Goal: Task Accomplishment & Management: Manage account settings

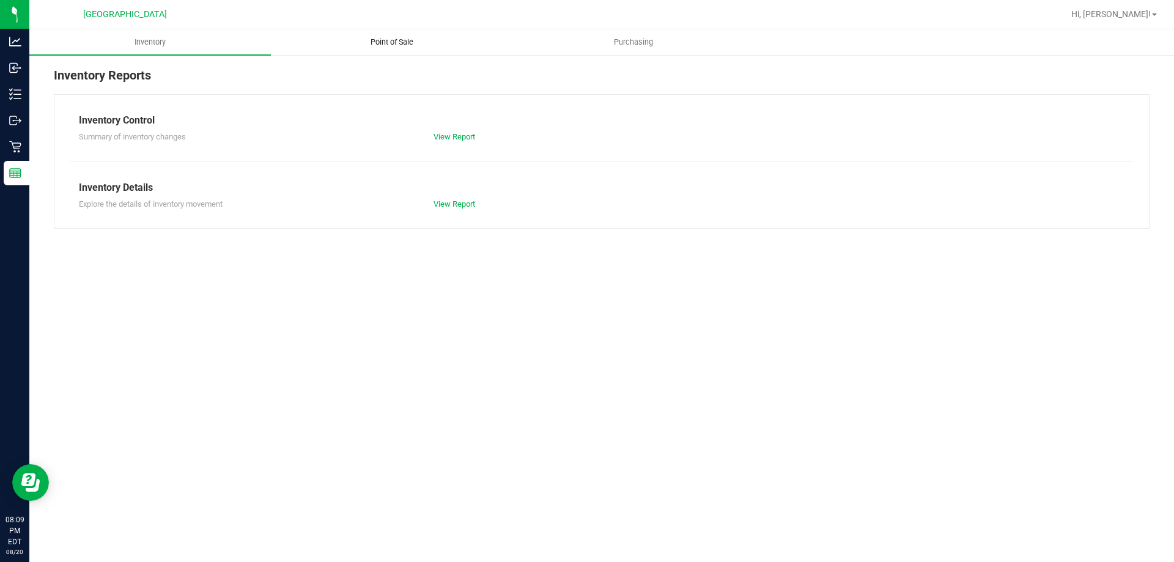
click at [411, 43] on span "Point of Sale" at bounding box center [392, 42] width 76 height 11
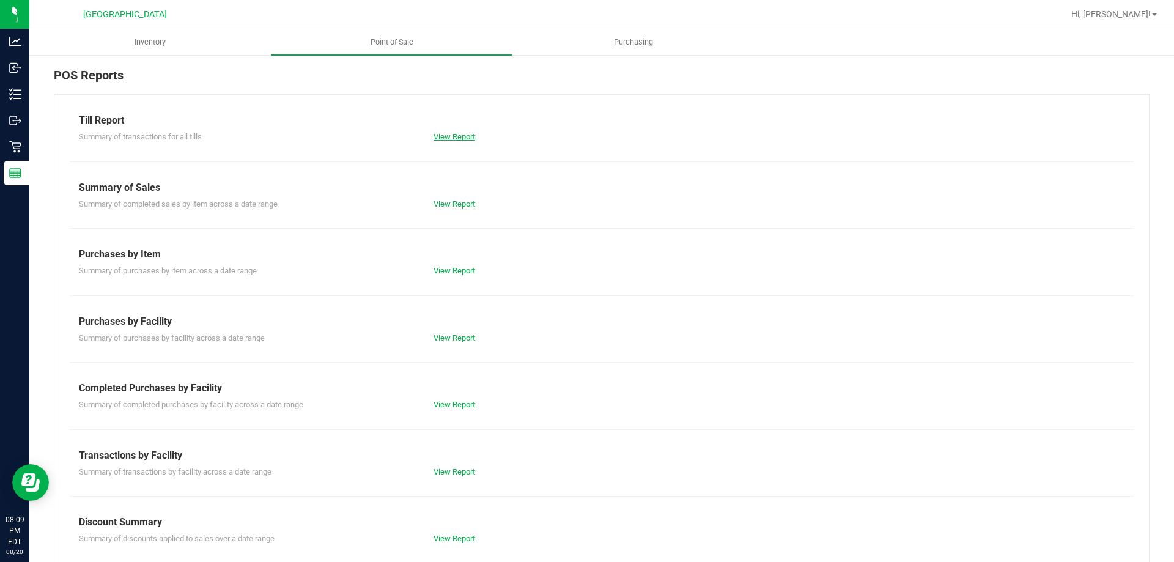
click at [458, 137] on link "View Report" at bounding box center [454, 136] width 42 height 9
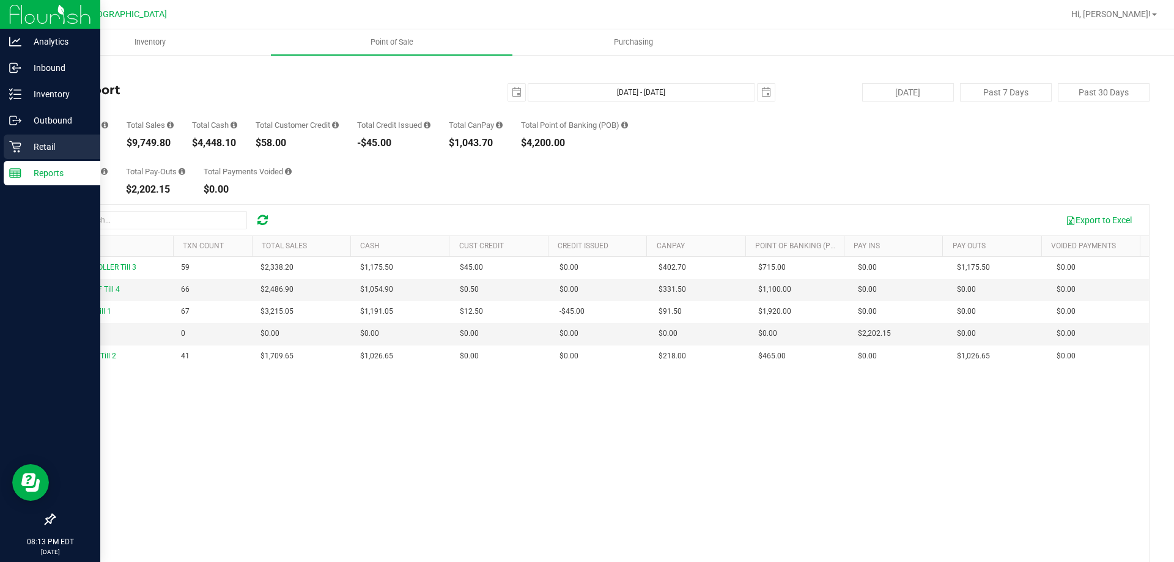
click at [24, 141] on p "Retail" at bounding box center [57, 146] width 73 height 15
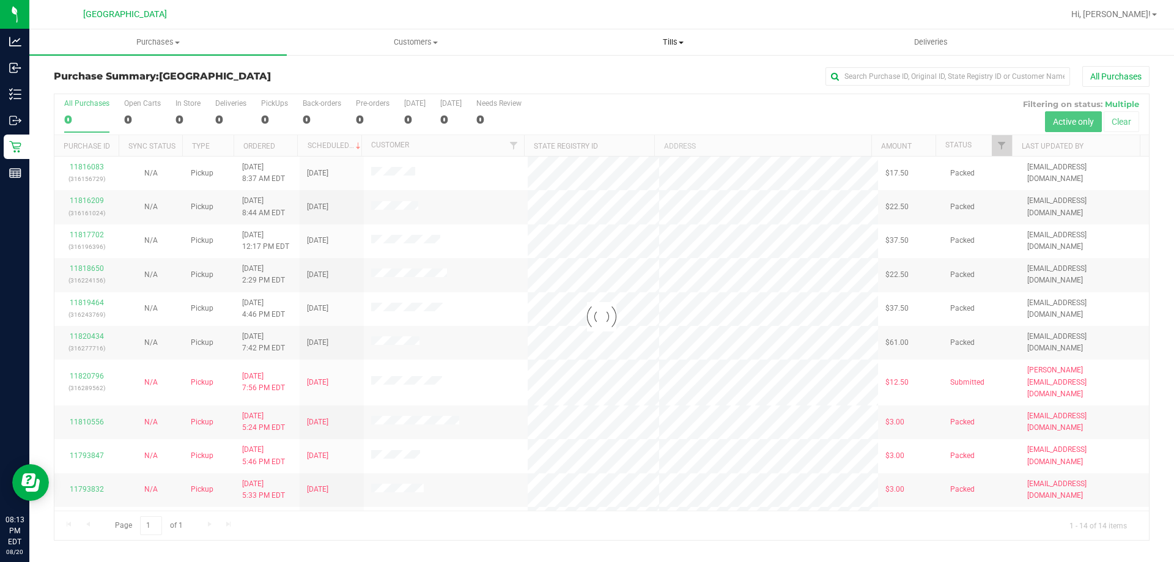
click at [691, 45] on span "Tills" at bounding box center [673, 42] width 256 height 11
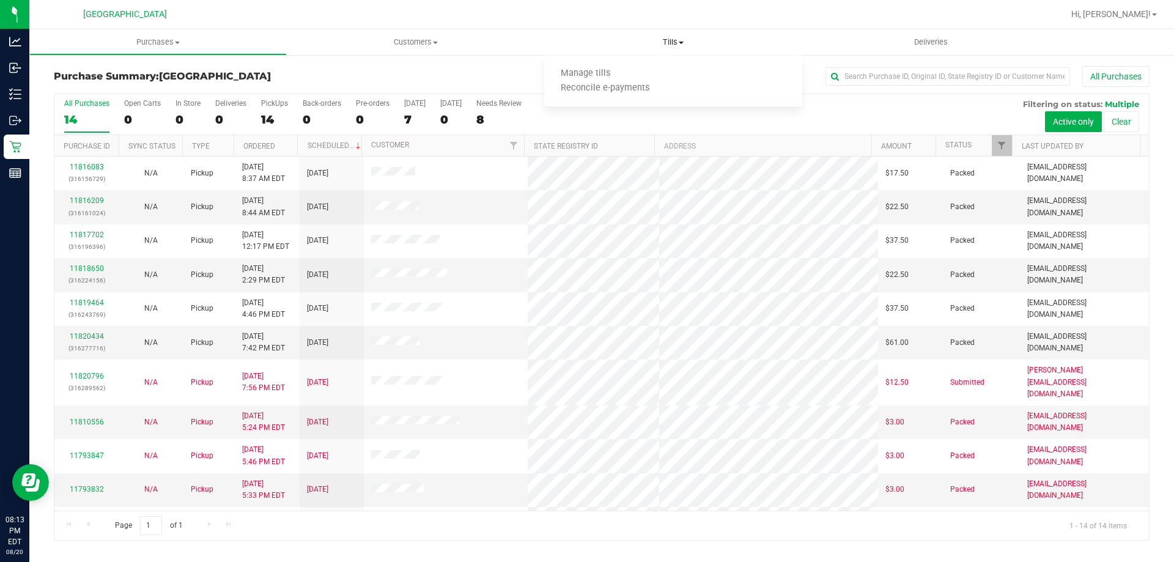
click at [630, 65] on ul "Manage tills Reconcile e-payments" at bounding box center [672, 81] width 257 height 51
click at [671, 42] on span "Tills" at bounding box center [672, 42] width 257 height 11
click at [623, 75] on span "Manage tills" at bounding box center [585, 73] width 83 height 10
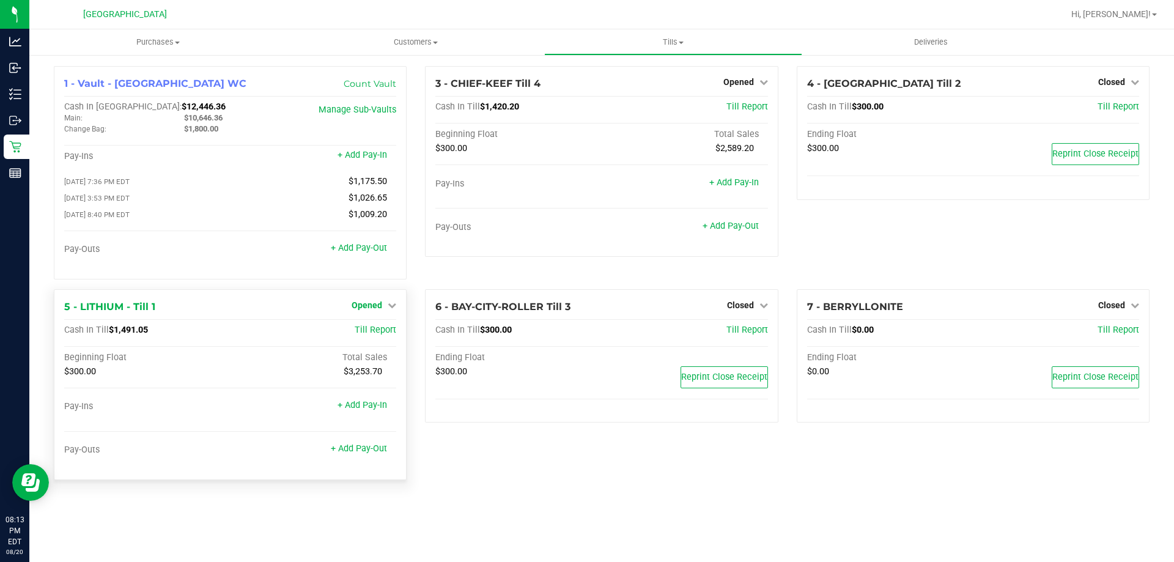
click at [378, 308] on span "Opened" at bounding box center [367, 305] width 31 height 10
click at [374, 333] on link "Close Till" at bounding box center [368, 330] width 33 height 10
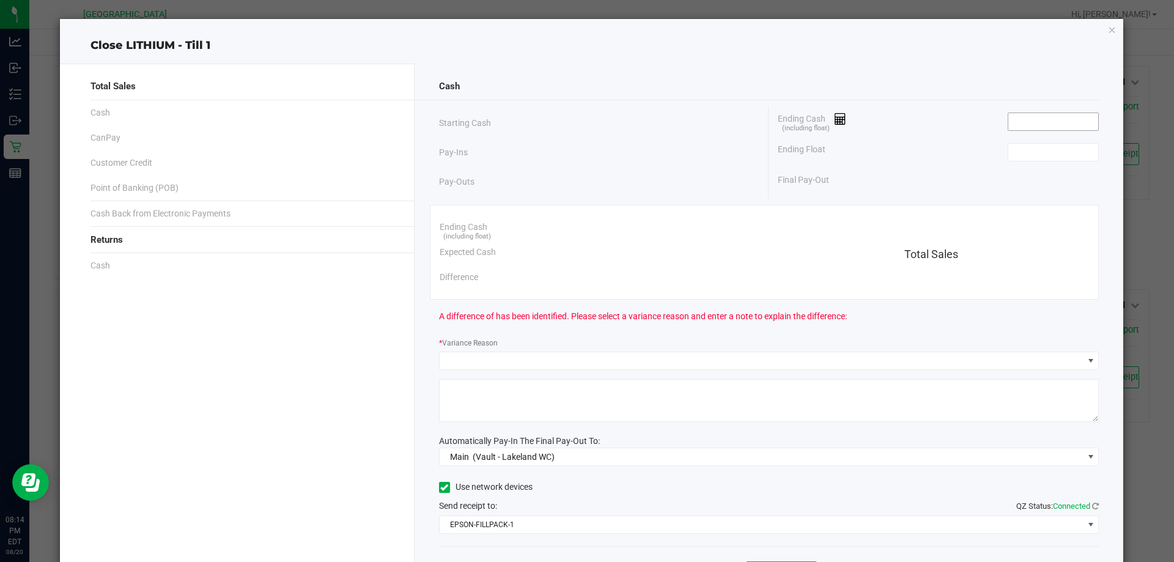
click at [1020, 127] on input at bounding box center [1053, 121] width 90 height 17
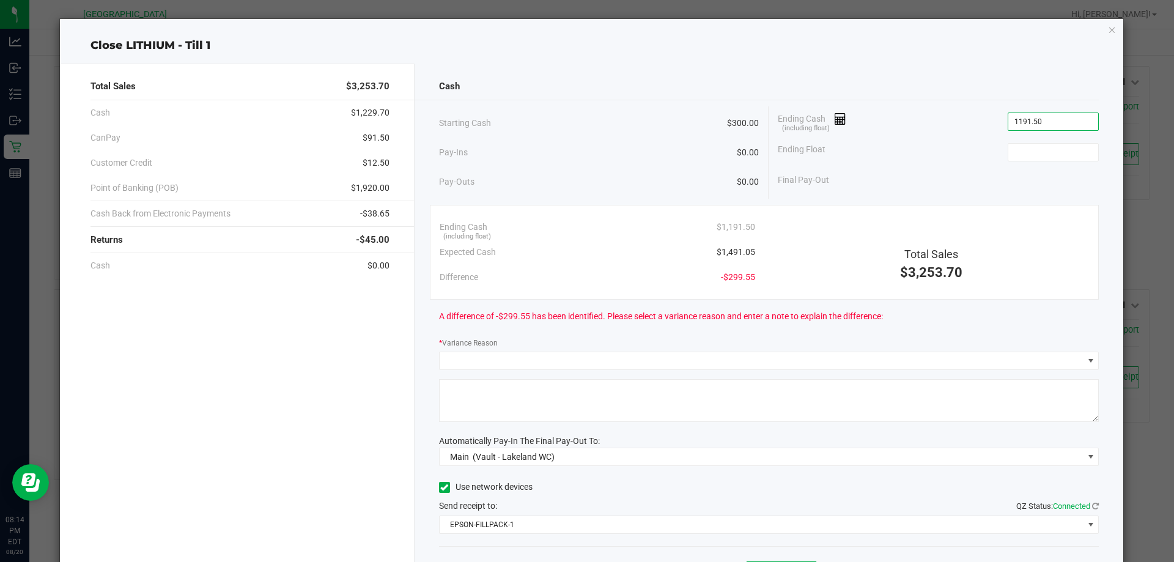
type input "$1,191.50"
type input "300.00"
type input "1191.5"
type input "$300.00"
click at [1020, 127] on input "1191.5" at bounding box center [1053, 121] width 90 height 17
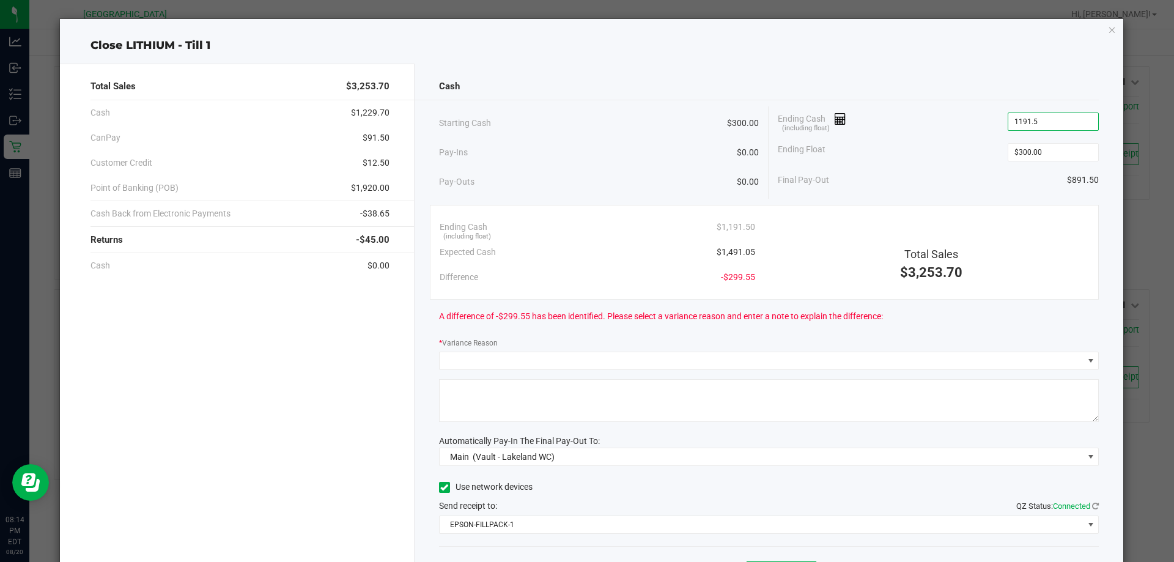
click at [1008, 119] on input "1191.5" at bounding box center [1053, 121] width 90 height 17
click at [1011, 125] on input "1191.5" at bounding box center [1053, 121] width 90 height 17
drag, startPoint x: 1042, startPoint y: 124, endPoint x: 910, endPoint y: 120, distance: 132.1
click at [910, 120] on div "Ending Cash (including float) 1491.5" at bounding box center [938, 121] width 321 height 31
click at [1014, 121] on input "1191.05" at bounding box center [1053, 121] width 90 height 17
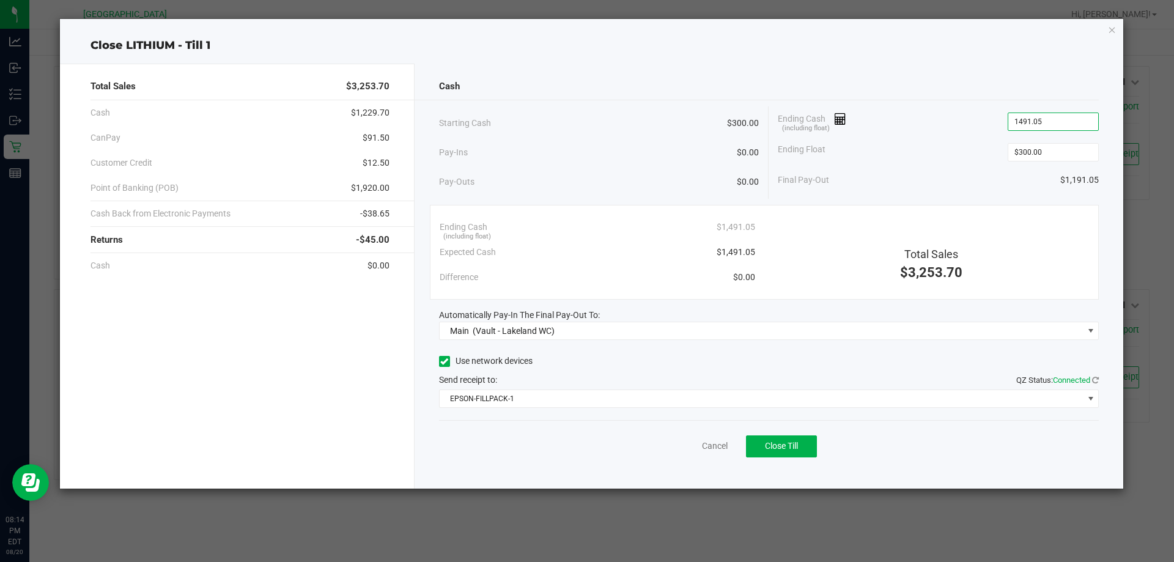
type input "$1,491.05"
click at [894, 155] on div "Ending Float $300.00" at bounding box center [938, 152] width 321 height 31
click at [778, 452] on button "Close Till" at bounding box center [781, 446] width 71 height 22
click at [674, 446] on link "Dismiss" at bounding box center [687, 446] width 29 height 13
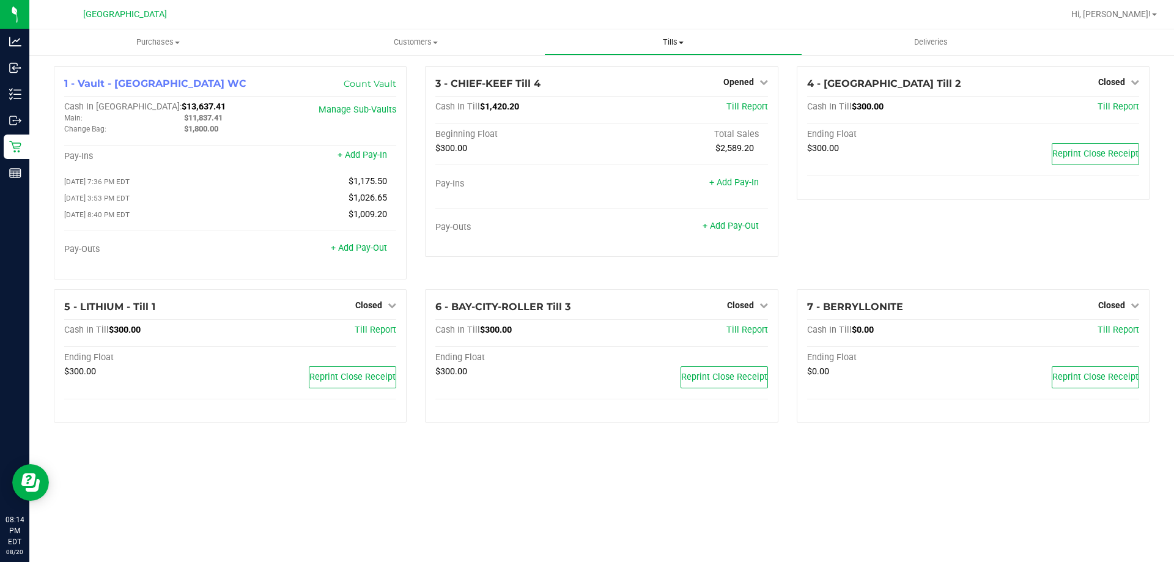
click at [661, 50] on uib-tab-heading "Tills Manage tills Reconcile e-payments" at bounding box center [673, 42] width 256 height 24
click at [603, 87] on span "Reconcile e-payments" at bounding box center [605, 88] width 122 height 10
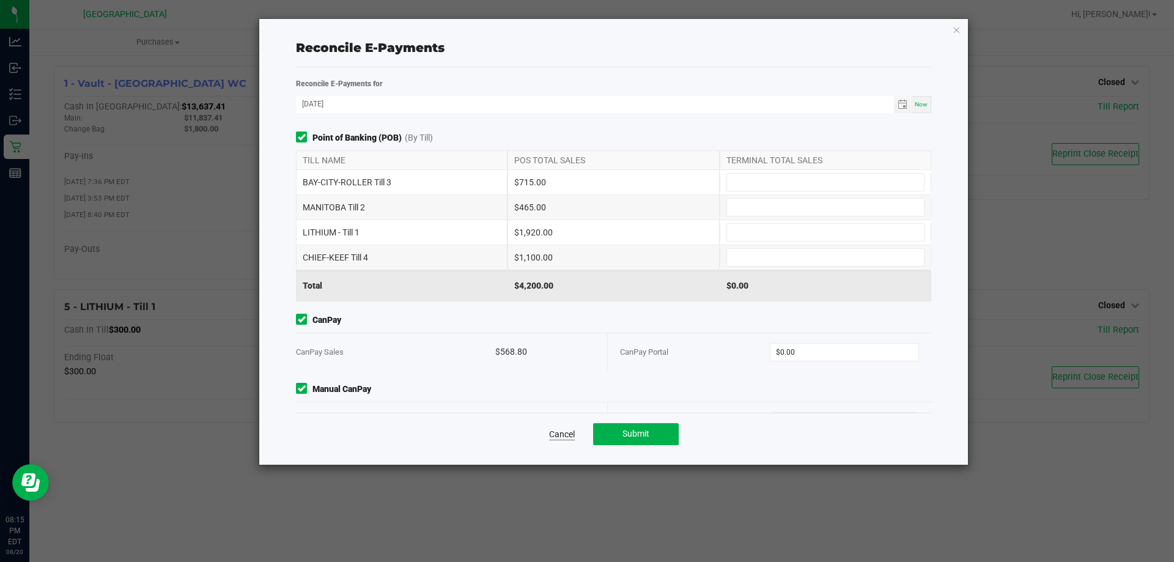
click at [567, 432] on link "Cancel" at bounding box center [562, 434] width 26 height 12
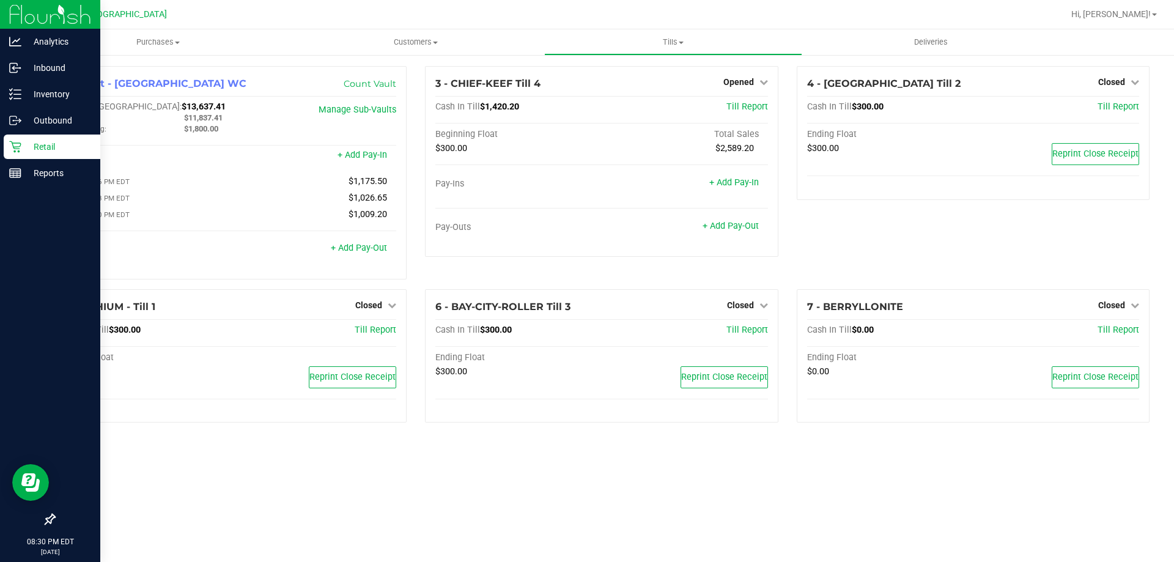
click at [59, 152] on p "Retail" at bounding box center [57, 146] width 73 height 15
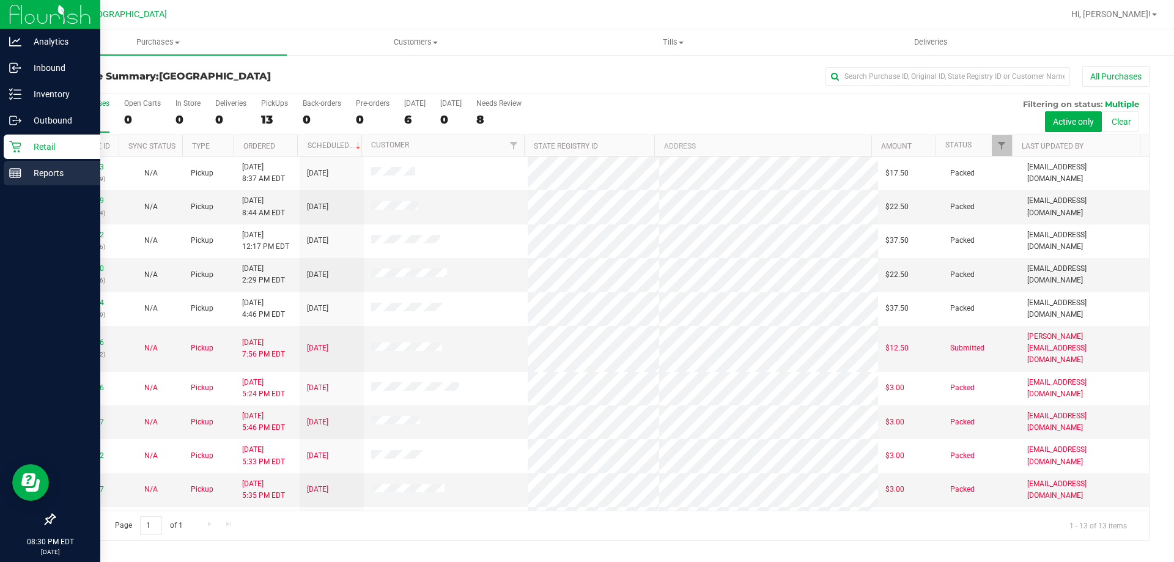
click at [48, 170] on p "Reports" at bounding box center [57, 173] width 73 height 15
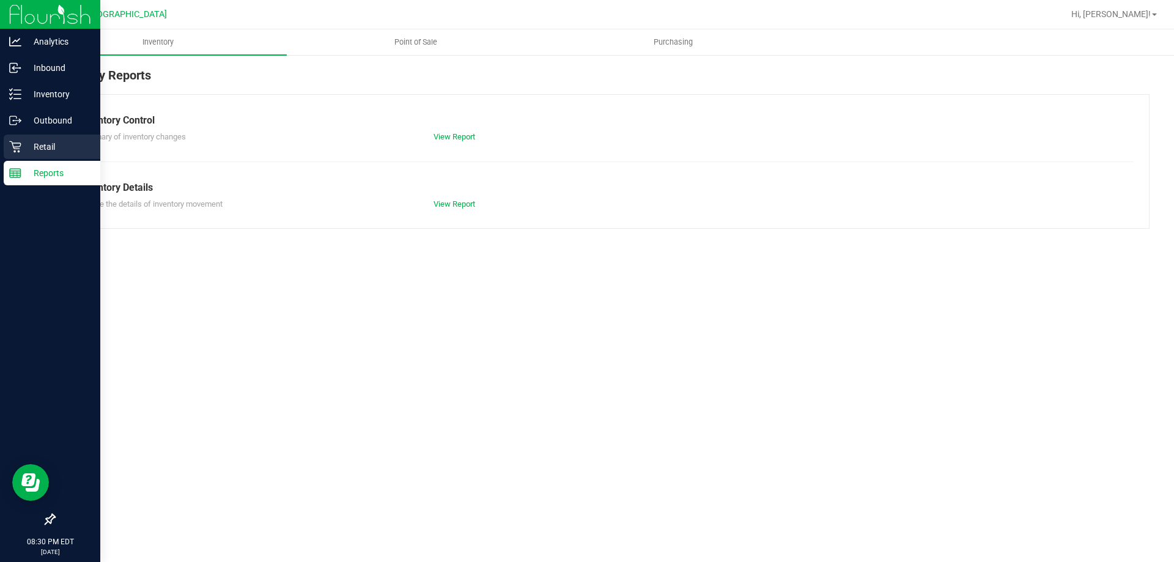
click at [16, 148] on icon at bounding box center [15, 147] width 12 height 12
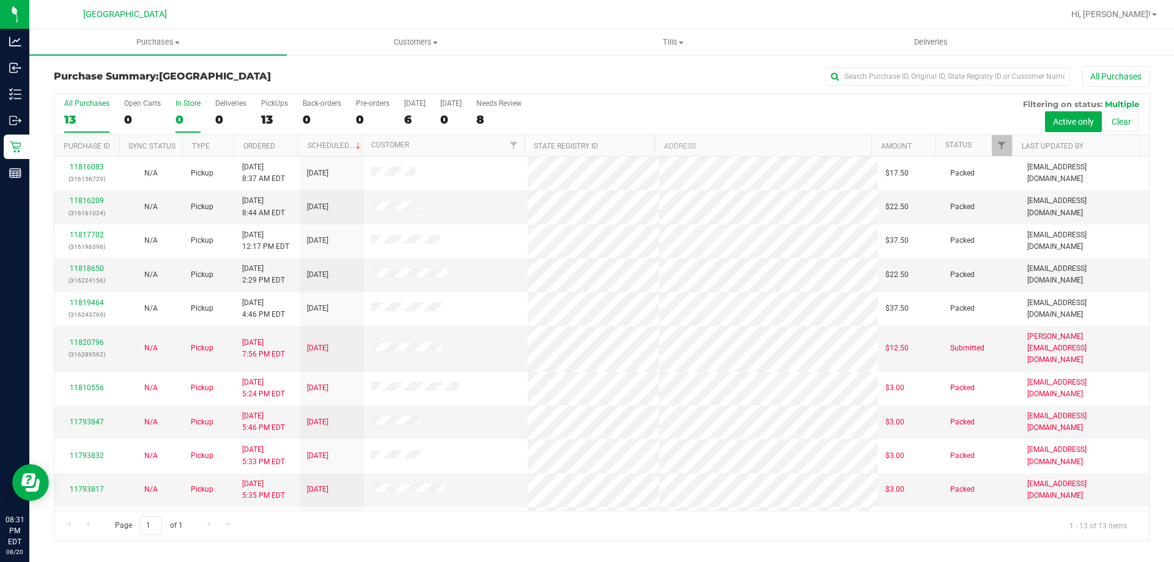
click at [191, 114] on div "0" at bounding box center [187, 119] width 25 height 14
click at [0, 0] on input "In Store 0" at bounding box center [0, 0] width 0 height 0
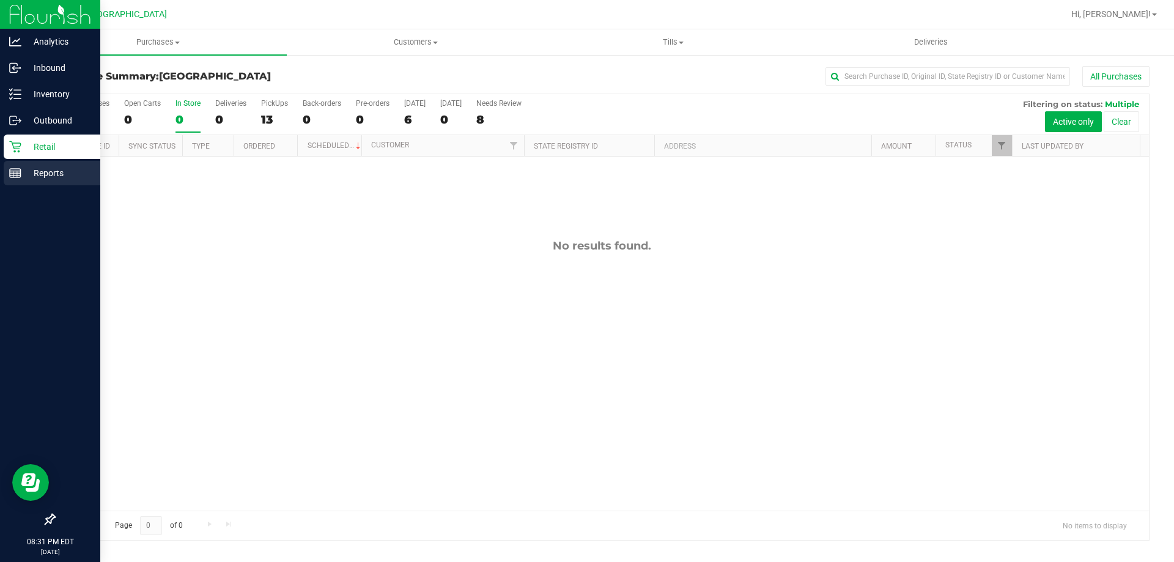
click at [16, 174] on icon at bounding box center [15, 173] width 12 height 12
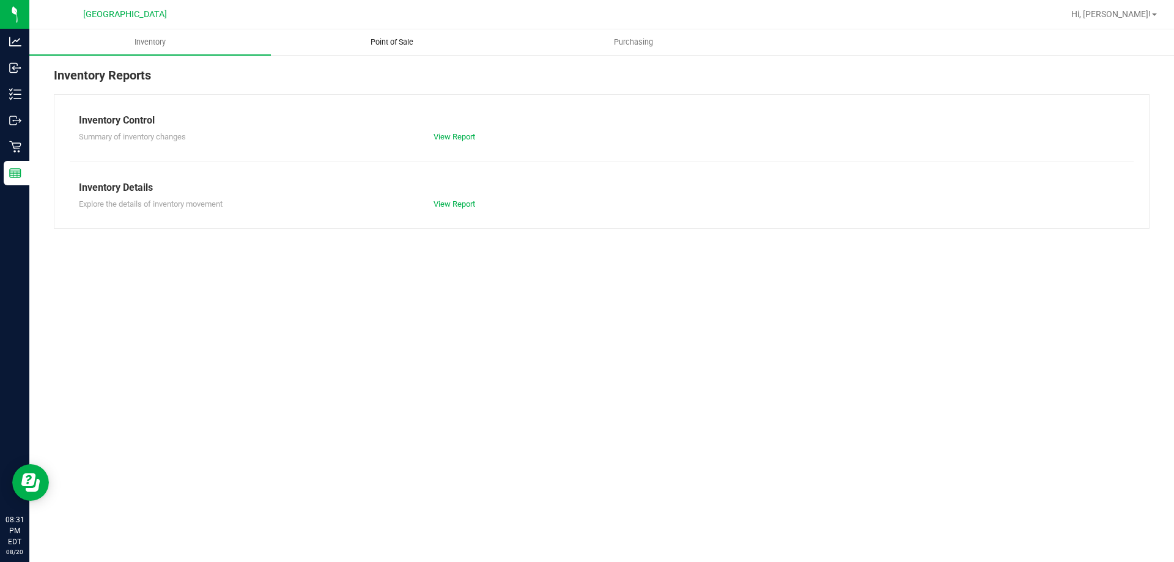
click at [424, 50] on uib-tab-heading "Point of Sale" at bounding box center [391, 42] width 240 height 24
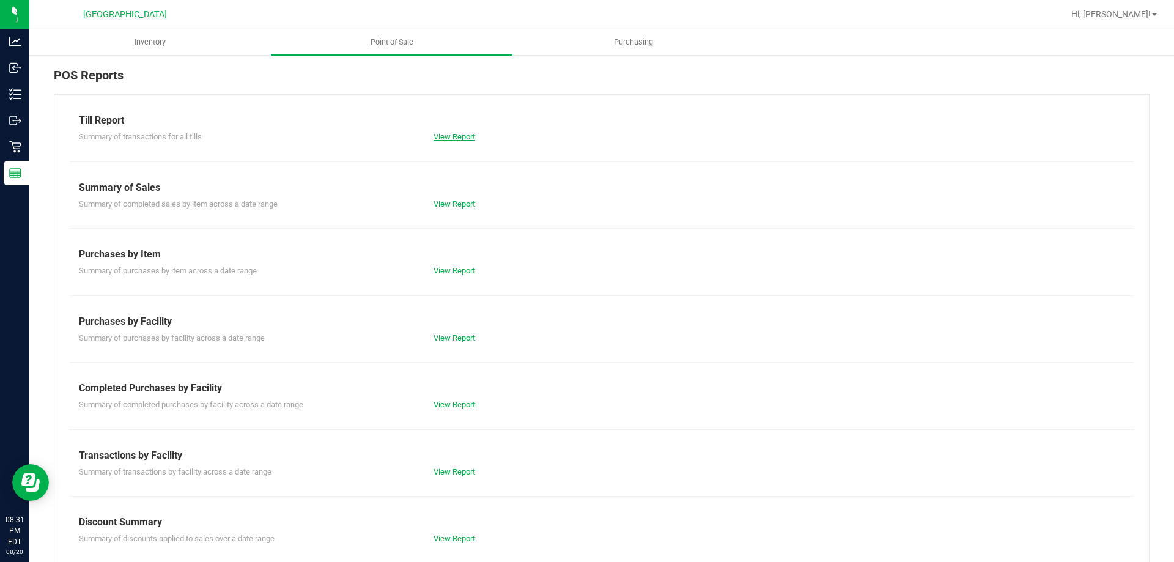
click at [454, 135] on link "View Report" at bounding box center [454, 136] width 42 height 9
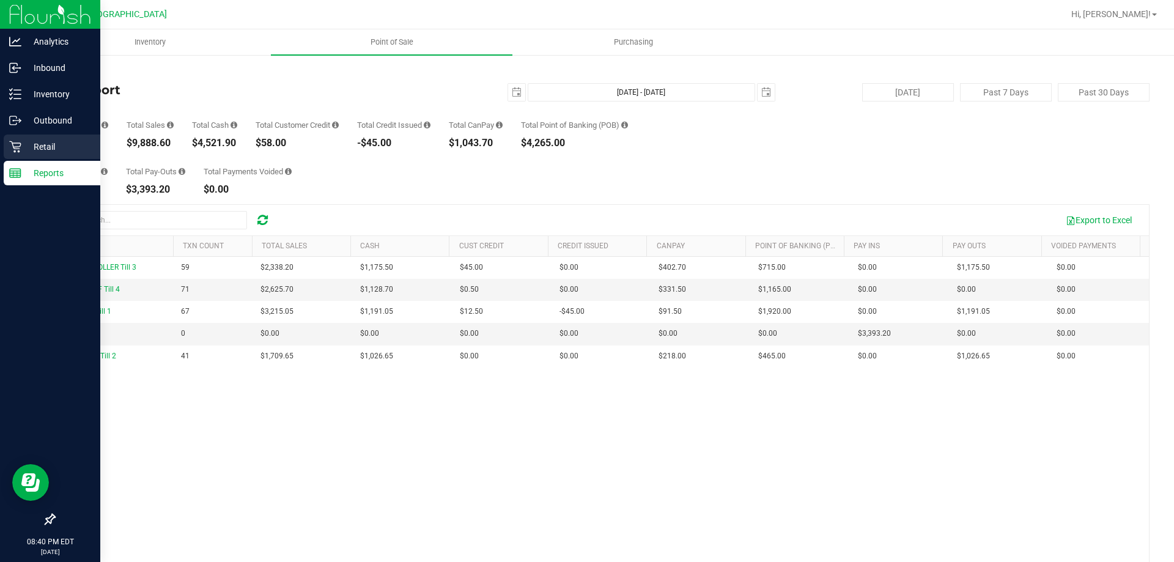
click at [50, 148] on p "Retail" at bounding box center [57, 146] width 73 height 15
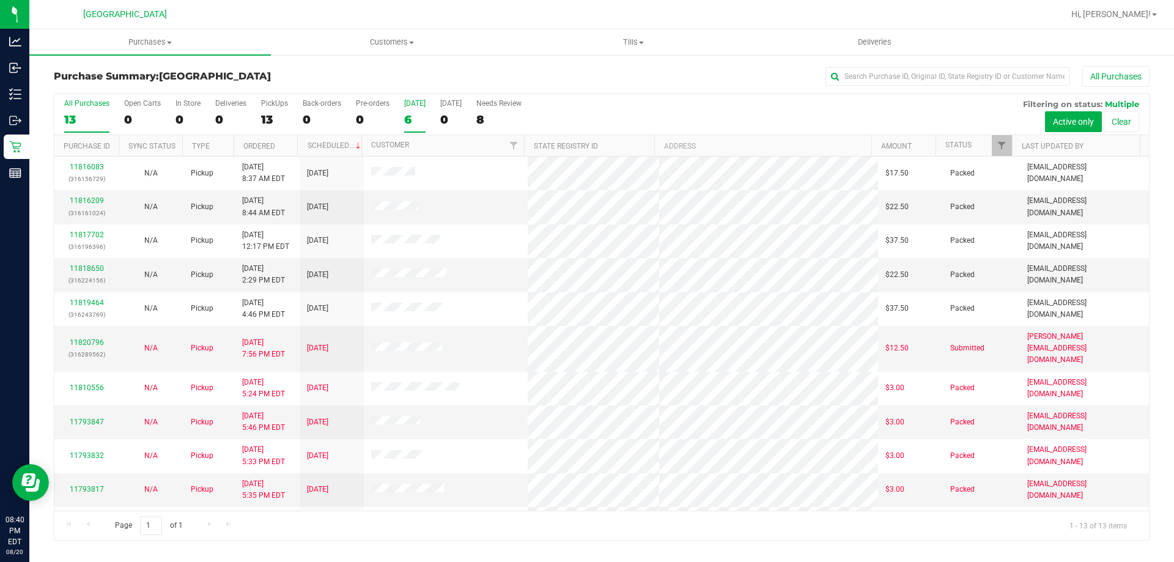
click at [404, 120] on div "All Purchases 13 Open Carts 0 In Store 0 Deliveries 0 PickUps 13 Back-orders 0 …" at bounding box center [601, 114] width 1094 height 41
click at [412, 121] on div "6" at bounding box center [414, 119] width 21 height 14
click at [0, 0] on input "[DATE] 6" at bounding box center [0, 0] width 0 height 0
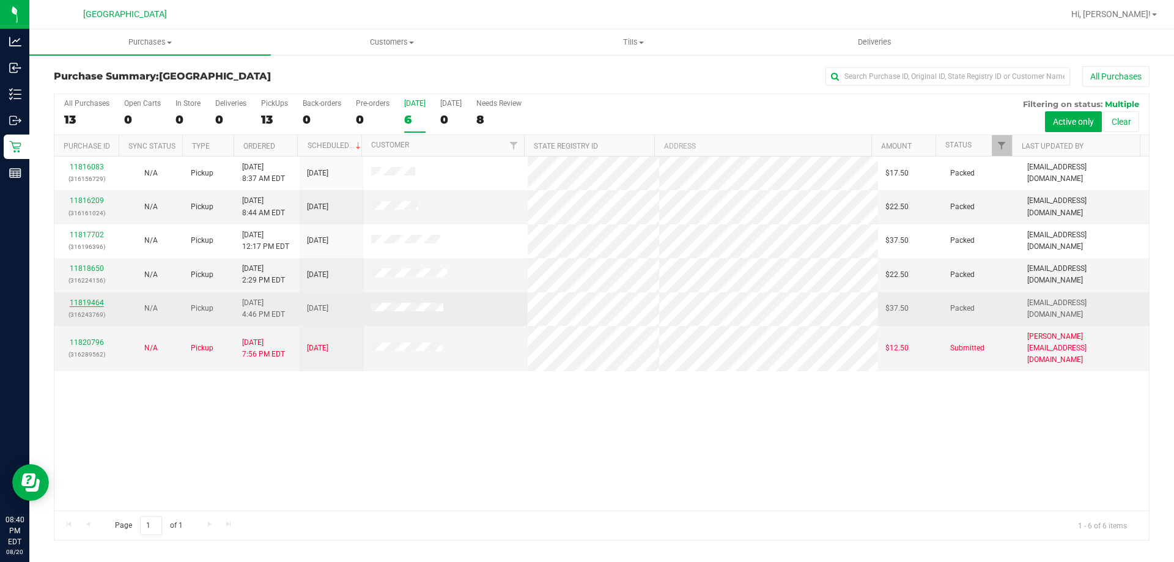
click at [95, 303] on link "11819464" at bounding box center [87, 302] width 34 height 9
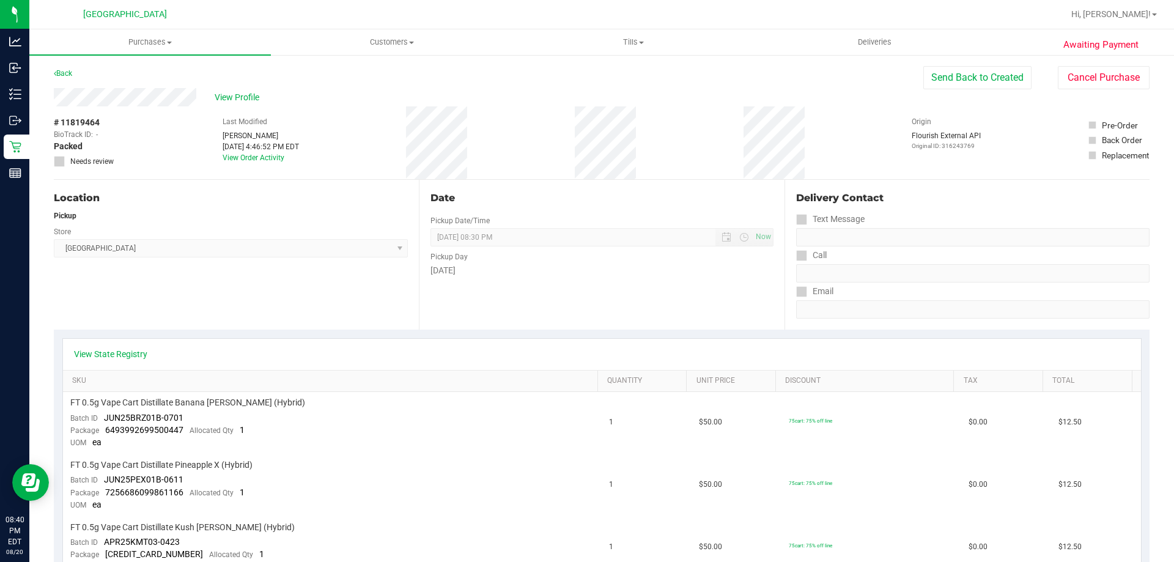
click at [1102, 73] on button "Cancel Purchase" at bounding box center [1104, 77] width 92 height 23
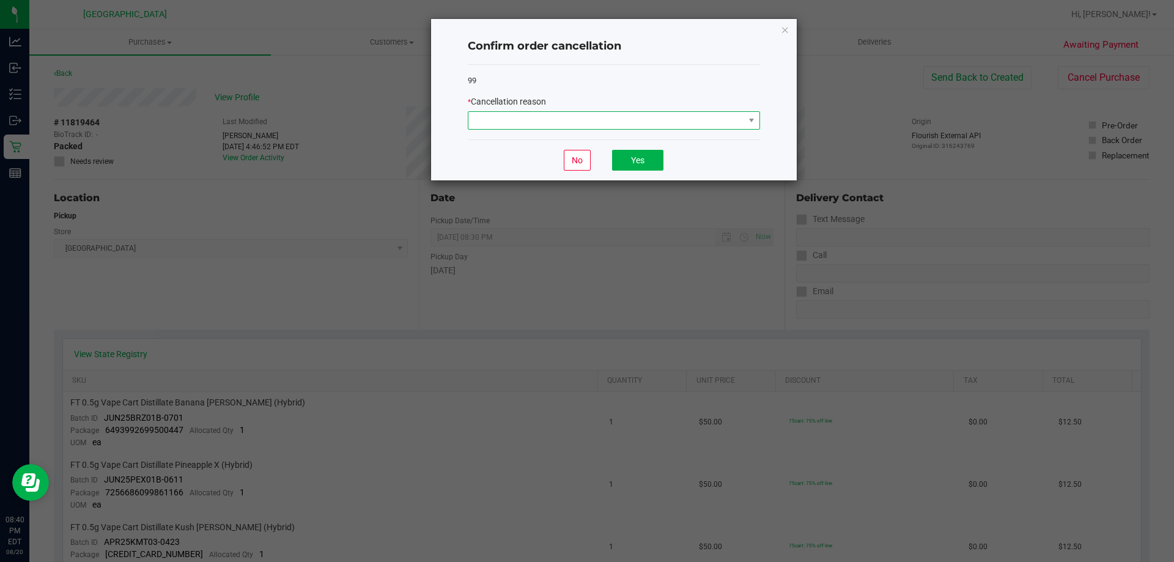
click at [637, 116] on span at bounding box center [606, 120] width 276 height 17
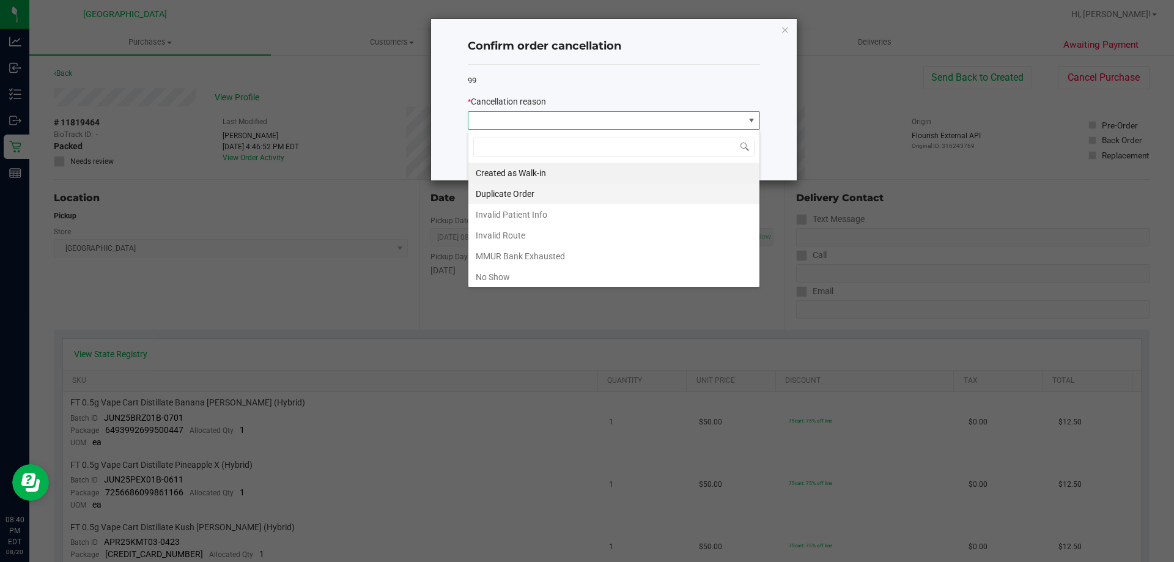
scroll to position [18, 292]
click at [548, 210] on li "Invalid Patient Info" at bounding box center [613, 214] width 291 height 21
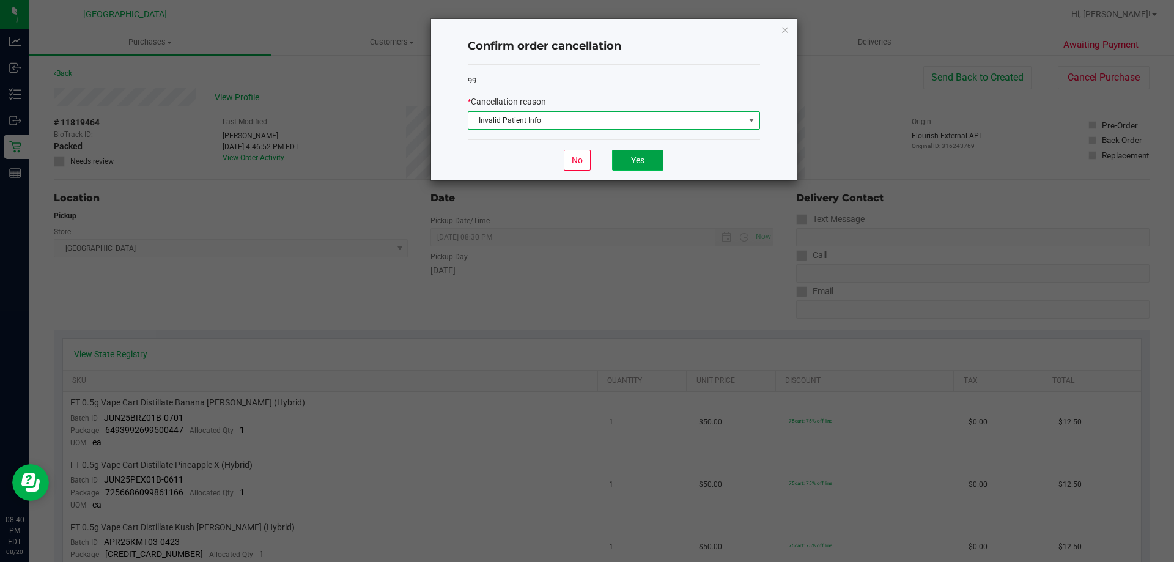
click at [624, 168] on button "Yes" at bounding box center [637, 160] width 51 height 21
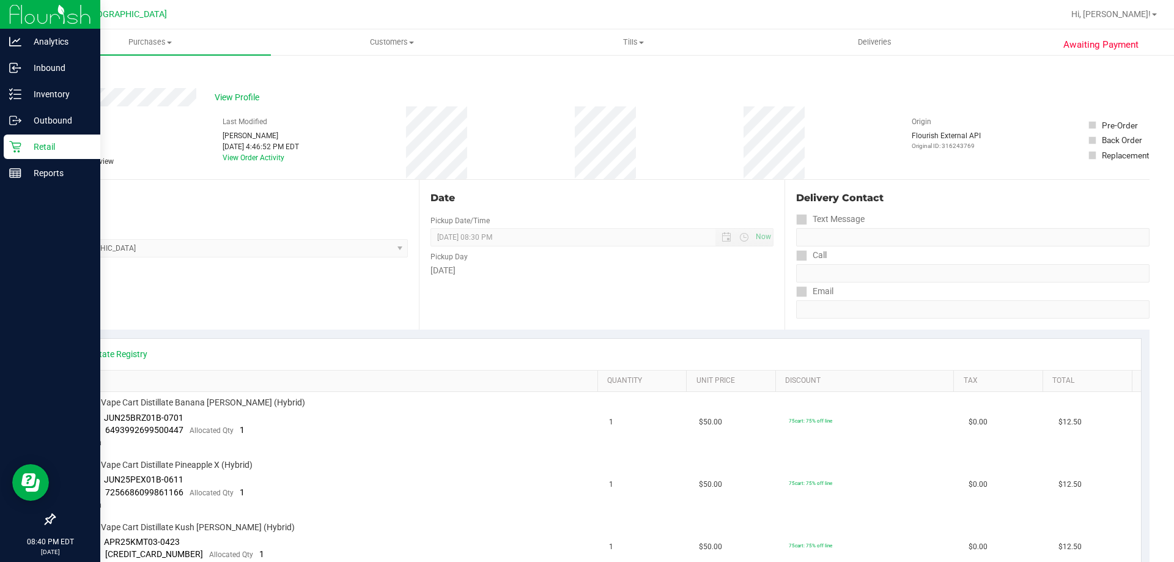
click at [32, 146] on p "Retail" at bounding box center [57, 146] width 73 height 15
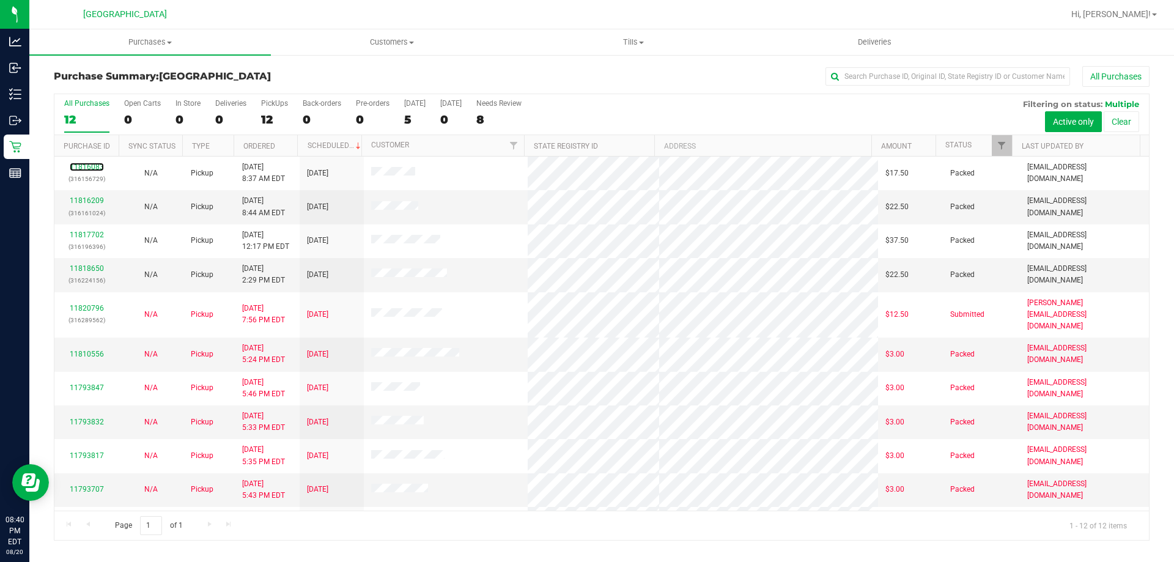
click at [98, 168] on link "11816083" at bounding box center [87, 167] width 34 height 9
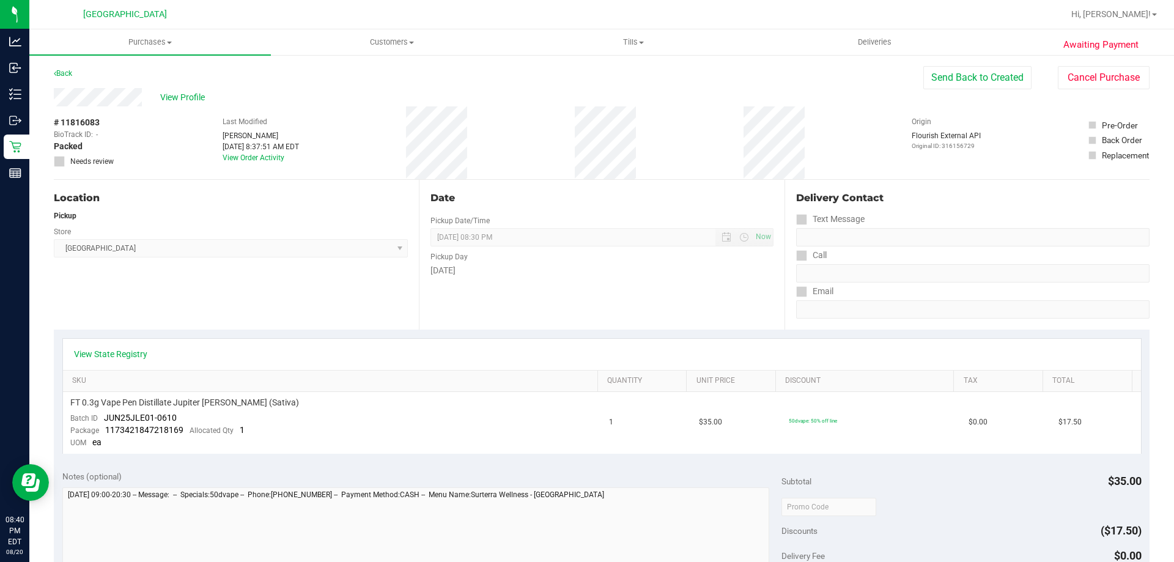
click at [1107, 89] on div "View Profile # 11816083 BioTrack ID: - Packed Needs review Last Modified [PERSO…" at bounding box center [602, 134] width 1096 height 92
click at [1100, 85] on button "Cancel Purchase" at bounding box center [1104, 77] width 92 height 23
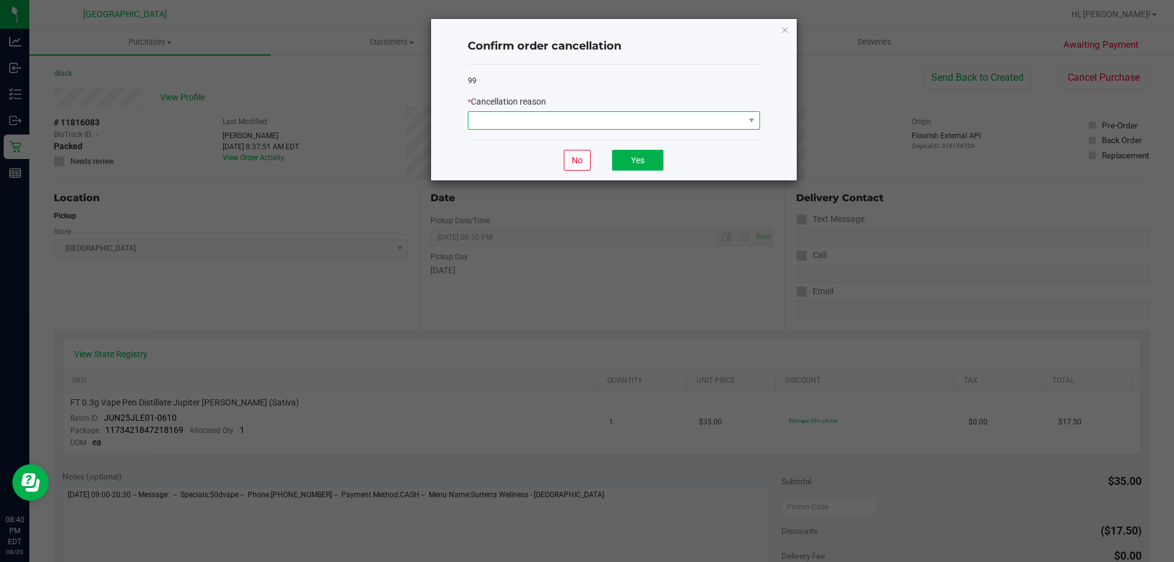
click at [586, 128] on span at bounding box center [606, 120] width 276 height 17
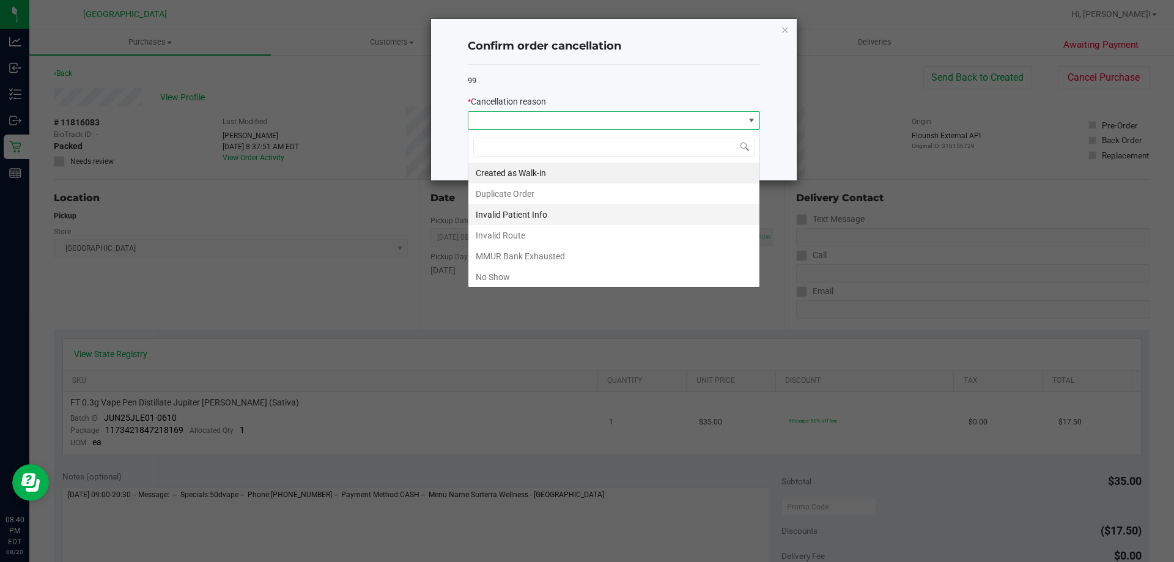
scroll to position [18, 292]
click at [512, 205] on li "Invalid Patient Info" at bounding box center [613, 214] width 291 height 21
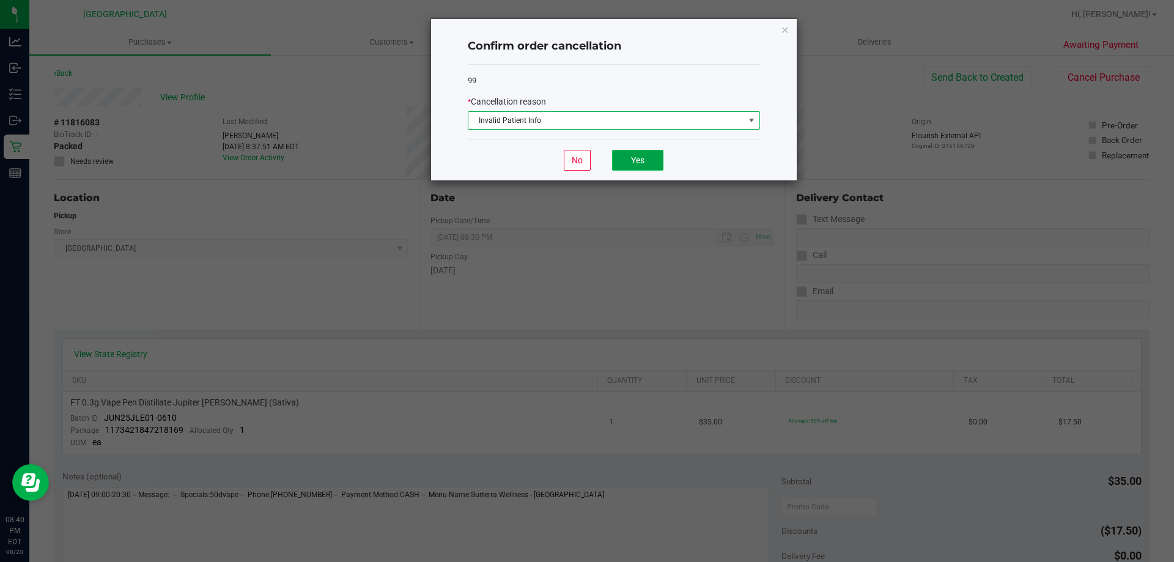
click at [640, 169] on button "Yes" at bounding box center [637, 160] width 51 height 21
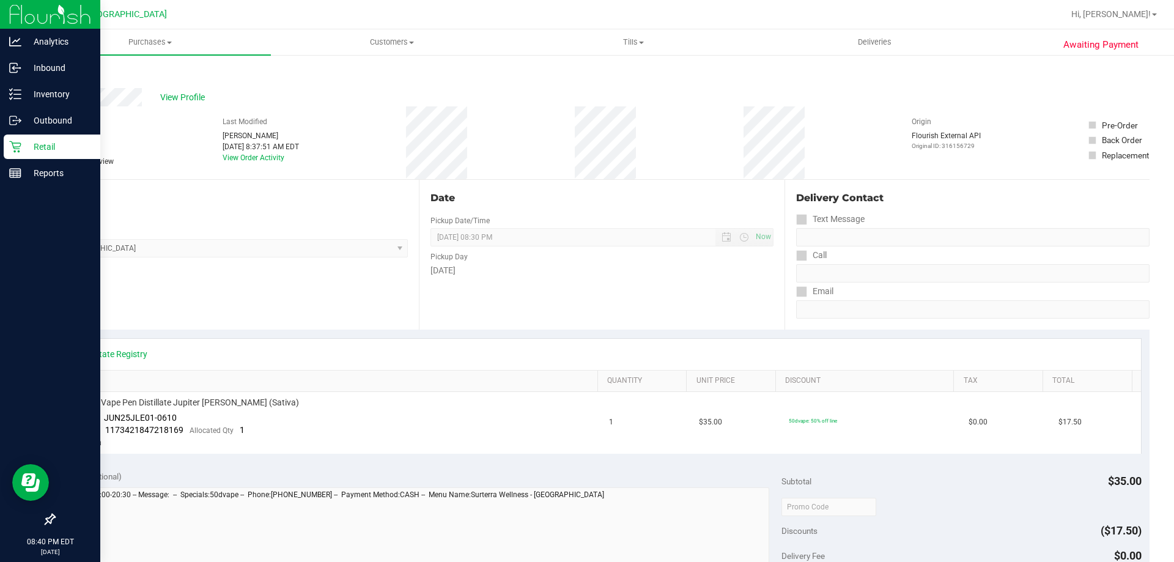
click at [43, 148] on p "Retail" at bounding box center [57, 146] width 73 height 15
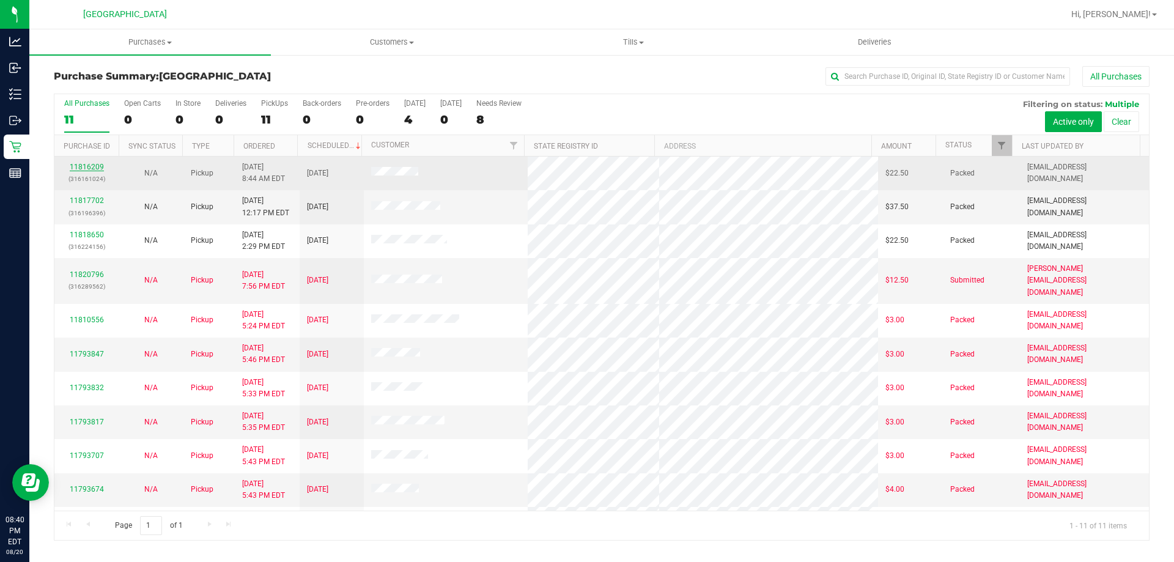
click at [97, 168] on link "11816209" at bounding box center [87, 167] width 34 height 9
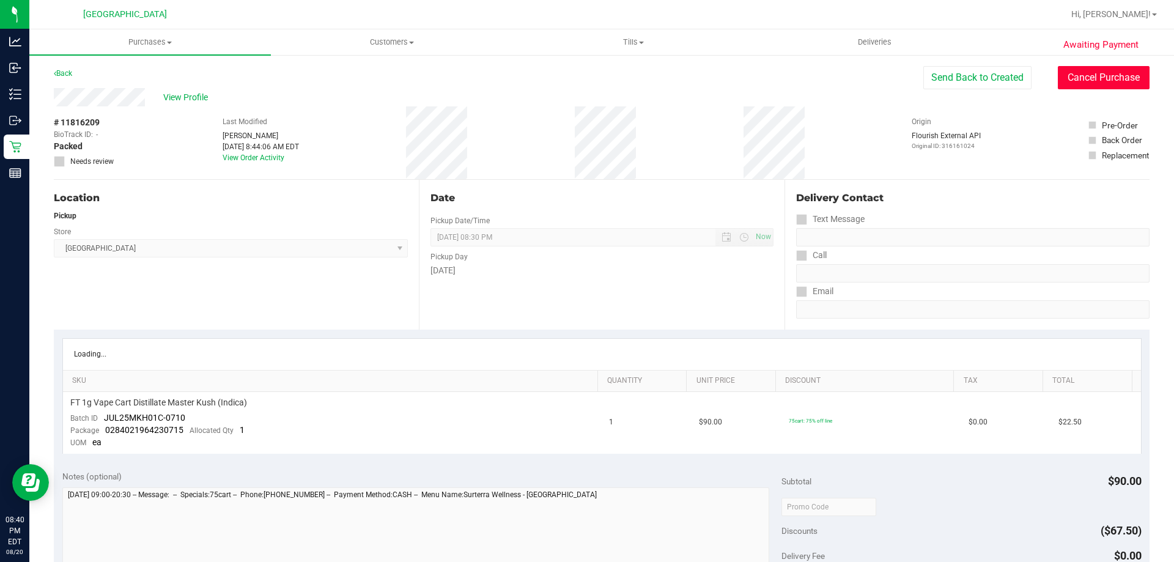
click at [1085, 68] on button "Cancel Purchase" at bounding box center [1104, 77] width 92 height 23
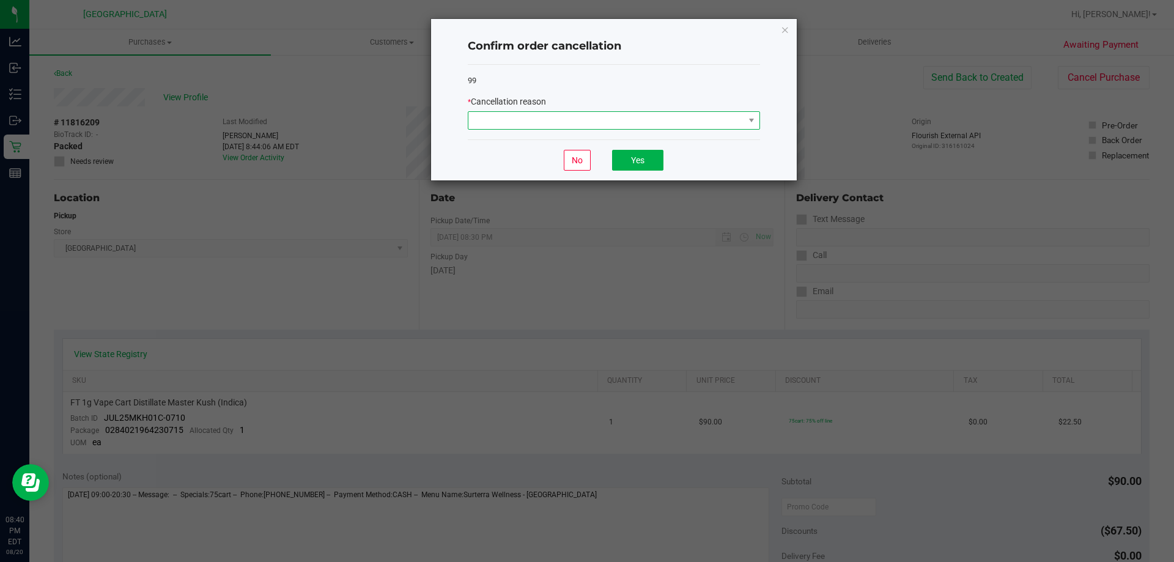
click at [511, 112] on span at bounding box center [606, 120] width 276 height 17
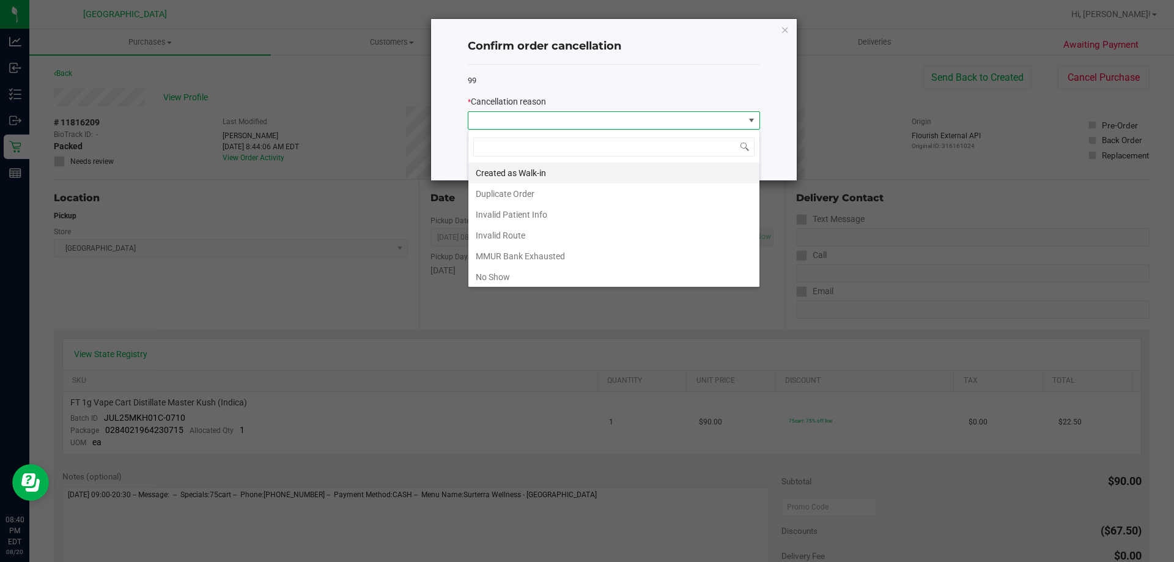
scroll to position [18, 292]
click at [500, 183] on li "Duplicate Order" at bounding box center [613, 193] width 291 height 21
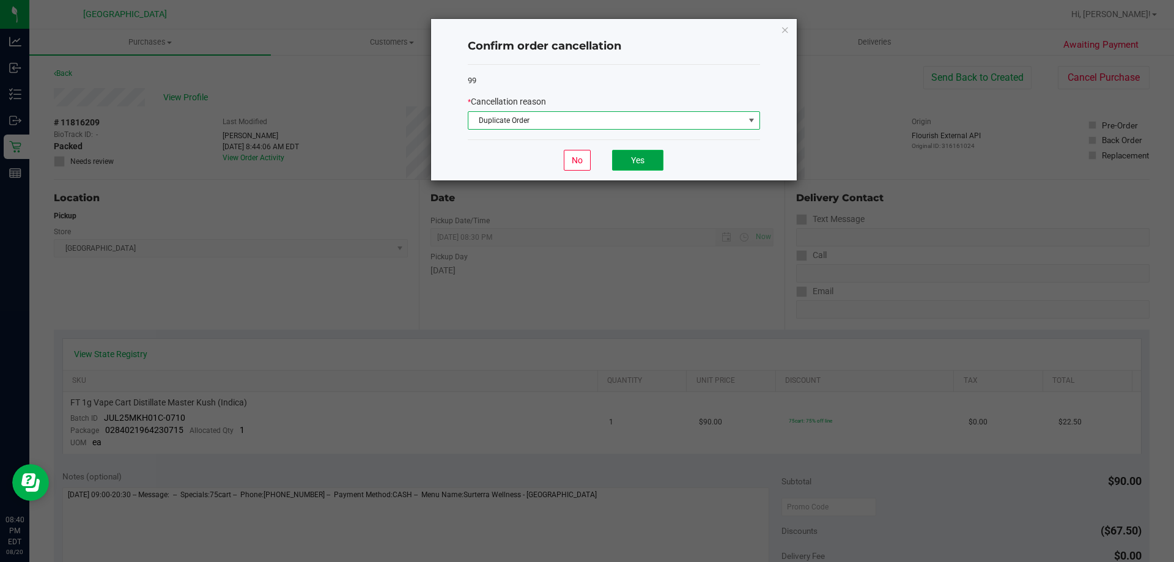
click at [634, 153] on button "Yes" at bounding box center [637, 160] width 51 height 21
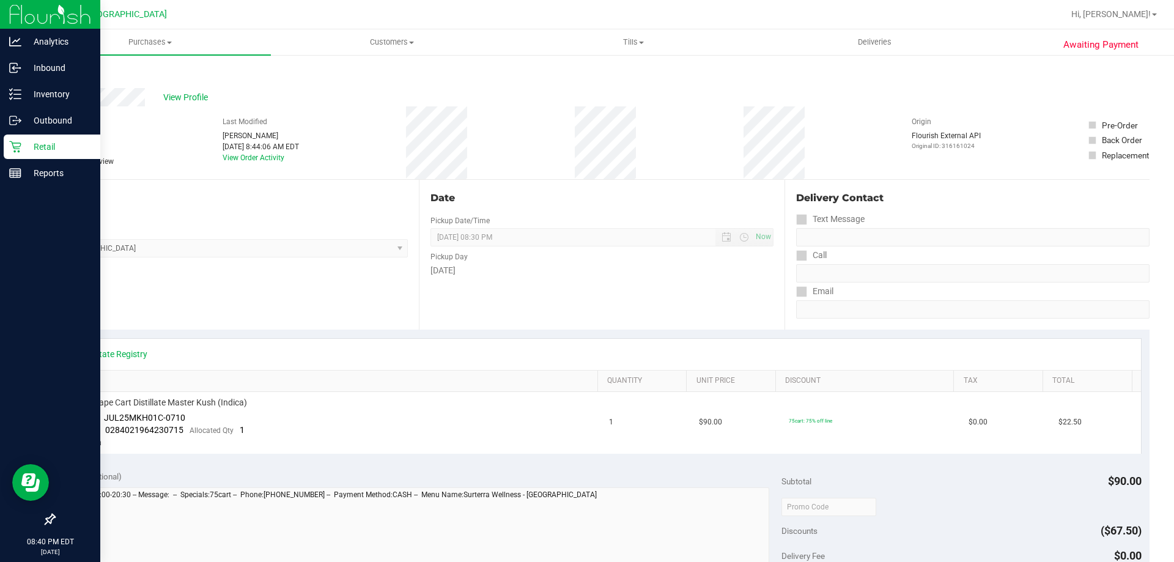
click at [18, 141] on icon at bounding box center [15, 147] width 12 height 12
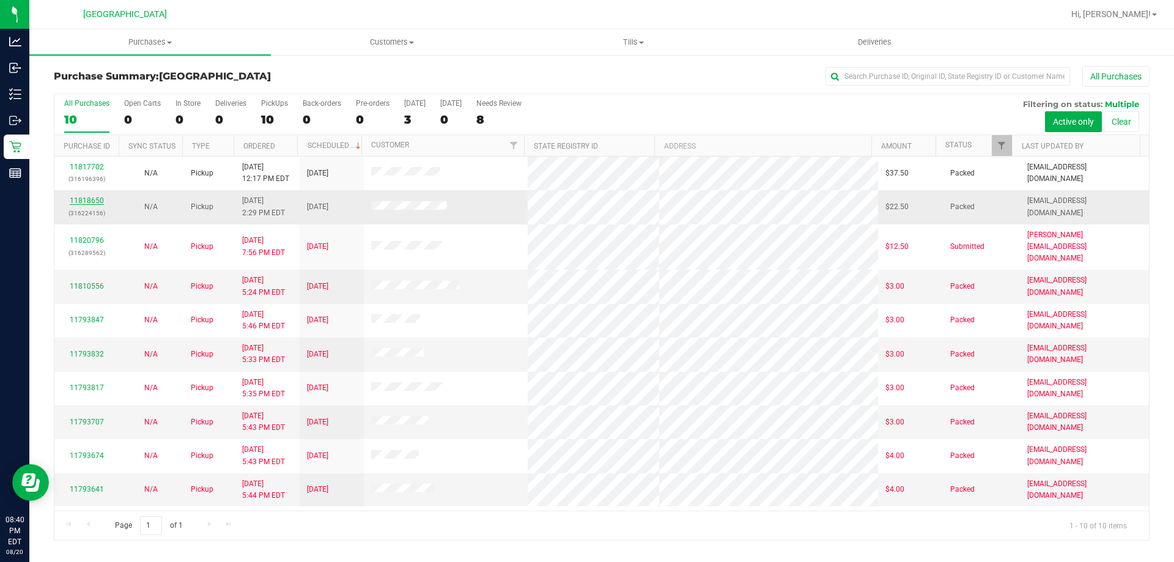
click at [89, 203] on link "11818650" at bounding box center [87, 200] width 34 height 9
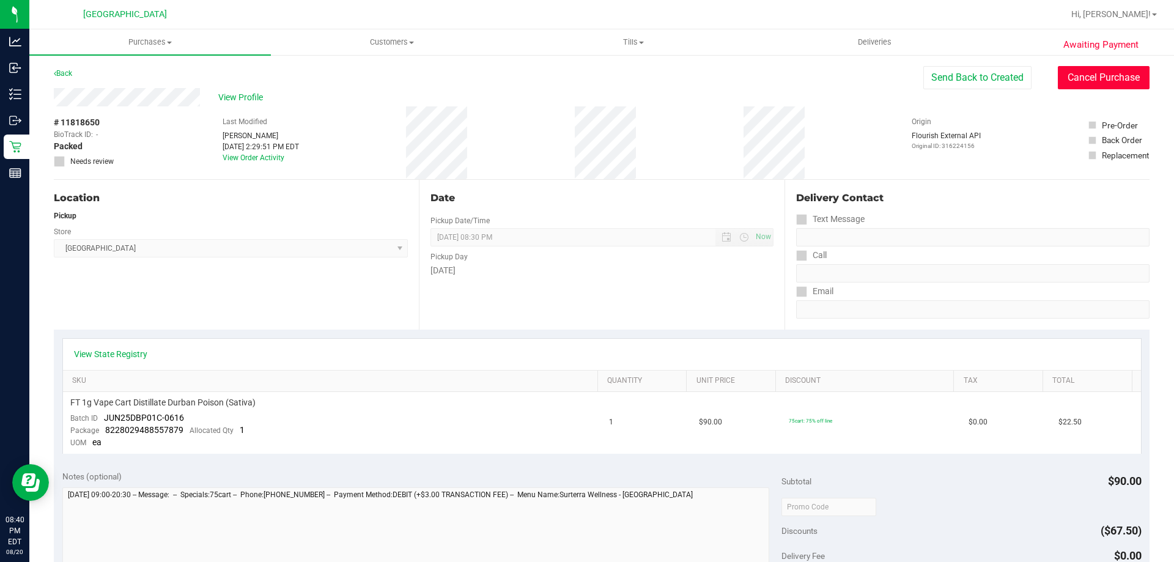
click at [1073, 87] on button "Cancel Purchase" at bounding box center [1104, 77] width 92 height 23
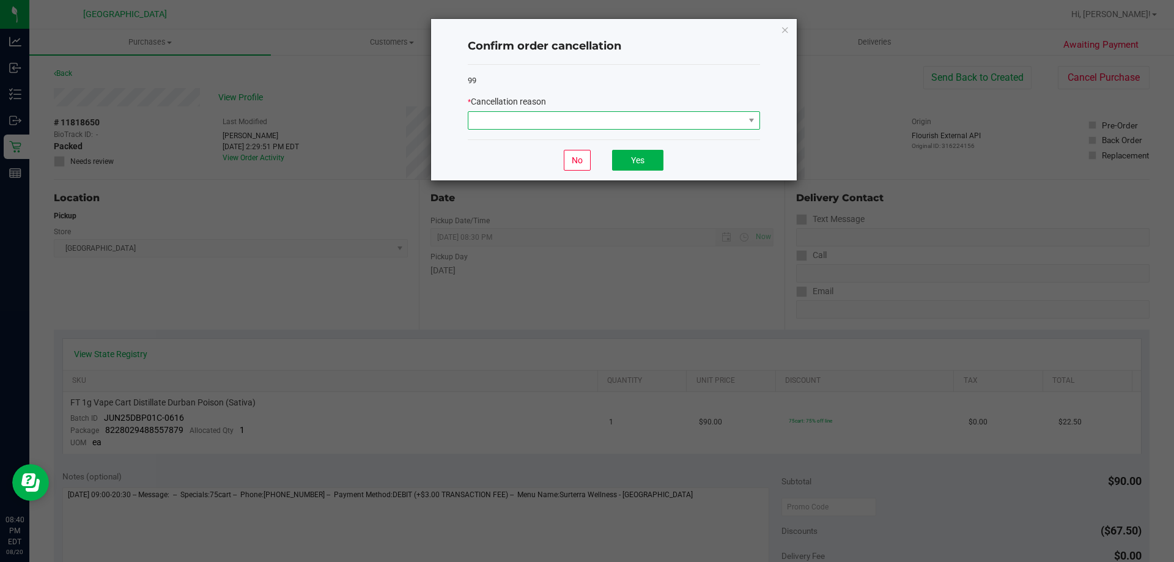
click at [545, 118] on span at bounding box center [606, 120] width 276 height 17
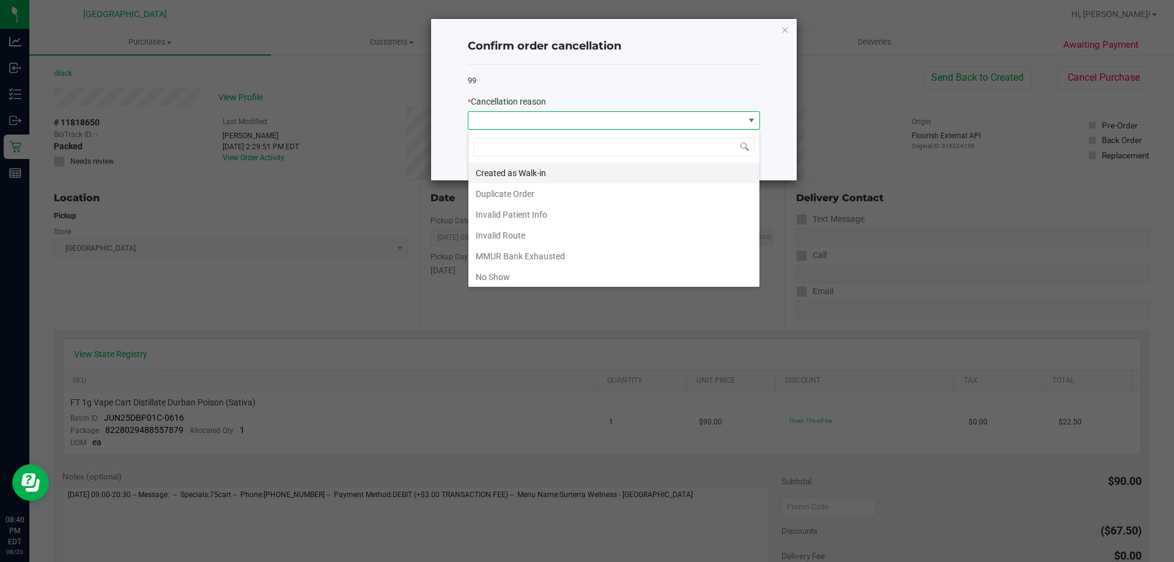
scroll to position [18, 292]
click at [538, 180] on li "Created as Walk-in" at bounding box center [613, 173] width 291 height 21
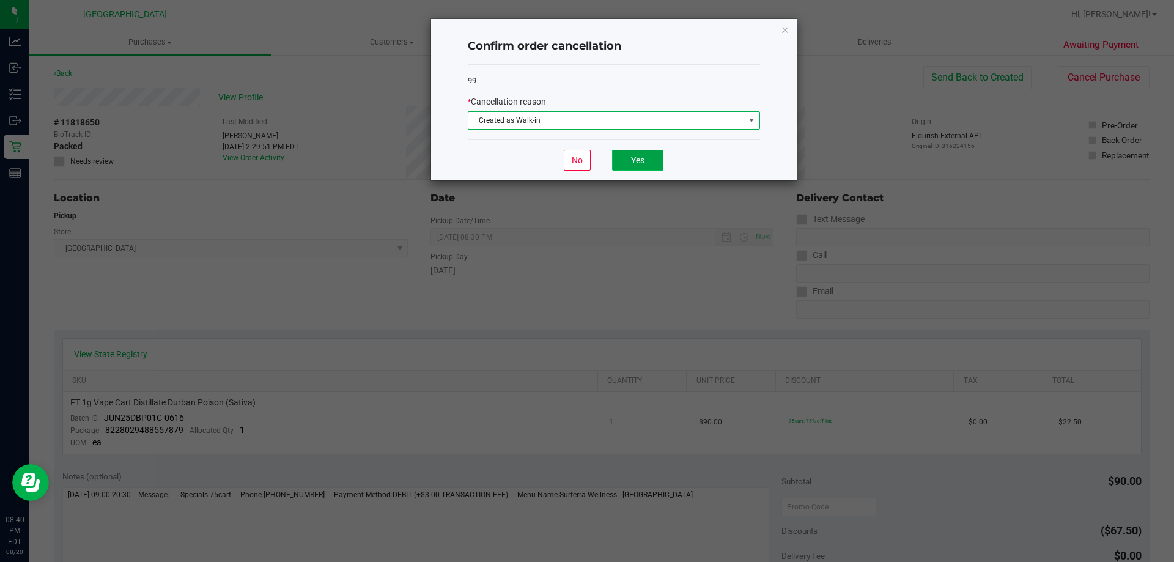
click at [634, 152] on button "Yes" at bounding box center [637, 160] width 51 height 21
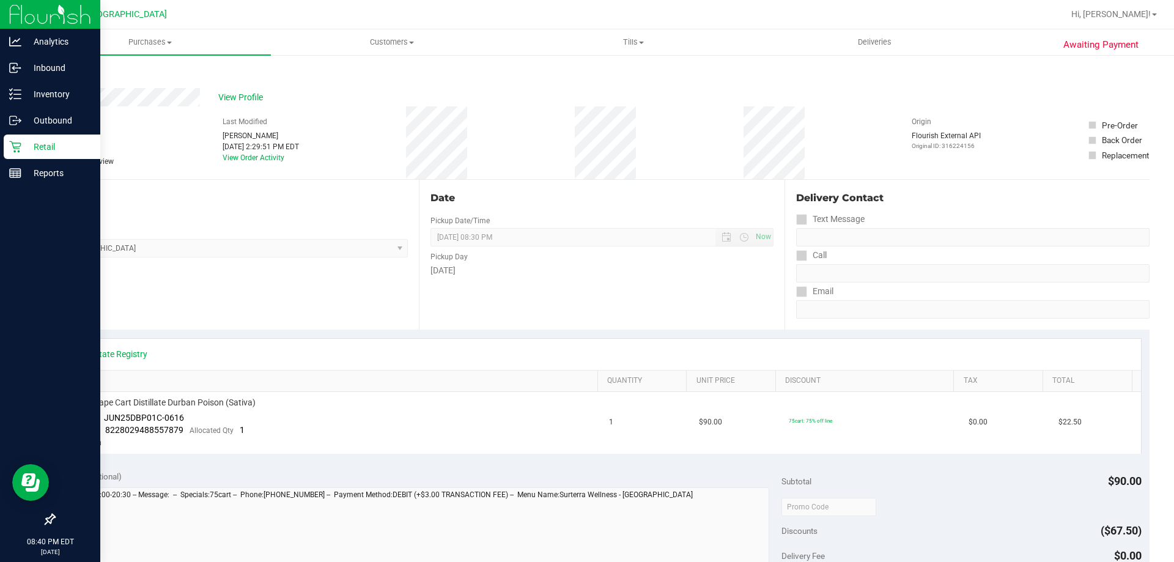
click at [14, 154] on div "Retail" at bounding box center [52, 147] width 97 height 24
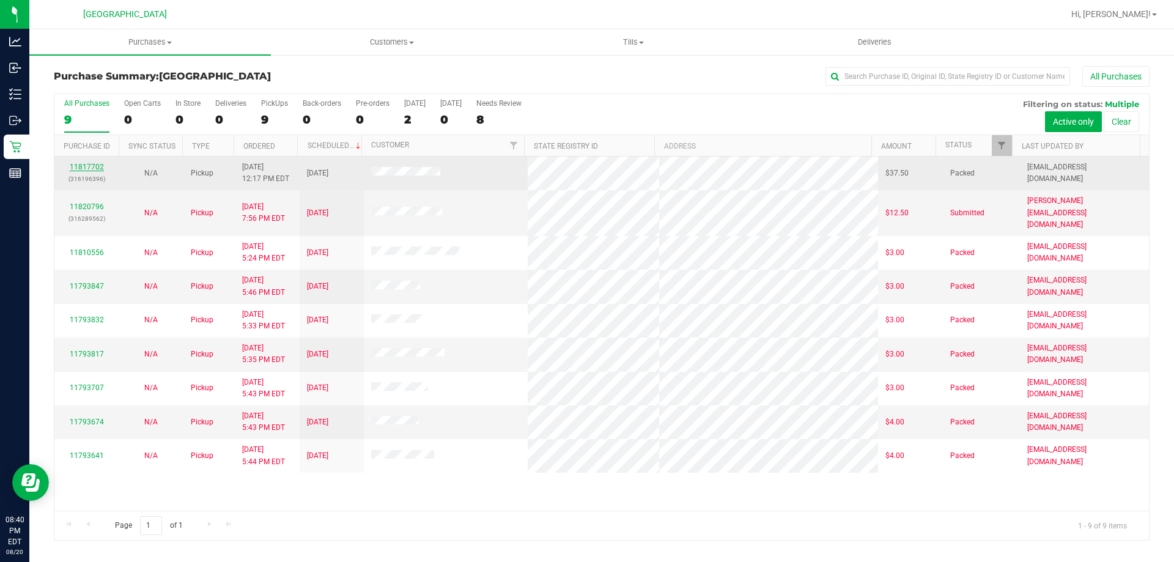
click at [92, 163] on link "11817702" at bounding box center [87, 167] width 34 height 9
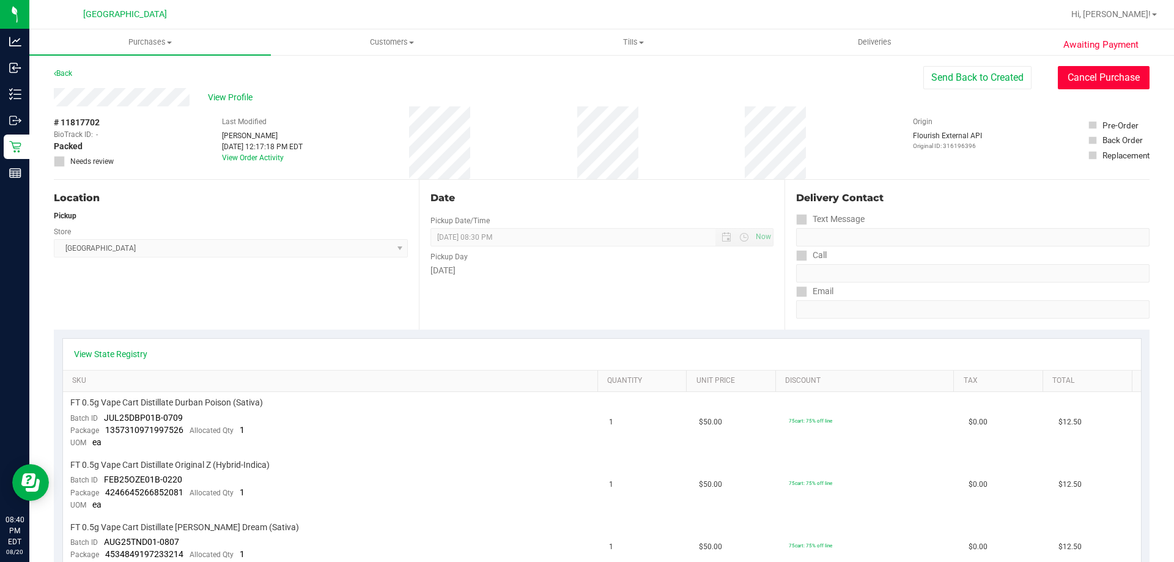
click at [1099, 79] on button "Cancel Purchase" at bounding box center [1104, 77] width 92 height 23
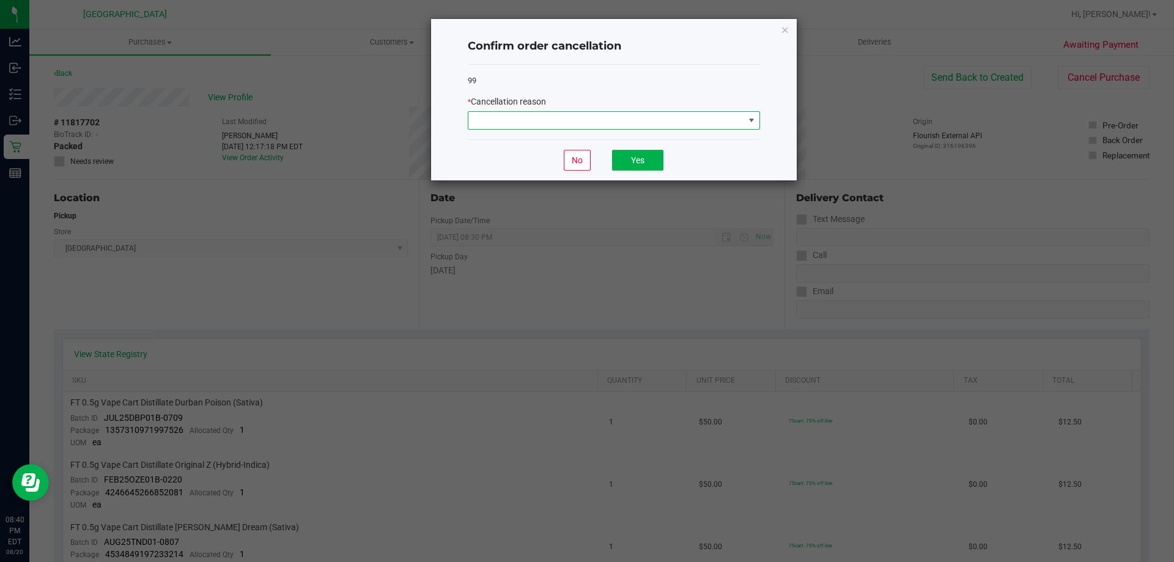
click at [562, 125] on span at bounding box center [606, 120] width 276 height 17
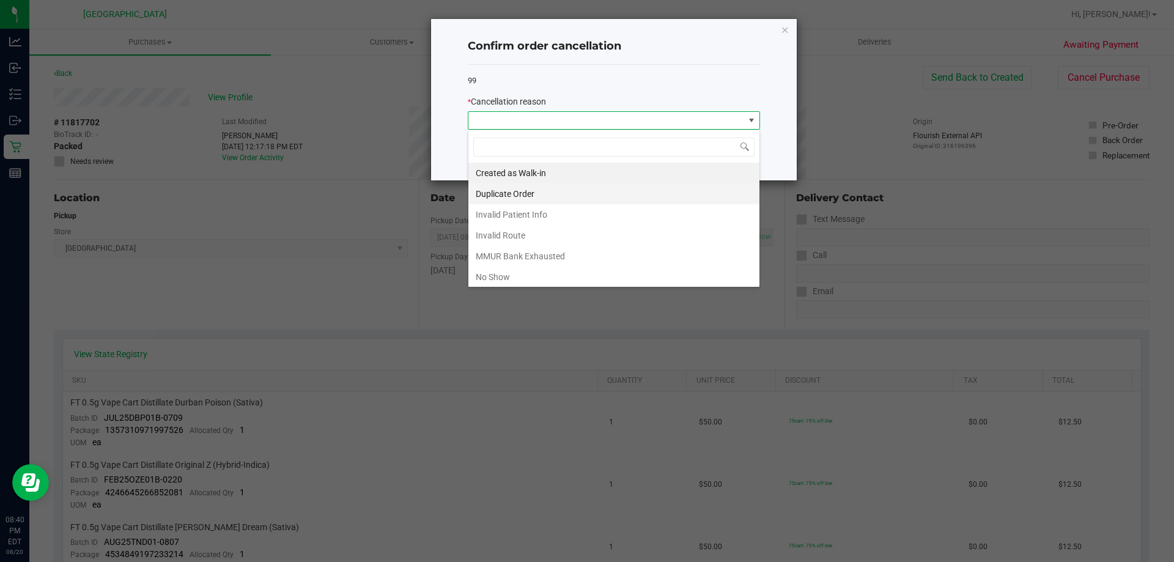
scroll to position [18, 292]
click at [526, 196] on li "Duplicate Order" at bounding box center [613, 193] width 291 height 21
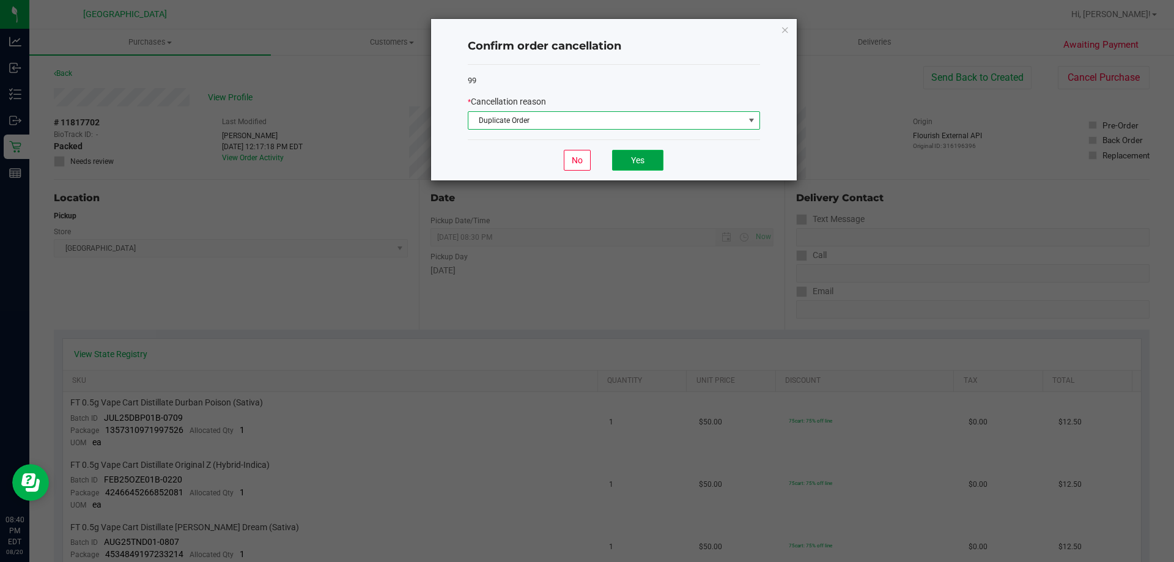
click at [627, 152] on button "Yes" at bounding box center [637, 160] width 51 height 21
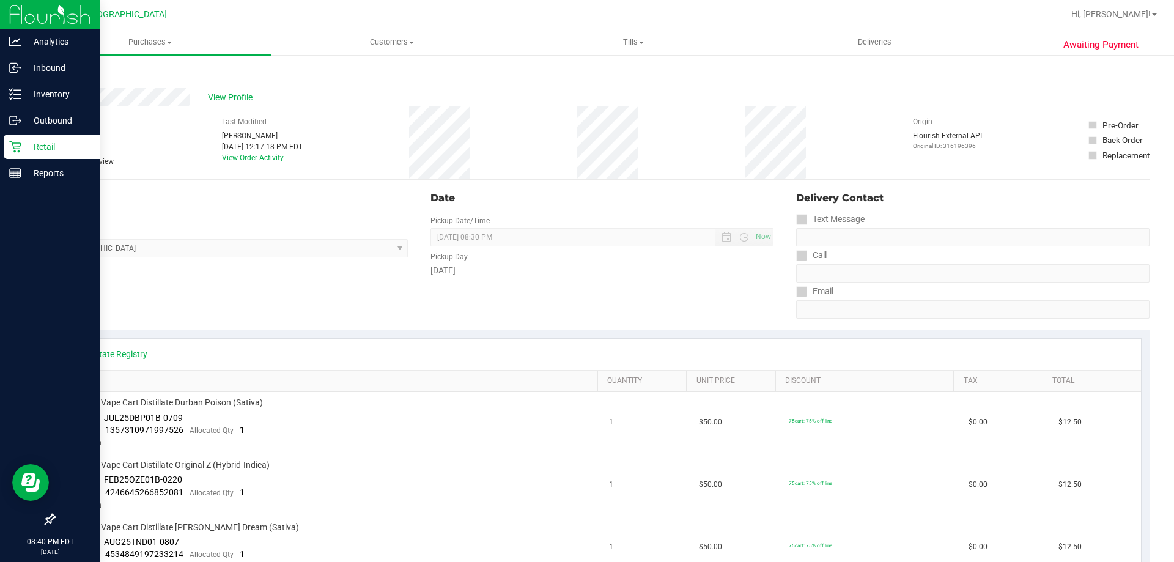
click at [18, 153] on div "Retail" at bounding box center [52, 147] width 97 height 24
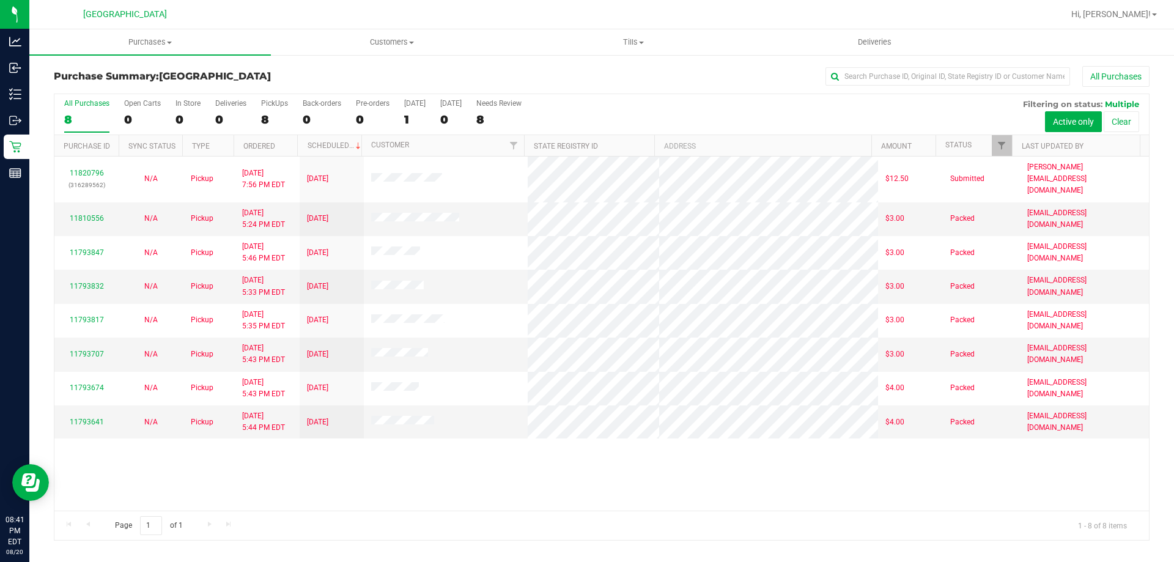
click at [414, 119] on div "1" at bounding box center [414, 119] width 21 height 14
click at [0, 0] on input "[DATE] 1" at bounding box center [0, 0] width 0 height 0
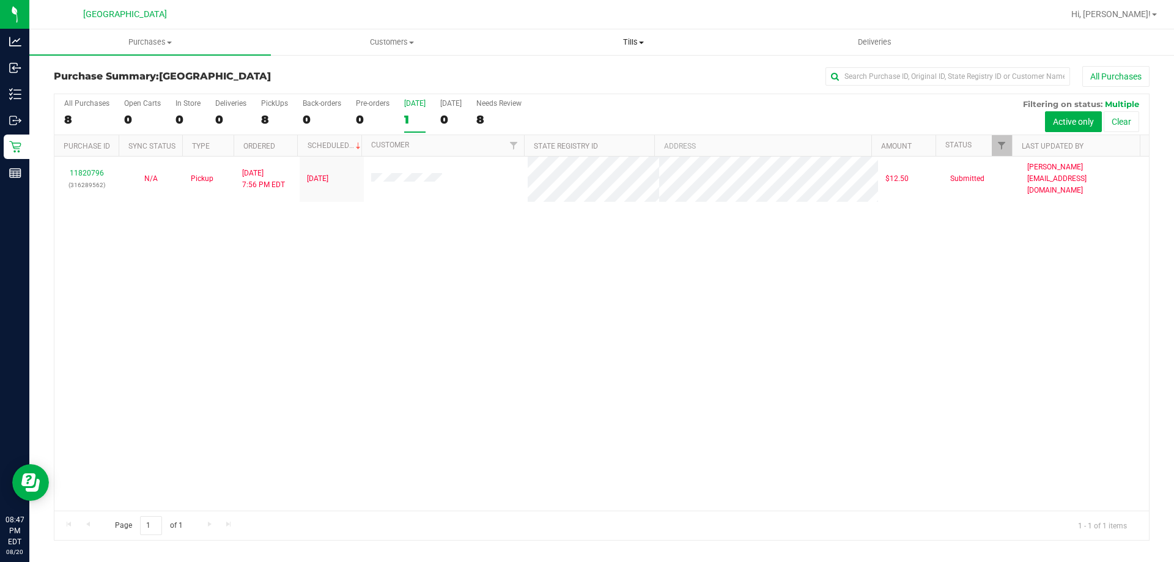
click at [636, 32] on uib-tab-heading "Tills Manage tills Reconcile e-payments" at bounding box center [633, 42] width 240 height 24
click at [575, 75] on span "Manage tills" at bounding box center [553, 73] width 83 height 10
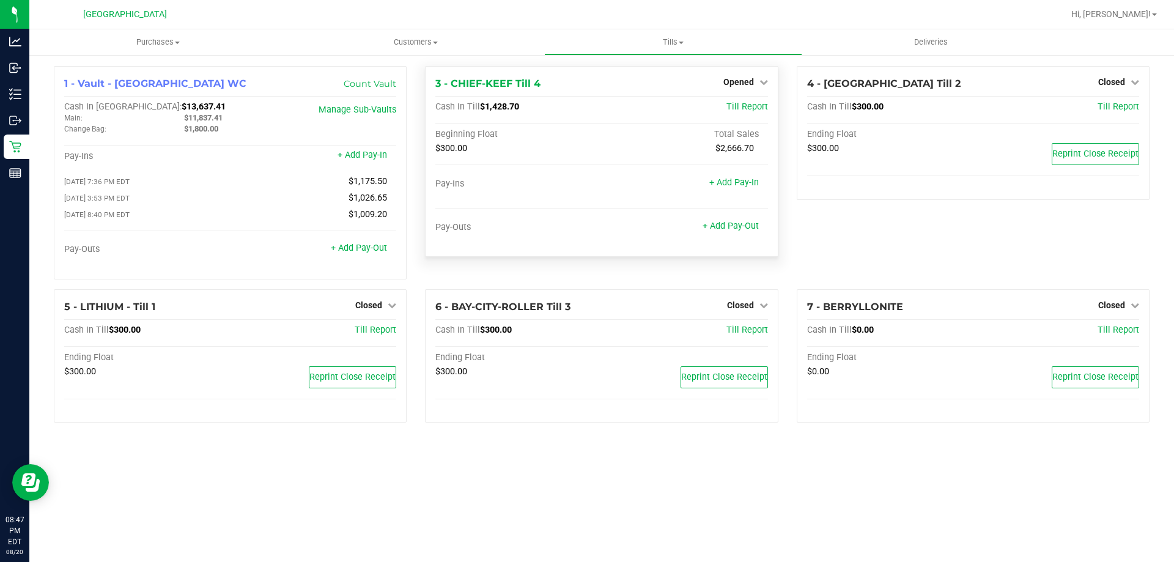
click at [735, 70] on div "3 - CHIEF-KEEF Till 4 Opened Close Till Cash In Till $1,428.70 Till Report Begi…" at bounding box center [601, 161] width 353 height 191
click at [736, 80] on span "Opened" at bounding box center [738, 82] width 31 height 10
click at [738, 103] on link "Close Till" at bounding box center [739, 108] width 33 height 10
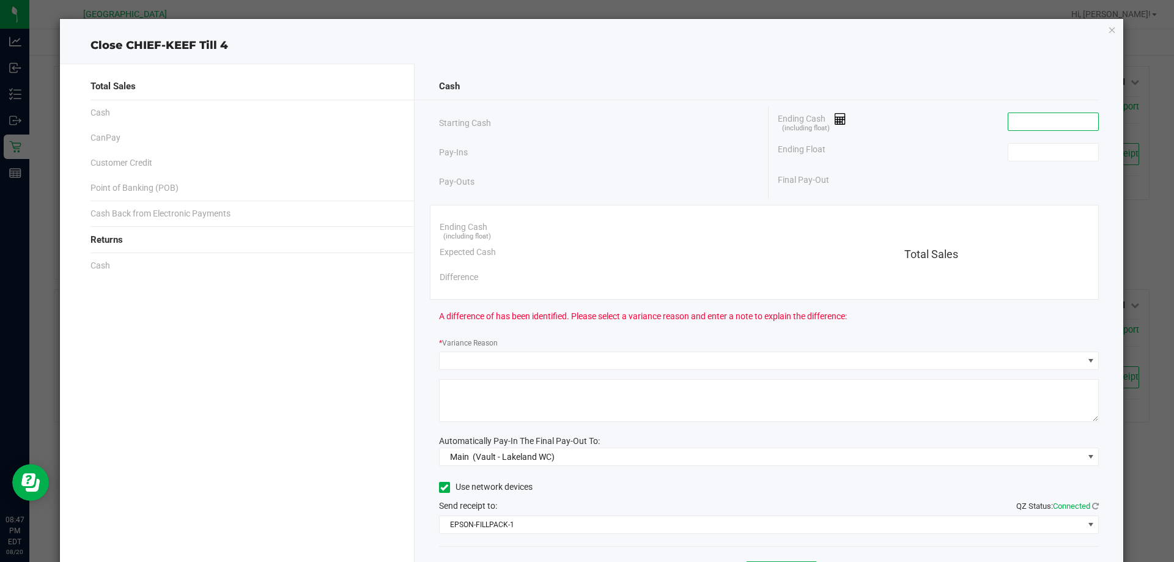
click at [1023, 120] on input at bounding box center [1053, 121] width 90 height 17
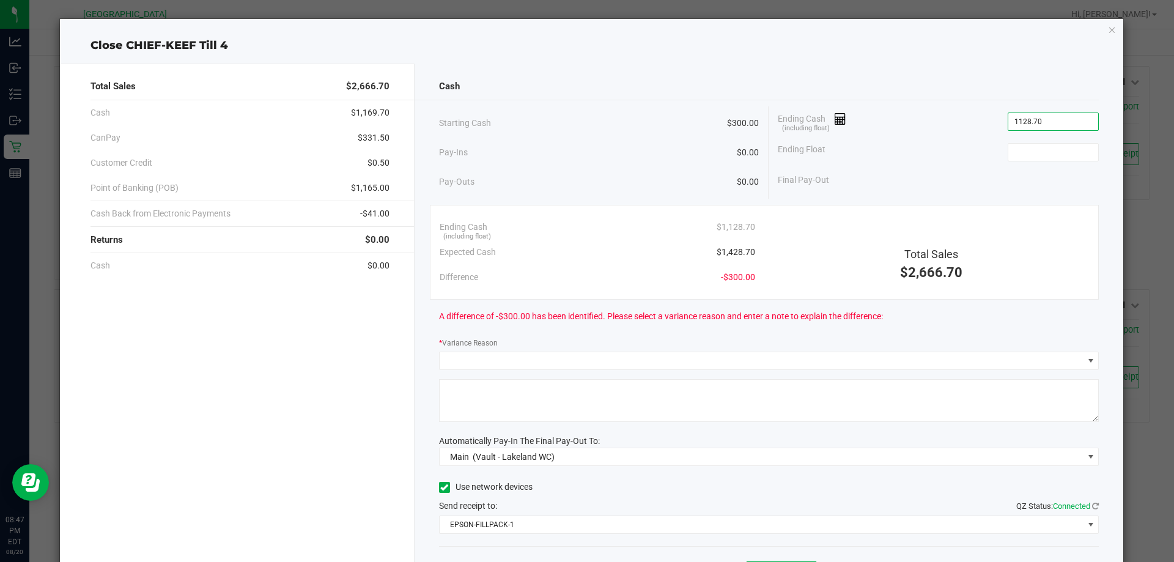
type input "$1,128.70"
type input "300.00"
type input "1128.7"
type input "$300.00"
click at [1014, 121] on input "1128.7" at bounding box center [1053, 121] width 90 height 17
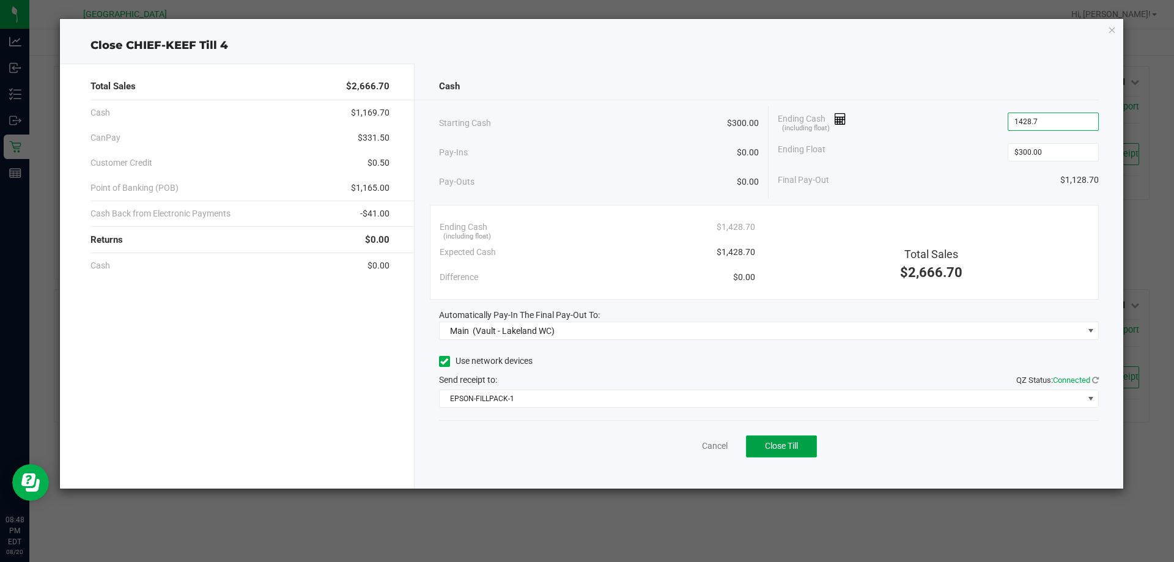
type input "$1,428.70"
click at [770, 443] on span "Close Till" at bounding box center [781, 446] width 33 height 10
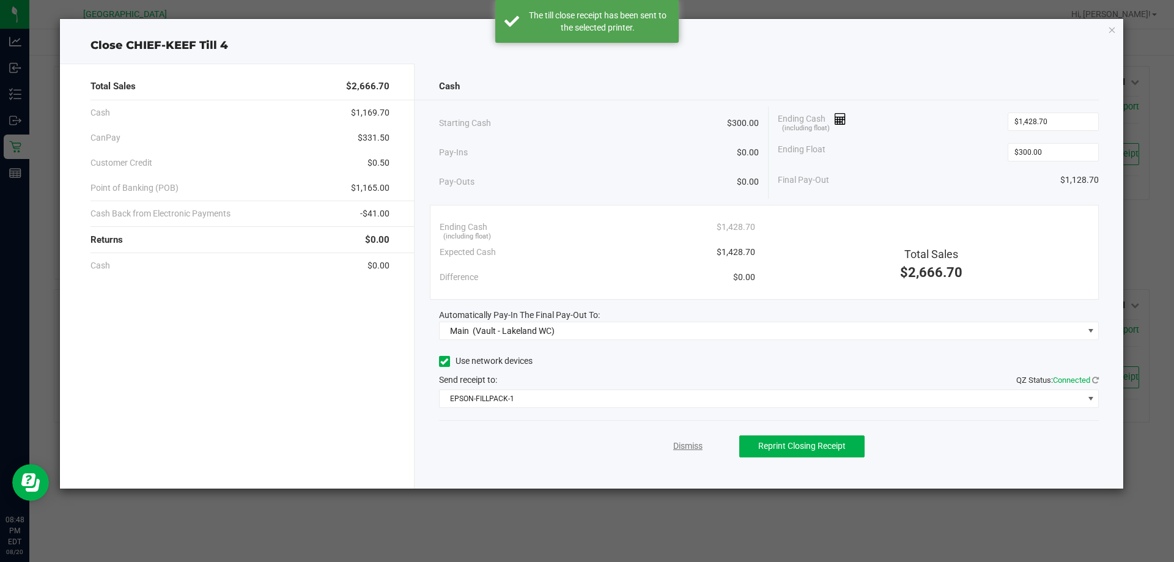
click at [687, 452] on link "Dismiss" at bounding box center [687, 446] width 29 height 13
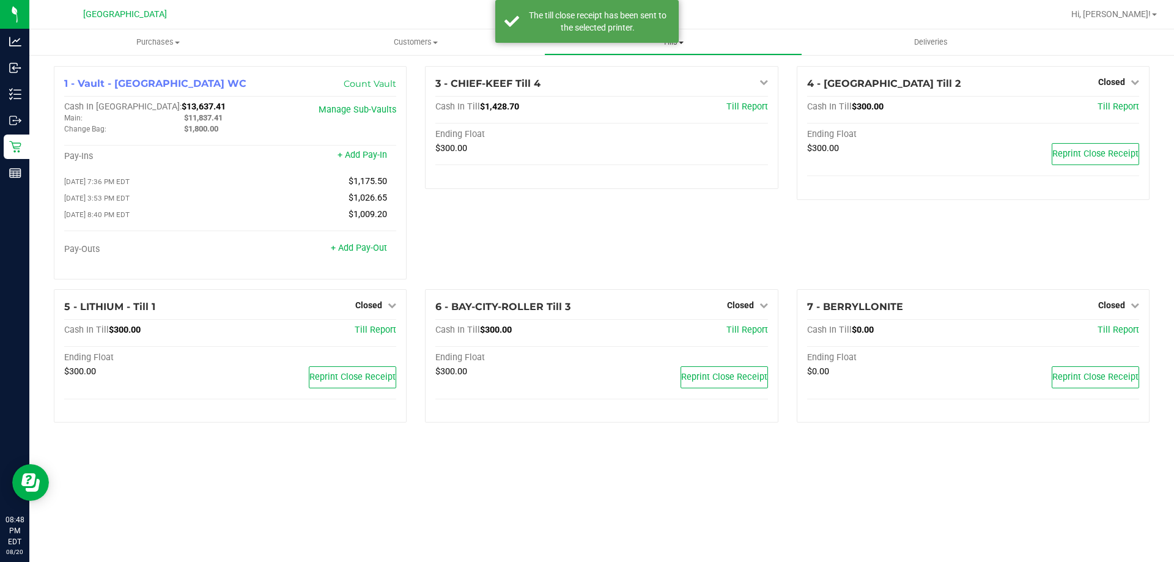
click at [671, 43] on span "Tills" at bounding box center [673, 42] width 256 height 11
click at [625, 94] on span "Reconcile e-payments" at bounding box center [605, 88] width 122 height 10
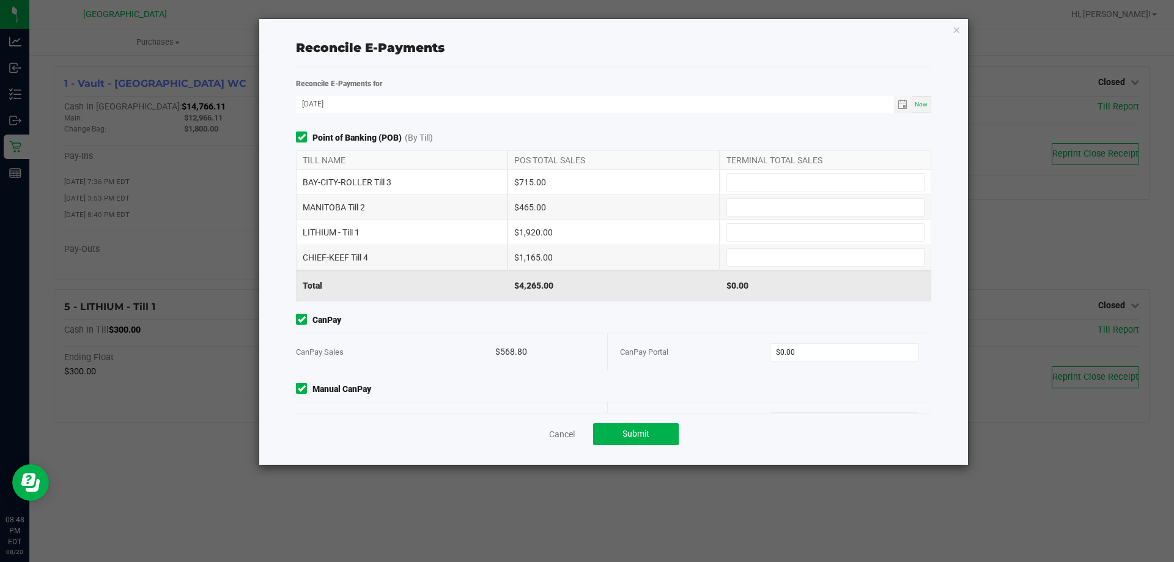
click at [758, 279] on div "$0.00" at bounding box center [826, 285] width 212 height 31
click at [748, 260] on input at bounding box center [825, 257] width 197 height 17
click at [753, 183] on input at bounding box center [825, 182] width 197 height 17
type input "$1,165.00"
click at [751, 207] on input at bounding box center [825, 207] width 197 height 17
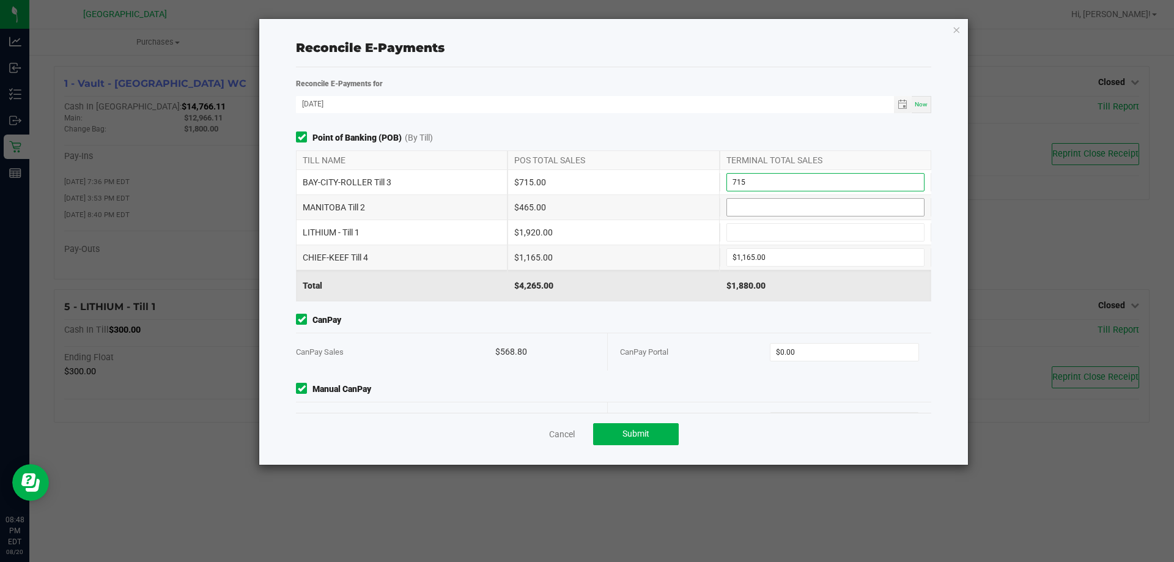
type input "$715.00"
click at [731, 232] on input at bounding box center [825, 232] width 197 height 17
type input "$465.00"
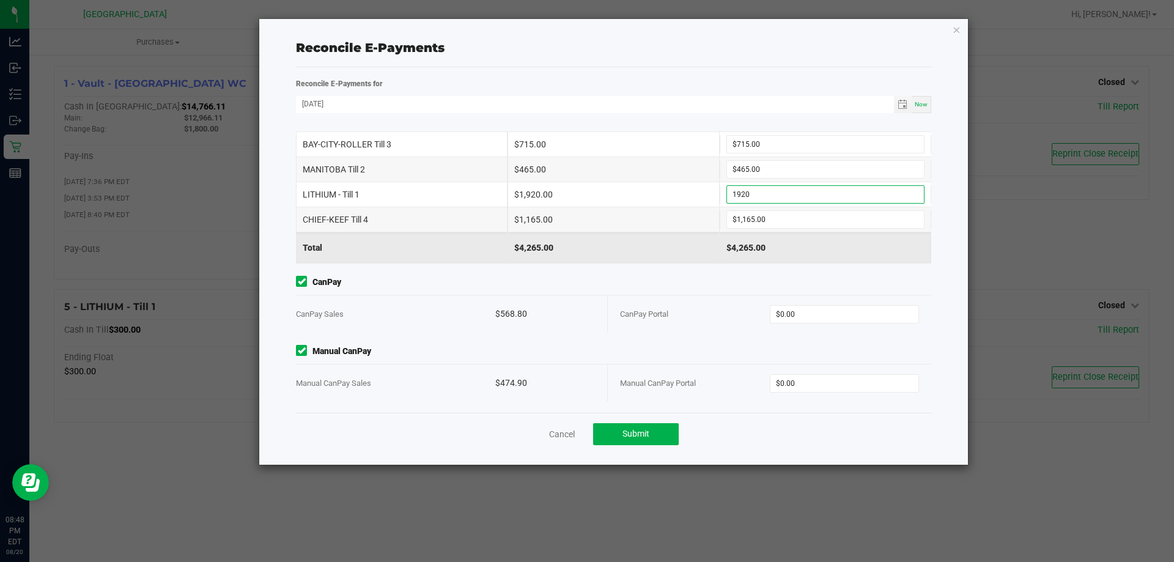
scroll to position [37, 0]
click at [805, 315] on input "$0.00" at bounding box center [844, 314] width 149 height 17
type input "$1,920.00"
click at [849, 376] on input "$0.00" at bounding box center [844, 383] width 149 height 17
type input "$568.80"
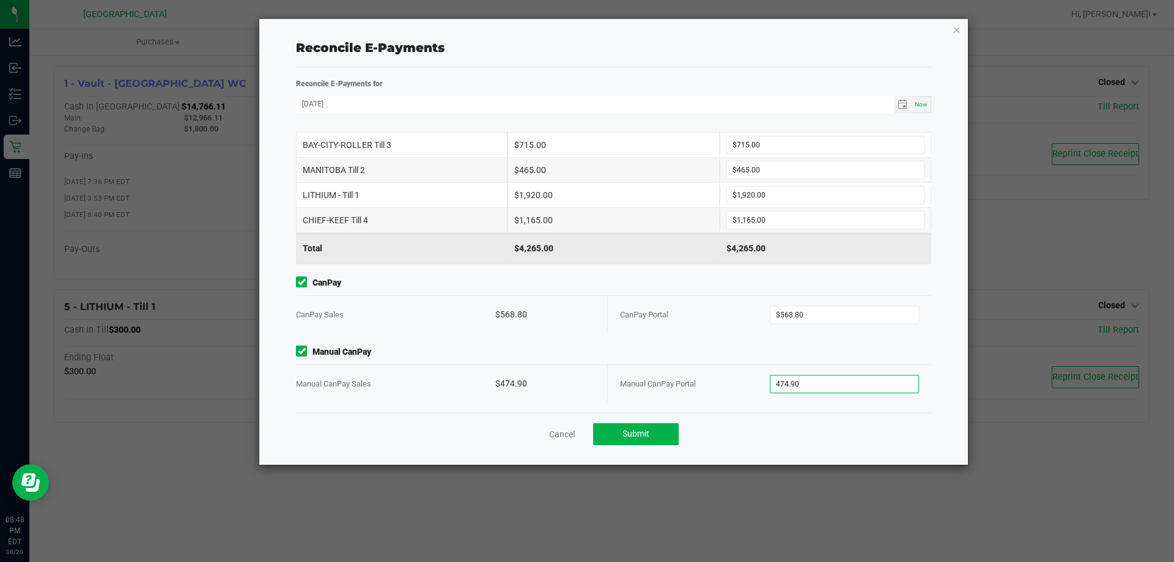
scroll to position [38, 0]
type input "$474.90"
click at [634, 435] on span "Submit" at bounding box center [635, 434] width 27 height 10
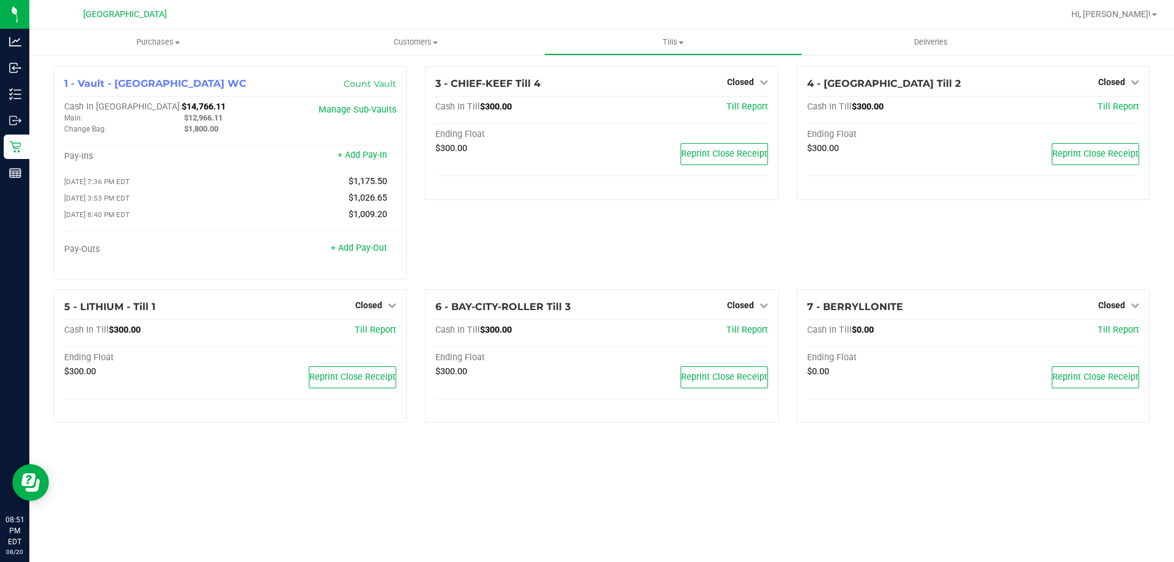
click at [12, 175] on line at bounding box center [15, 175] width 11 height 0
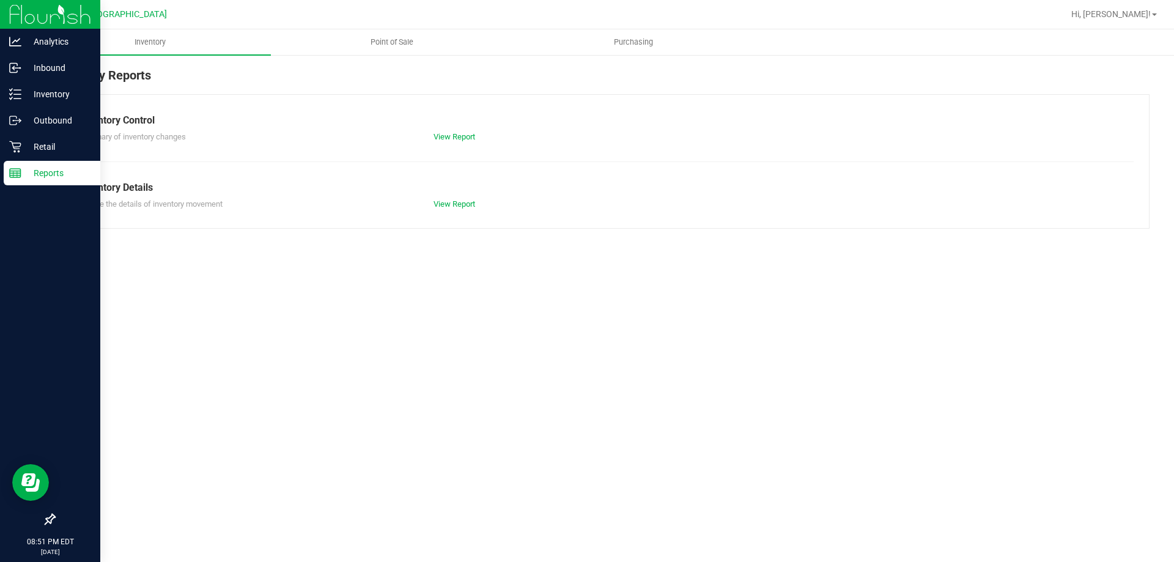
click at [413, 45] on span "Point of Sale" at bounding box center [392, 42] width 76 height 11
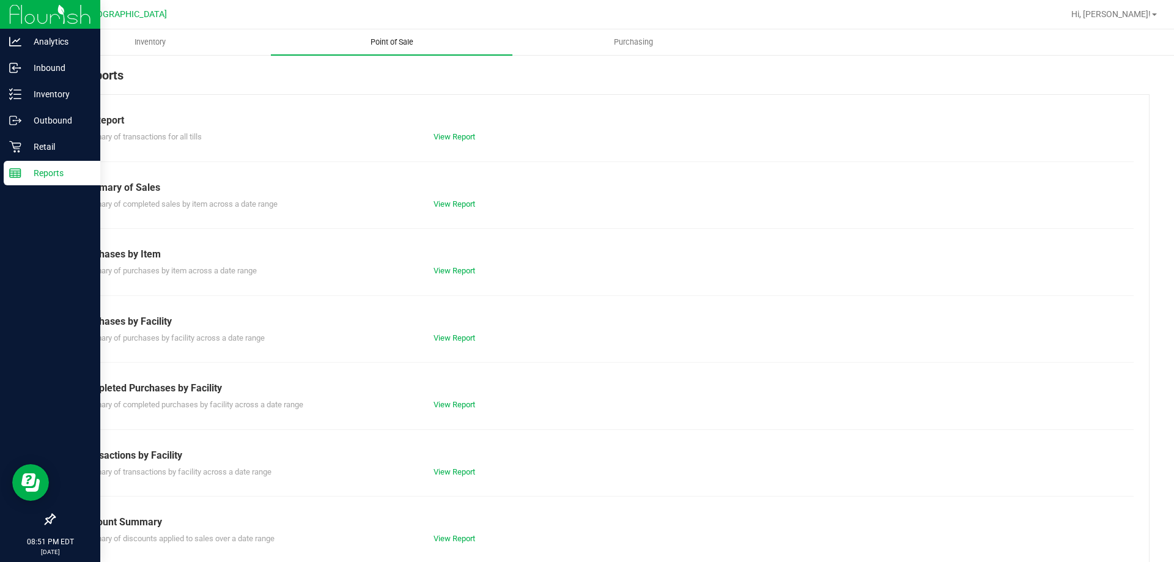
click at [452, 537] on link "View Report" at bounding box center [454, 538] width 42 height 9
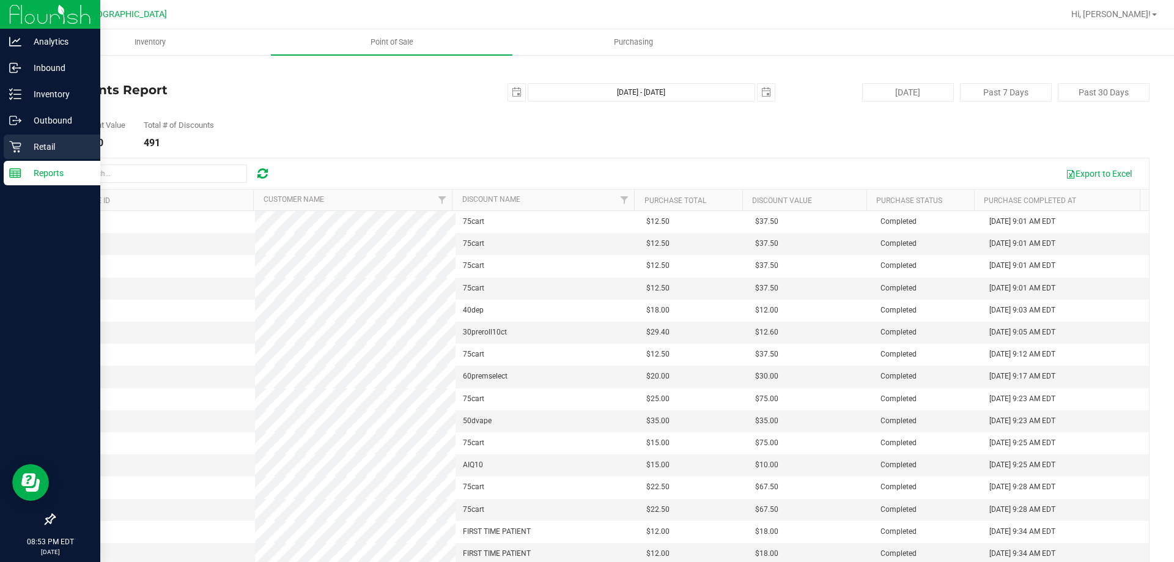
click at [28, 146] on p "Retail" at bounding box center [57, 146] width 73 height 15
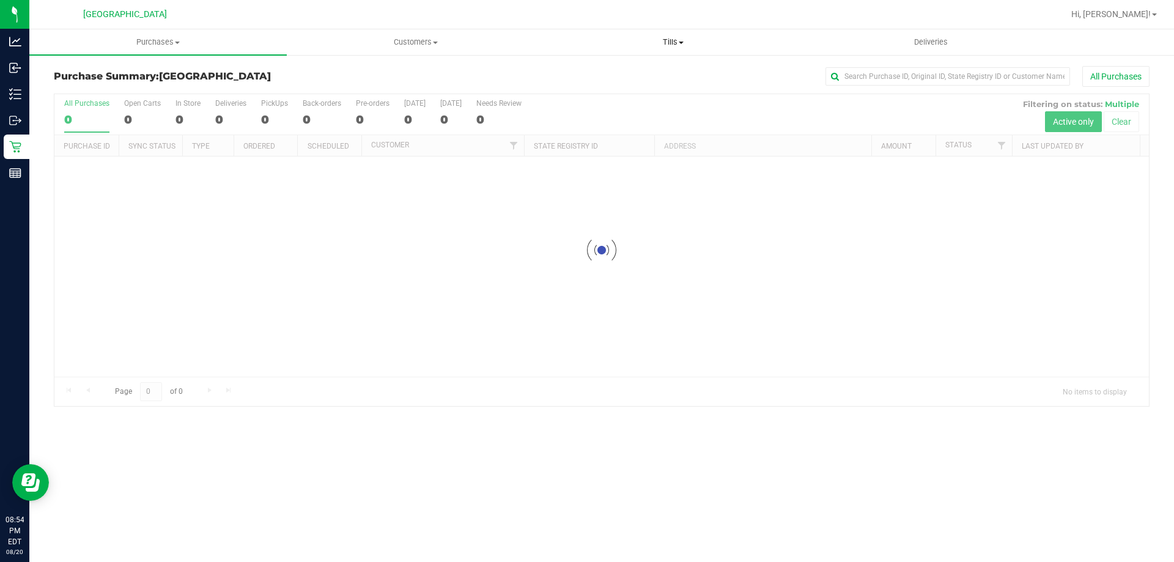
click at [665, 39] on span "Tills" at bounding box center [673, 42] width 256 height 11
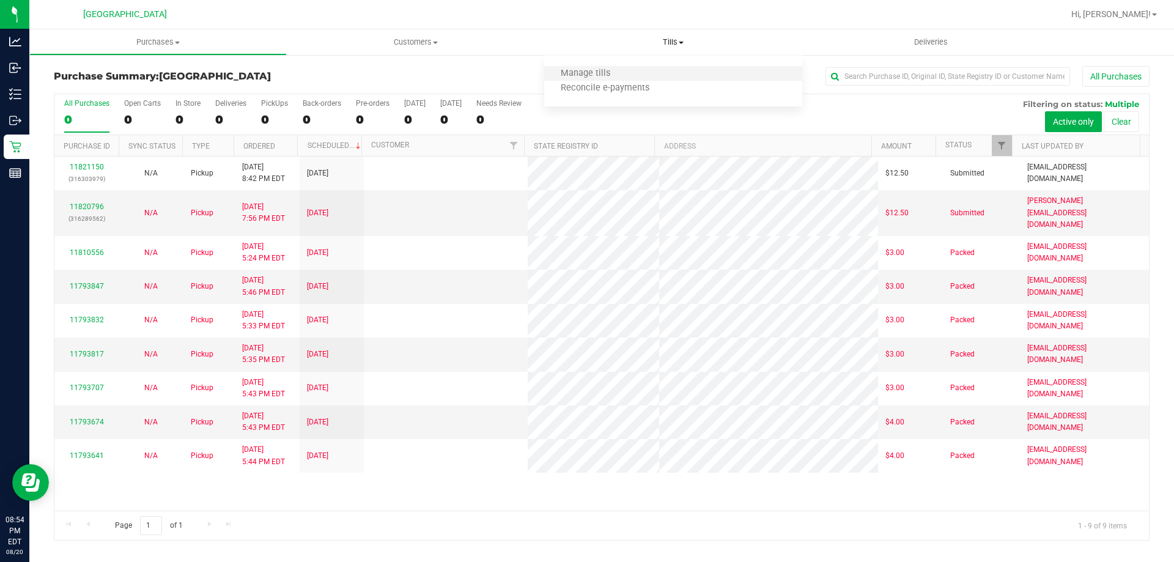
click at [640, 72] on li "Manage tills" at bounding box center [672, 74] width 257 height 15
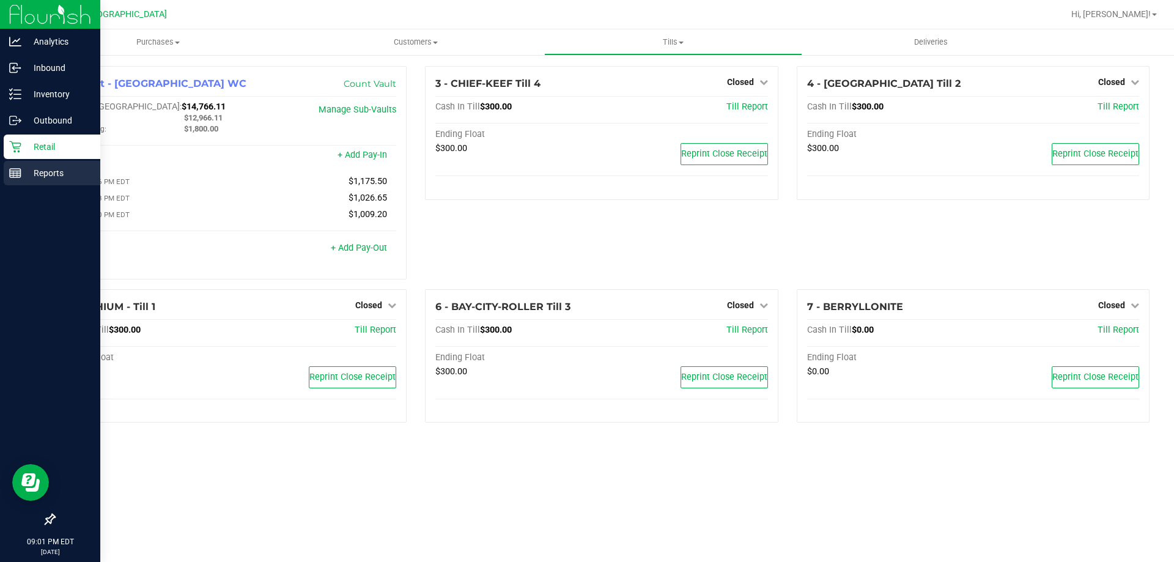
click at [15, 169] on rect at bounding box center [15, 173] width 11 height 9
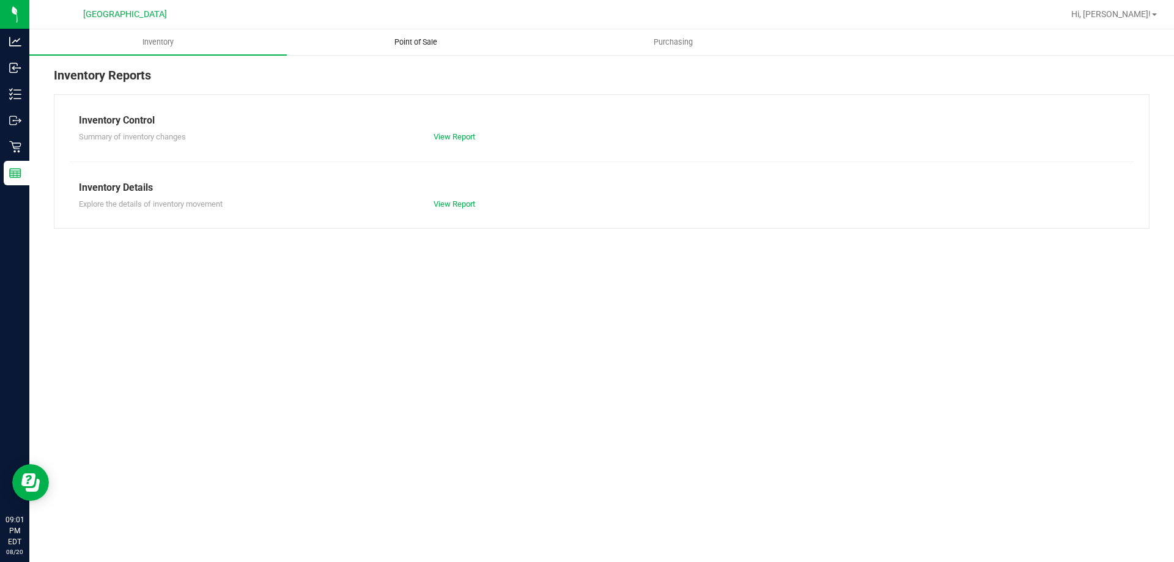
click at [425, 45] on span "Point of Sale" at bounding box center [416, 42] width 76 height 11
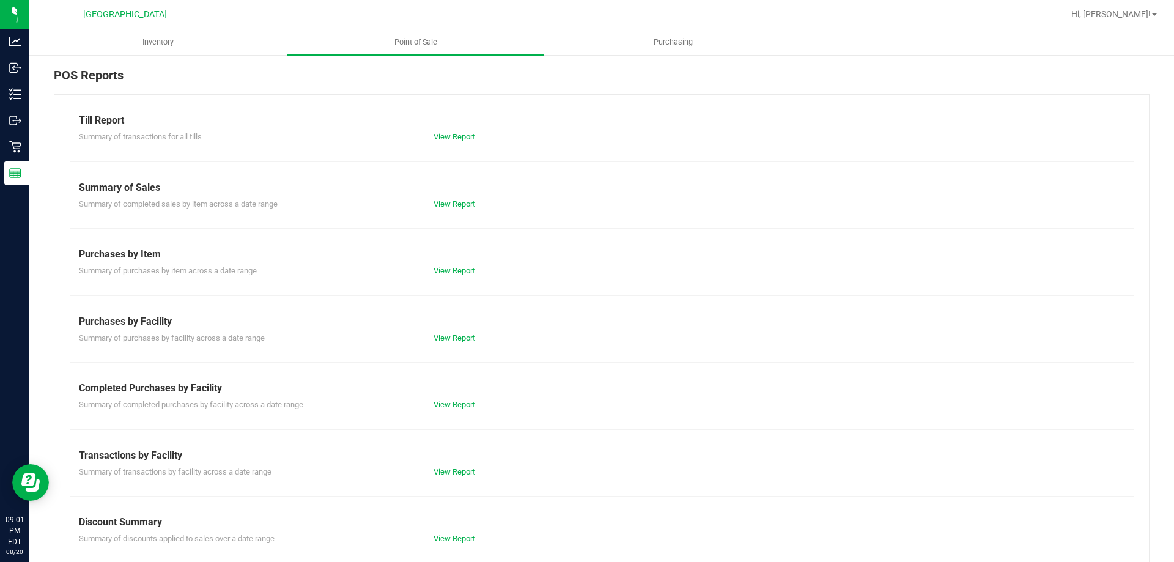
click at [466, 193] on div "Summary of Sales" at bounding box center [601, 187] width 1045 height 15
click at [461, 214] on div "Till Report Summary of transactions for all tills View Report Summary of Sales …" at bounding box center [602, 362] width 1096 height 536
click at [458, 207] on link "View Report" at bounding box center [454, 203] width 42 height 9
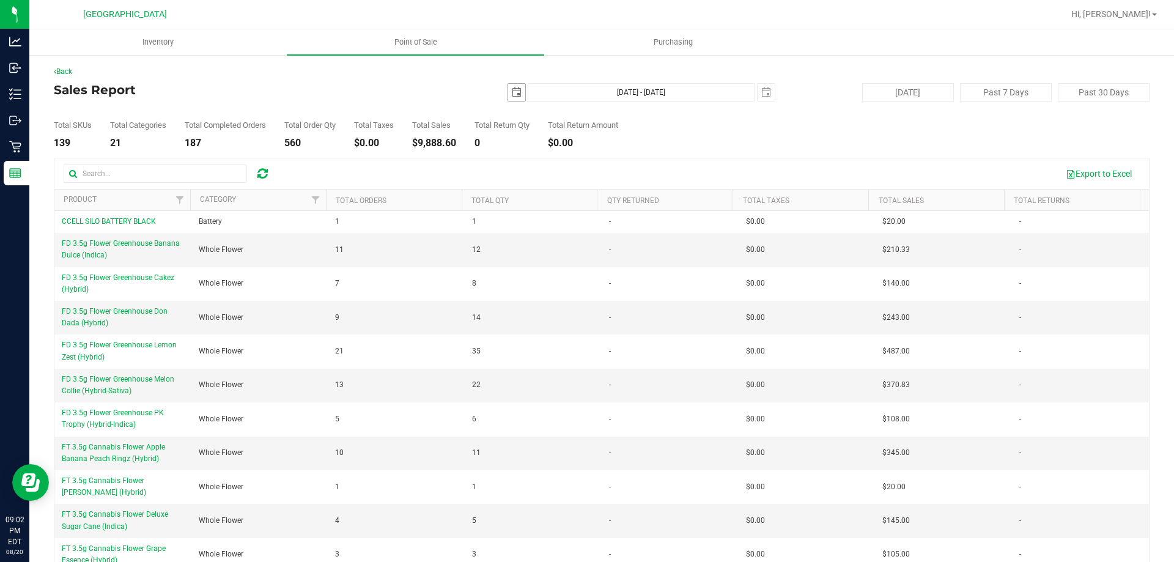
click at [517, 87] on span "select" at bounding box center [516, 92] width 17 height 17
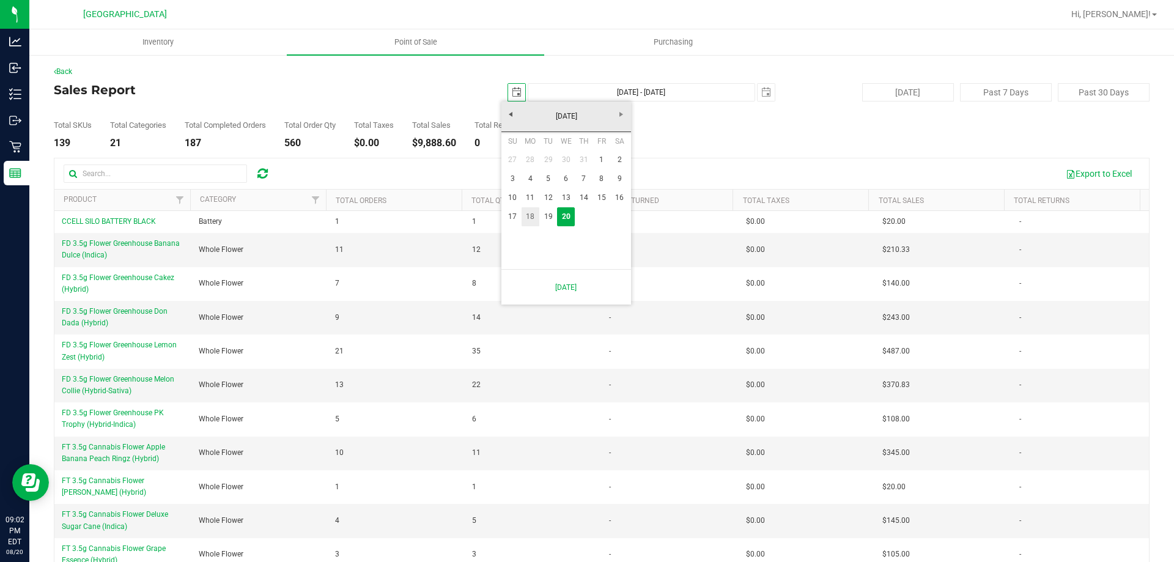
click at [522, 223] on link "18" at bounding box center [531, 216] width 18 height 19
type input "[DATE]"
type input "[DATE] - [DATE]"
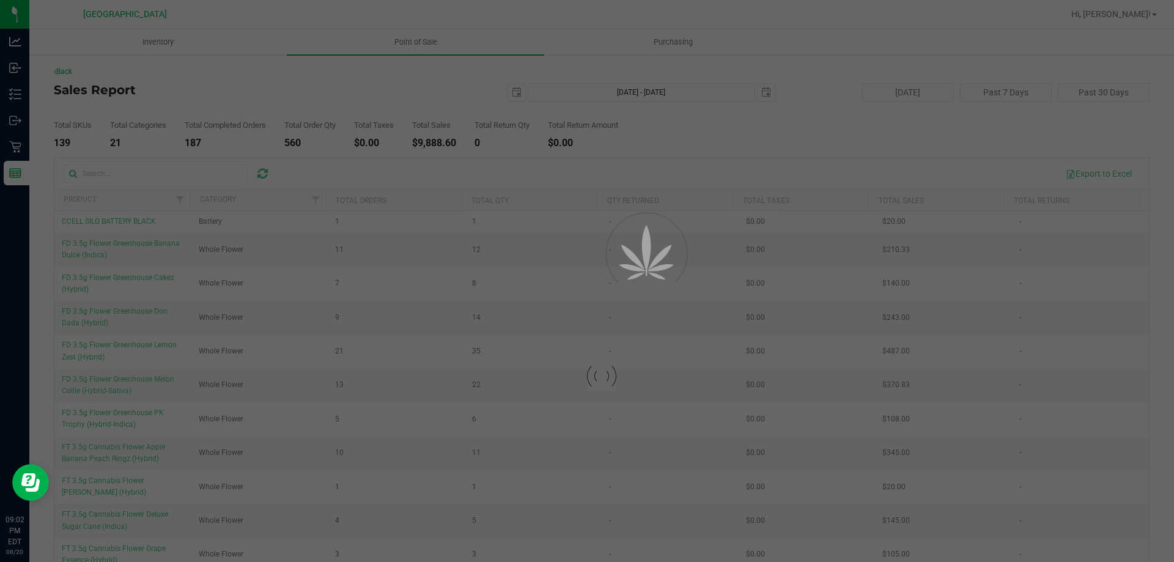
click at [515, 96] on div at bounding box center [587, 281] width 1174 height 562
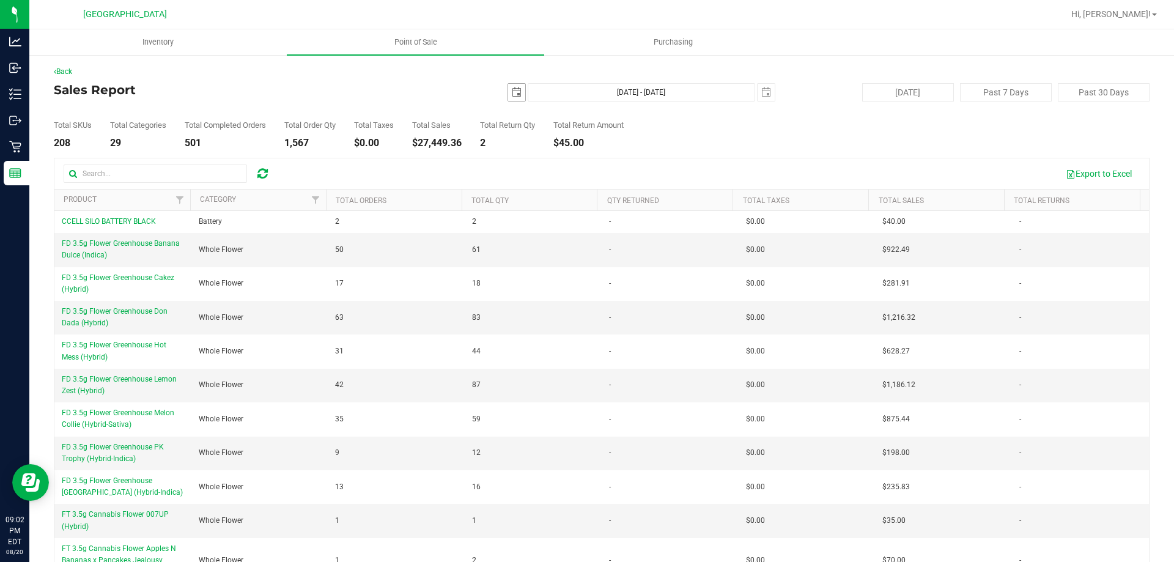
click at [515, 96] on span "select" at bounding box center [517, 92] width 10 height 10
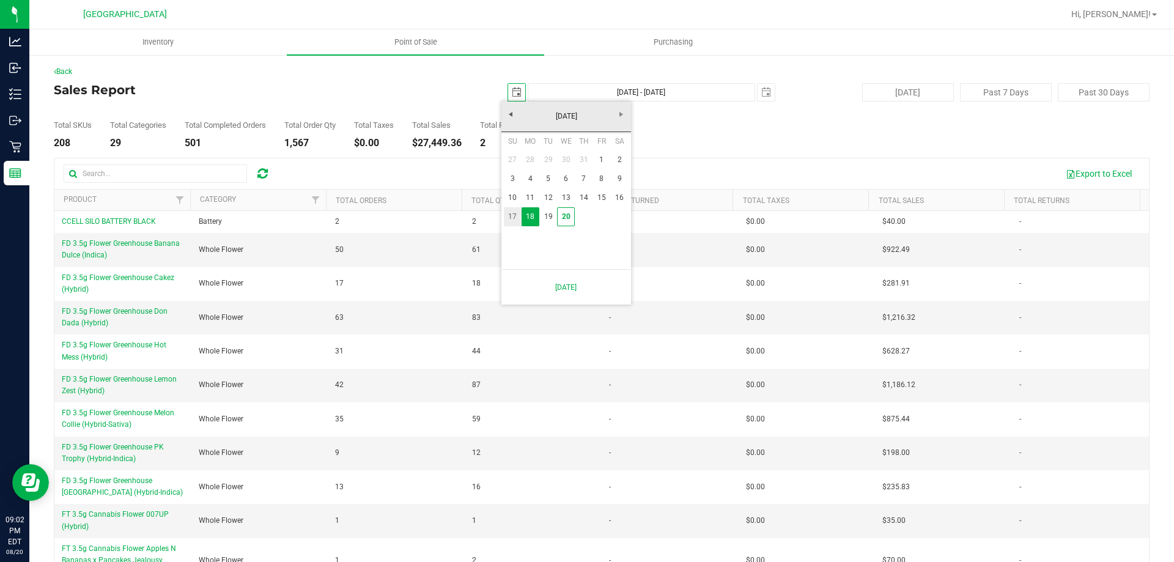
click at [513, 215] on link "17" at bounding box center [513, 216] width 18 height 19
type input "[DATE]"
type input "[DATE] - [DATE]"
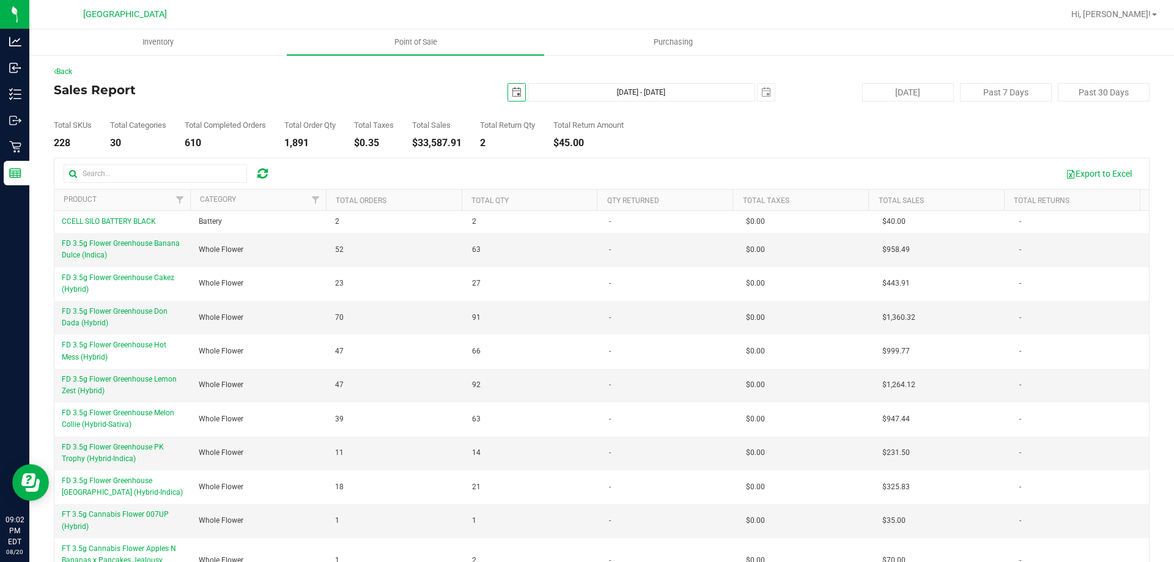
click at [512, 86] on span "select" at bounding box center [516, 92] width 17 height 17
drag, startPoint x: 422, startPoint y: 57, endPoint x: 455, endPoint y: 72, distance: 36.1
click at [422, 57] on div "Back Sales Report [DATE] [DATE] - [DATE] [DATE] [DATE] Past 7 Days Past 30 Days…" at bounding box center [601, 330] width 1145 height 553
click at [508, 96] on span "select" at bounding box center [516, 92] width 17 height 17
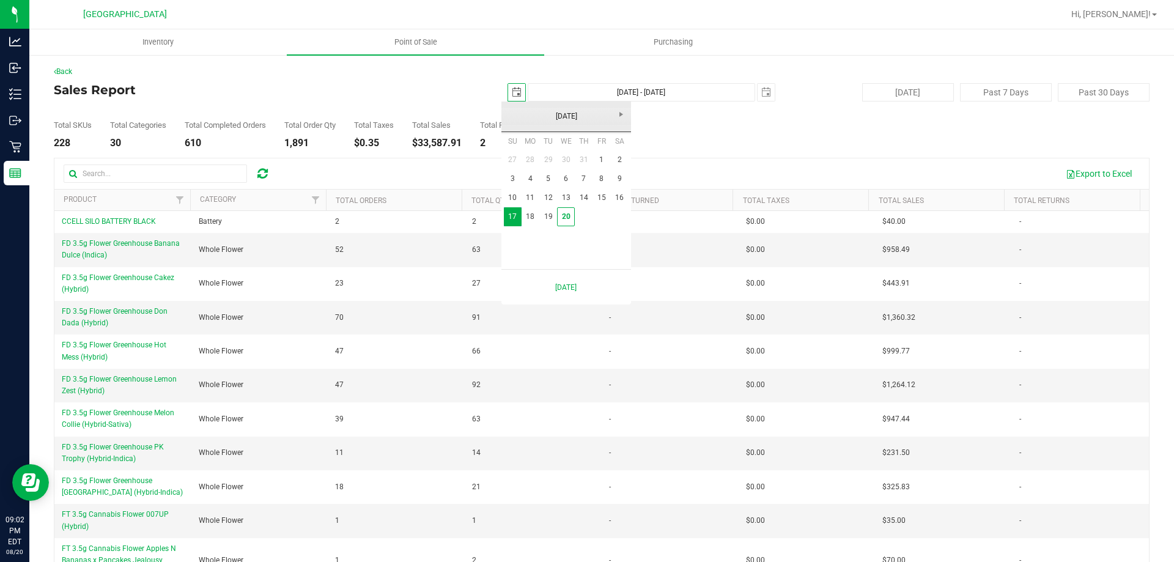
scroll to position [0, 31]
click at [605, 156] on link "1" at bounding box center [601, 159] width 18 height 19
type input "[DATE]"
type input "[DATE] - [DATE]"
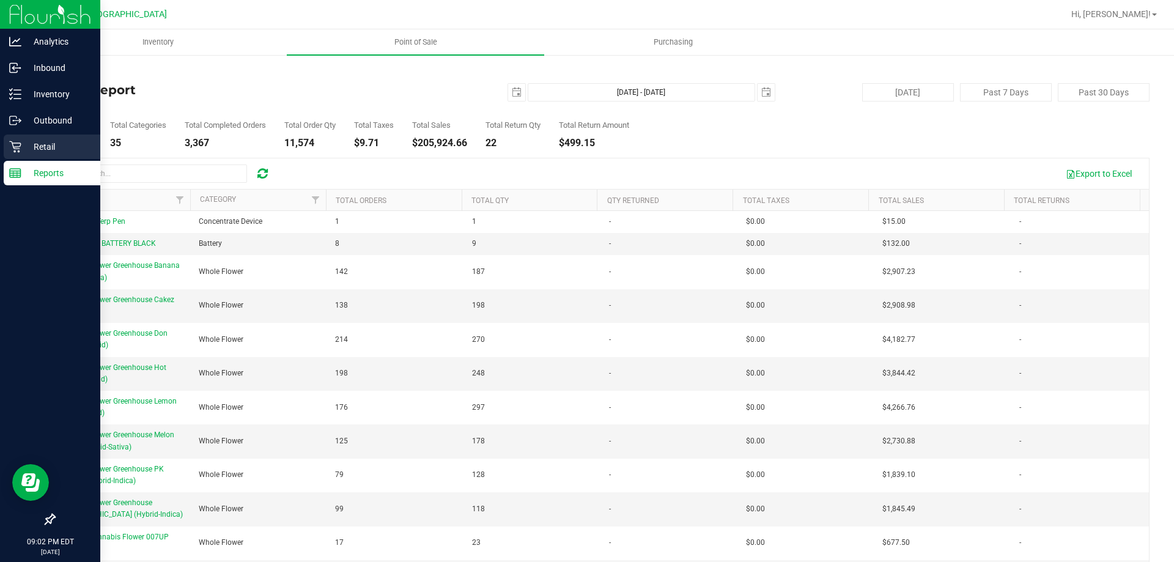
click at [39, 149] on p "Retail" at bounding box center [57, 146] width 73 height 15
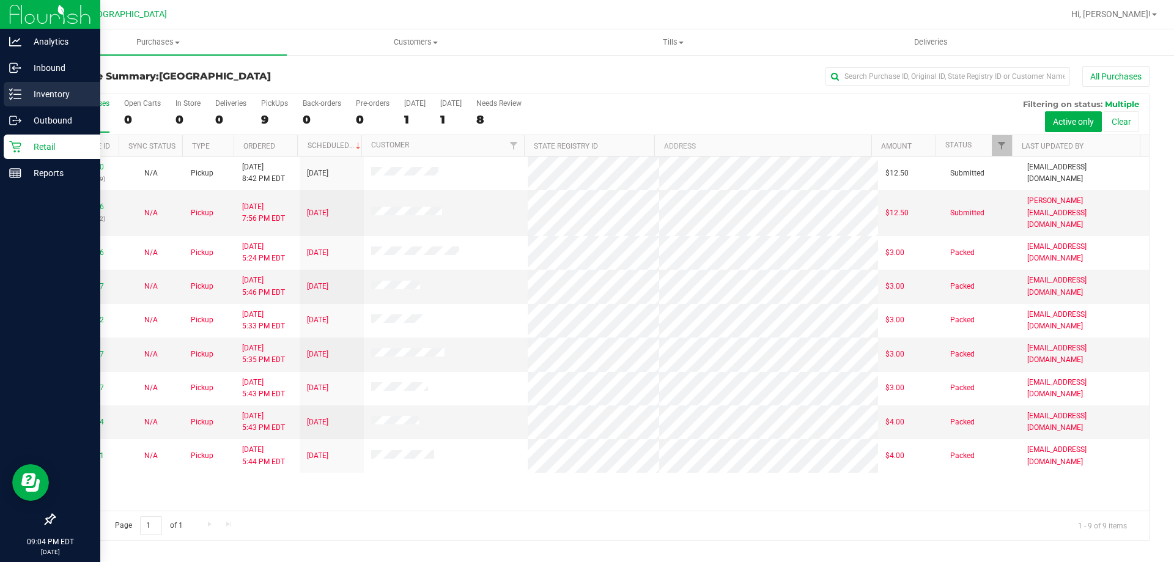
click at [64, 89] on p "Inventory" at bounding box center [57, 94] width 73 height 15
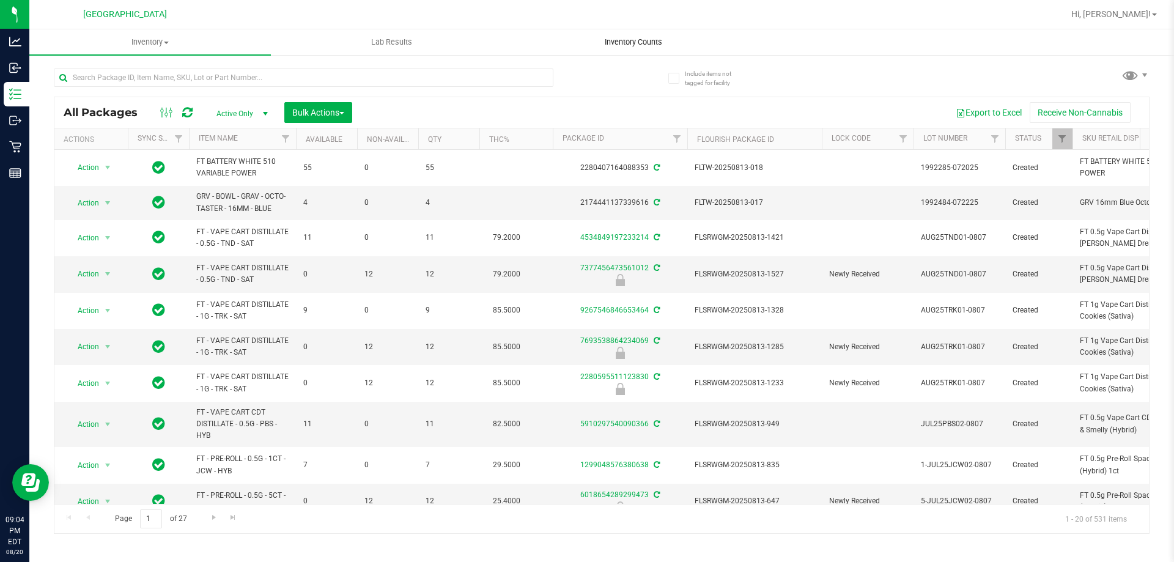
click at [663, 46] on span "Inventory Counts" at bounding box center [633, 42] width 90 height 11
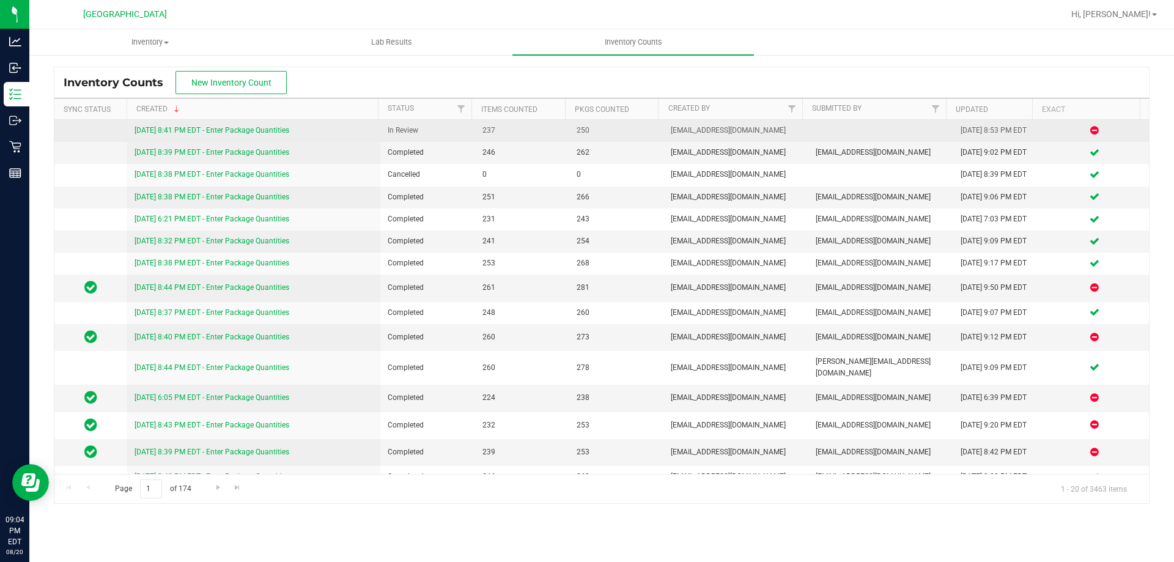
click at [238, 135] on div "[DATE] 8:41 PM EDT - Enter Package Quantities" at bounding box center [254, 131] width 239 height 12
click at [248, 130] on link "[DATE] 8:41 PM EDT - Enter Package Quantities" at bounding box center [212, 130] width 155 height 9
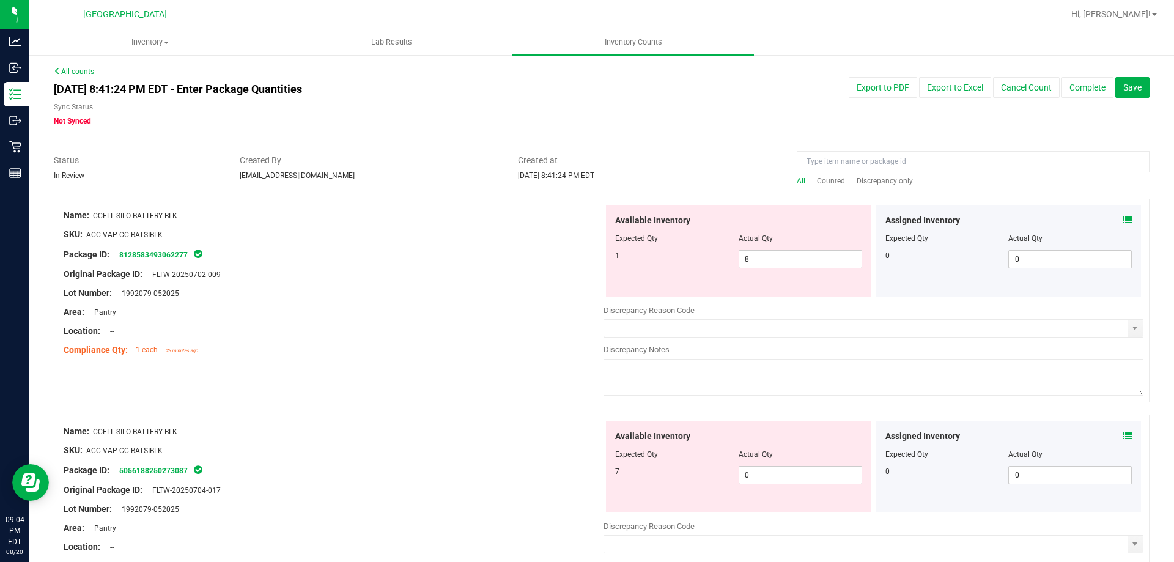
click at [869, 181] on span "Discrepancy only" at bounding box center [885, 181] width 56 height 9
drag, startPoint x: 755, startPoint y: 258, endPoint x: 693, endPoint y: 262, distance: 62.5
click at [693, 262] on div "7 0 0" at bounding box center [738, 259] width 247 height 18
type input "7"
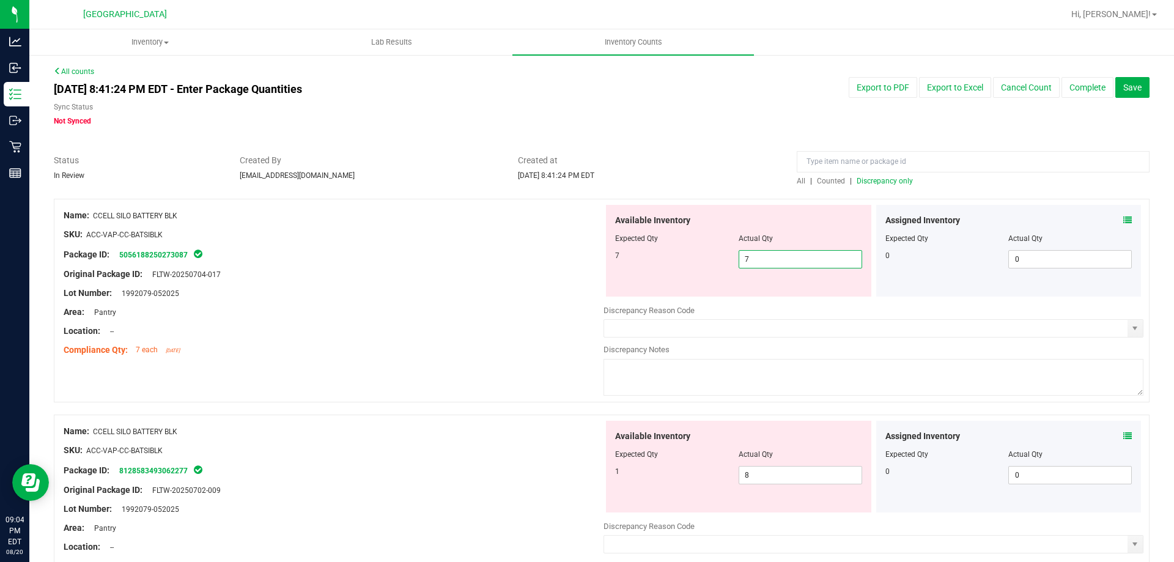
click at [551, 258] on div "Package ID: 5056188250273087" at bounding box center [334, 254] width 540 height 15
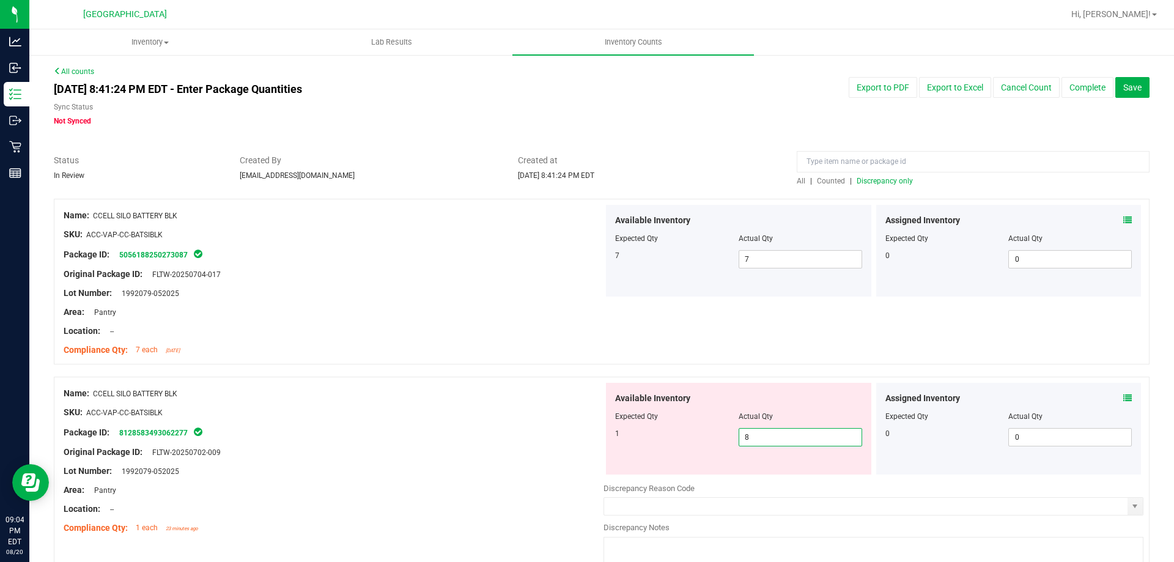
drag, startPoint x: 756, startPoint y: 435, endPoint x: 561, endPoint y: 430, distance: 194.5
click at [561, 430] on div "Name: CCELL SILO BATTERY BLK SKU: ACC-VAP-CC-BATSIBLK Package ID: 8128583493062…" at bounding box center [602, 479] width 1096 height 204
type input "1"
click at [396, 399] on div "Name: CCELL SILO BATTERY BLK" at bounding box center [334, 393] width 540 height 13
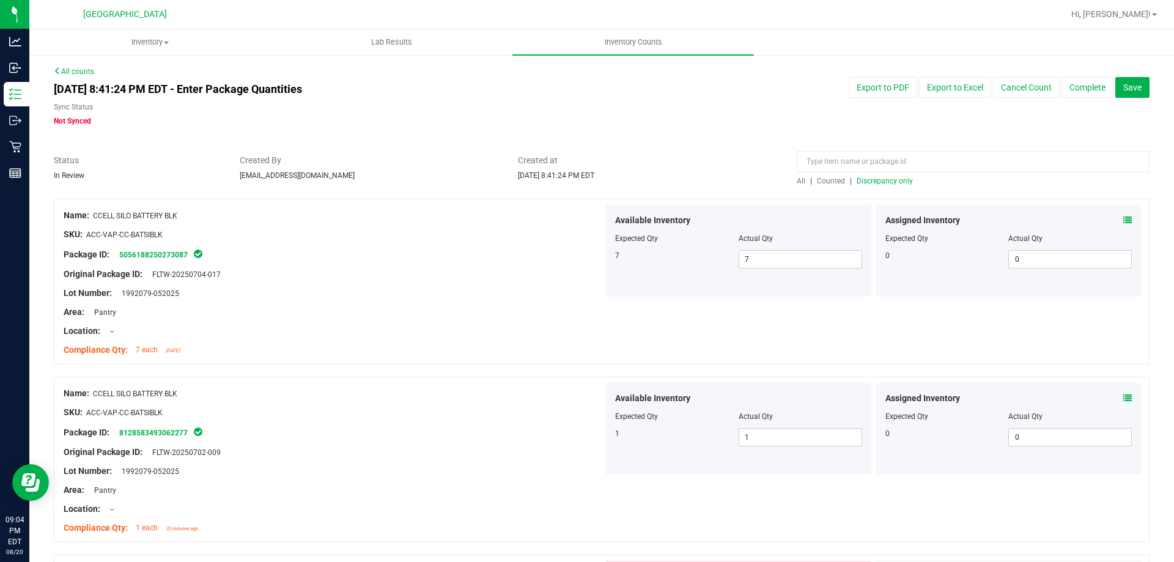
click at [880, 181] on span "Discrepancy only" at bounding box center [885, 181] width 56 height 9
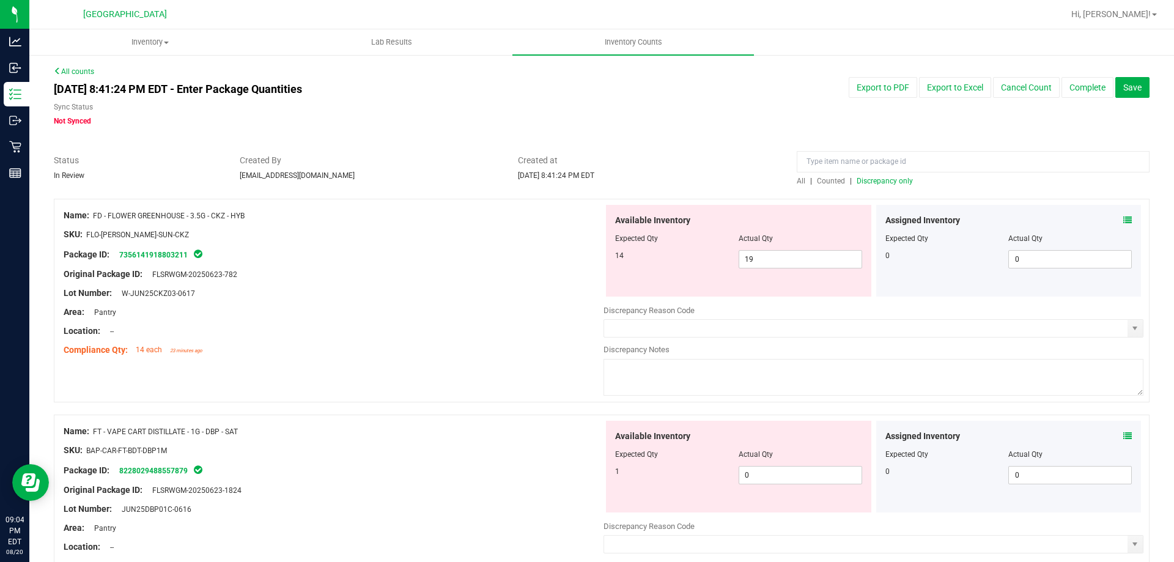
click at [751, 167] on div "Created at [DATE] 8:41:24 PM EDT" at bounding box center [648, 167] width 279 height 27
drag, startPoint x: 782, startPoint y: 257, endPoint x: 691, endPoint y: 249, distance: 90.8
click at [697, 257] on div "14 19 19" at bounding box center [738, 259] width 247 height 18
type input "14"
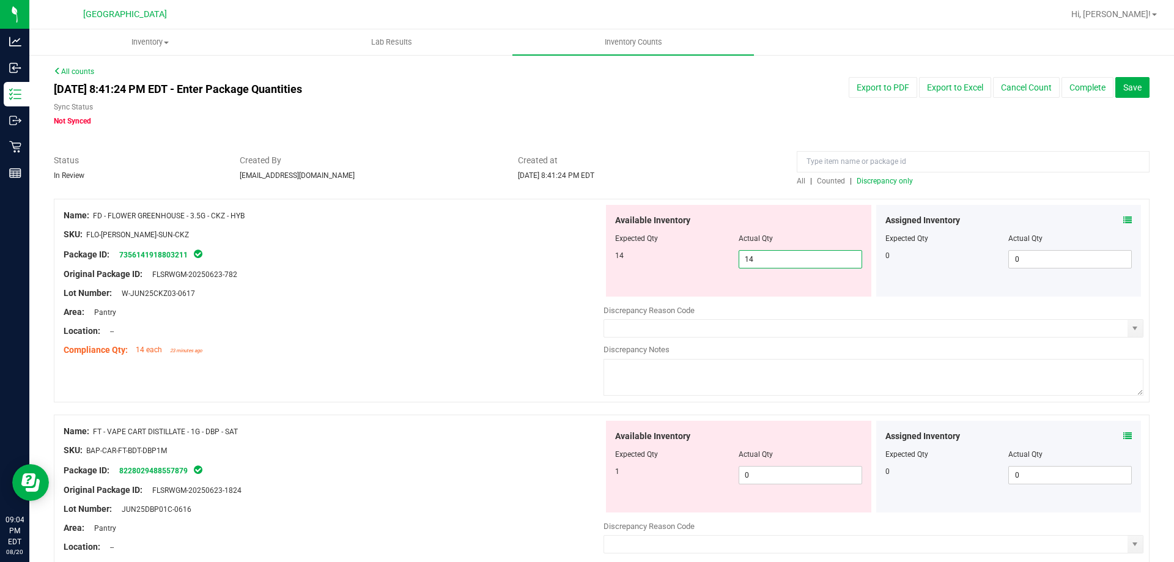
click at [394, 306] on div "Area: Pantry" at bounding box center [334, 312] width 540 height 13
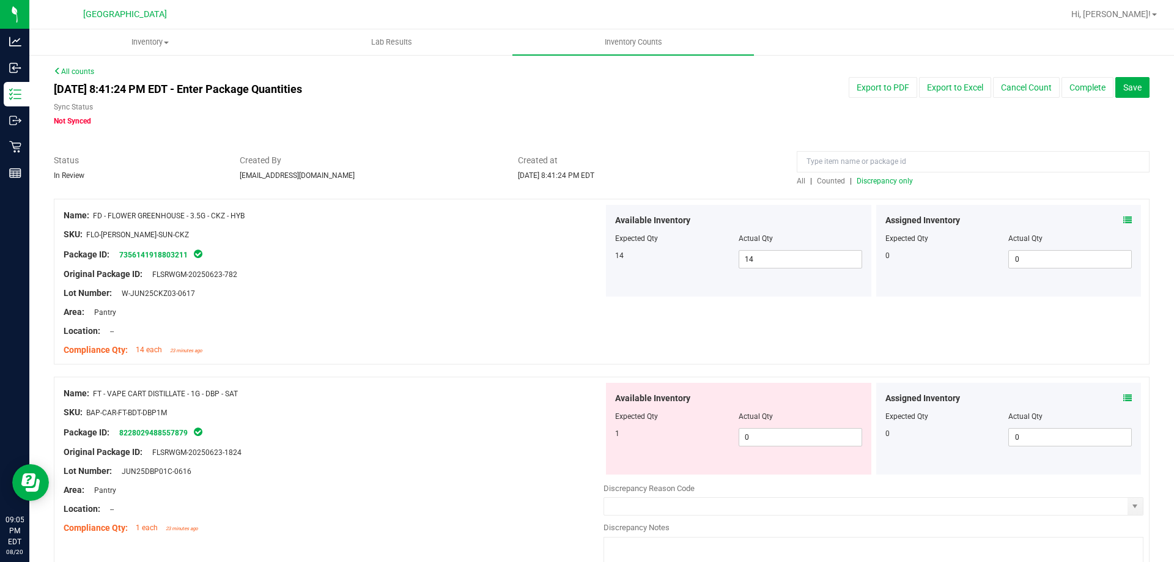
click at [798, 427] on div at bounding box center [738, 425] width 247 height 6
click at [794, 430] on span "0 0" at bounding box center [801, 437] width 124 height 18
type input "1"
click at [513, 438] on div "Package ID: 8228029488557879" at bounding box center [334, 432] width 540 height 15
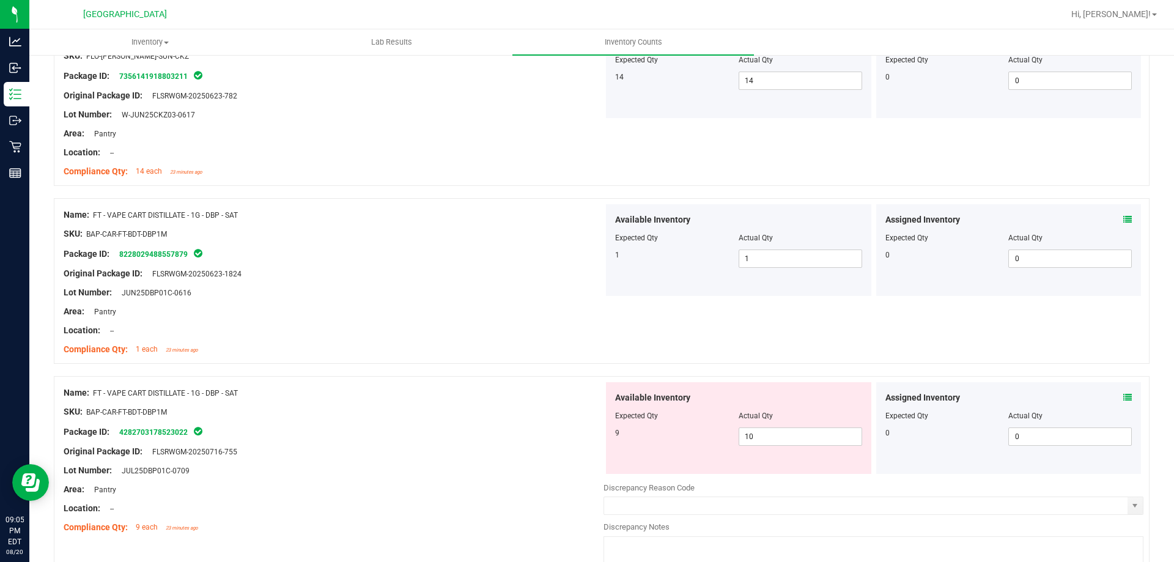
scroll to position [183, 0]
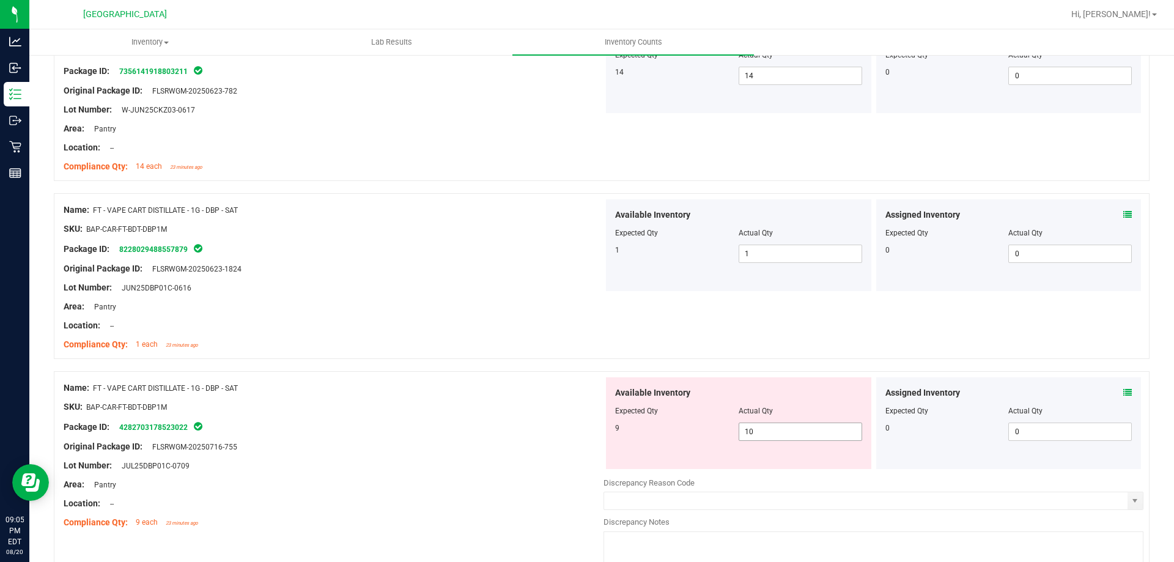
click at [797, 434] on span "10 10" at bounding box center [801, 431] width 124 height 18
type input "1"
type input "9"
click at [485, 432] on div "Package ID: 4282703178523022" at bounding box center [334, 426] width 540 height 15
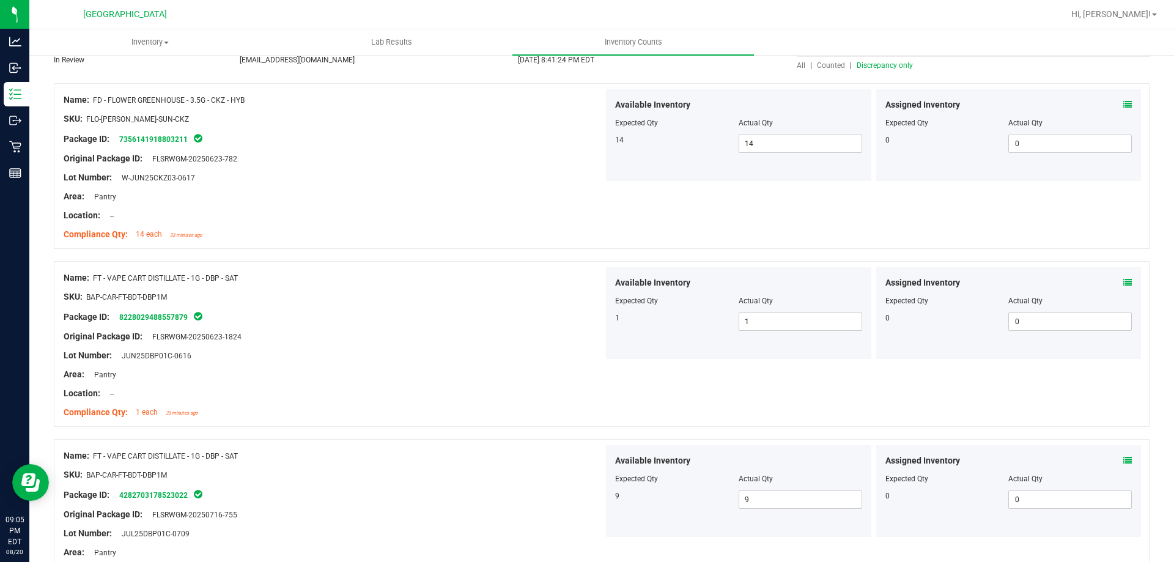
scroll to position [0, 0]
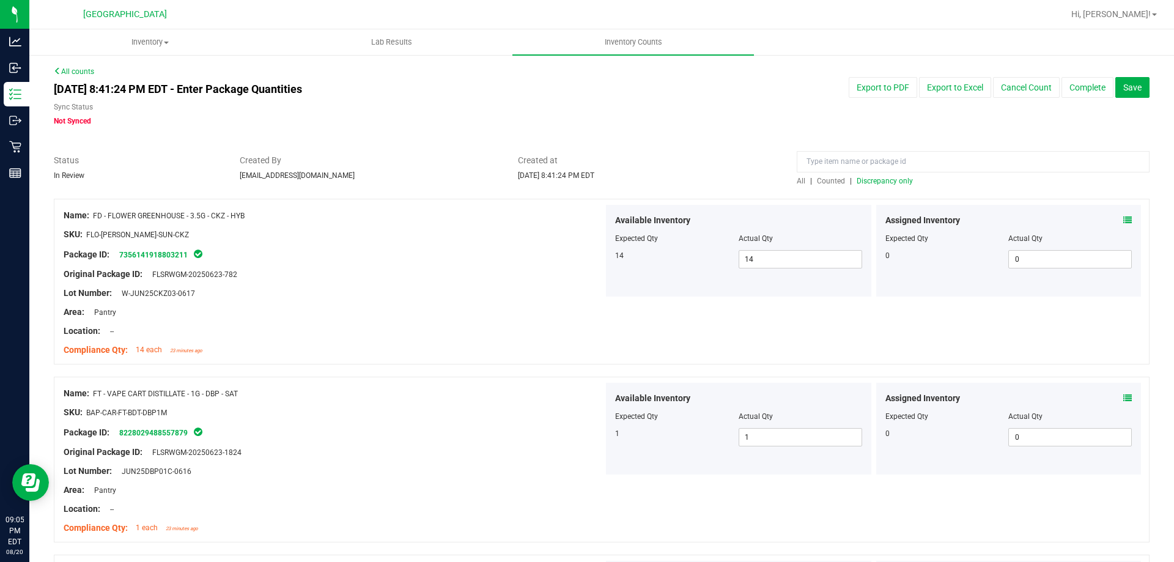
click at [857, 183] on span "Discrepancy only" at bounding box center [885, 181] width 56 height 9
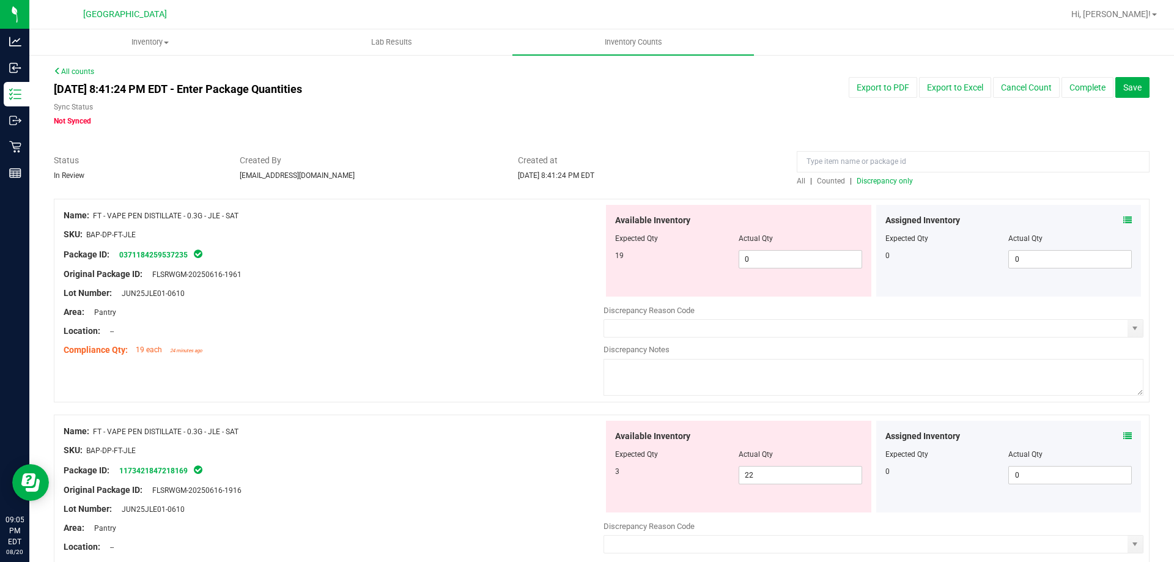
click at [430, 273] on div "Original Package ID: FLSRWGM-20250616-1961" at bounding box center [334, 274] width 540 height 13
drag, startPoint x: 778, startPoint y: 266, endPoint x: 715, endPoint y: 260, distance: 63.9
click at [715, 260] on div "19 0 0" at bounding box center [738, 259] width 247 height 18
type input "19"
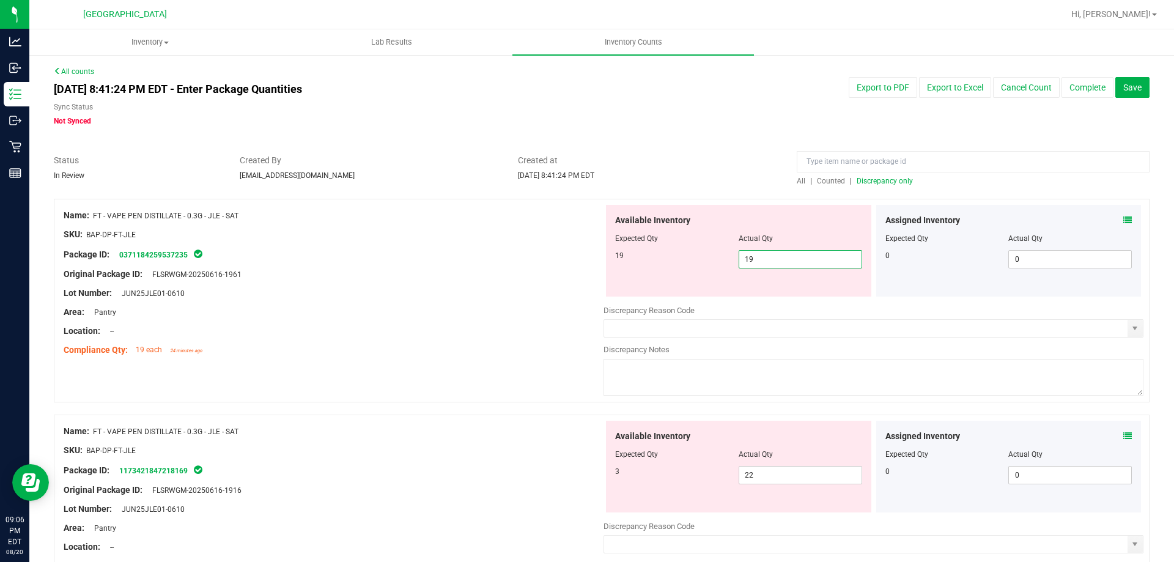
click at [514, 268] on div "Original Package ID: FLSRWGM-20250616-1961" at bounding box center [334, 274] width 540 height 13
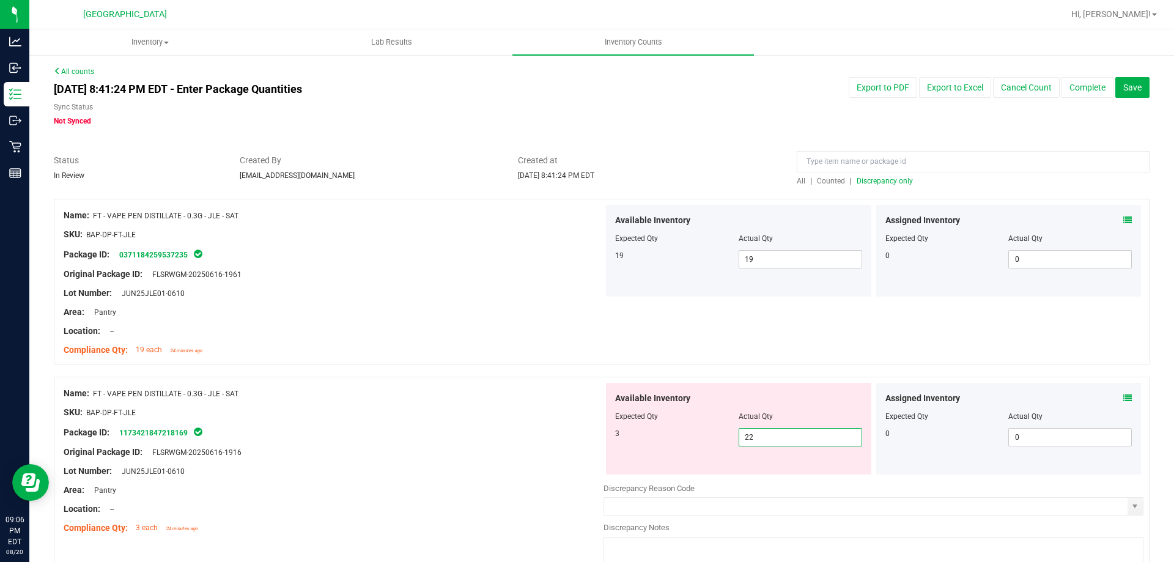
drag, startPoint x: 769, startPoint y: 438, endPoint x: 674, endPoint y: 425, distance: 95.6
click at [679, 428] on div "3 22 22" at bounding box center [738, 437] width 247 height 18
type input "3"
click at [443, 298] on div "Lot Number: JUN25JLE01-0610" at bounding box center [334, 293] width 540 height 13
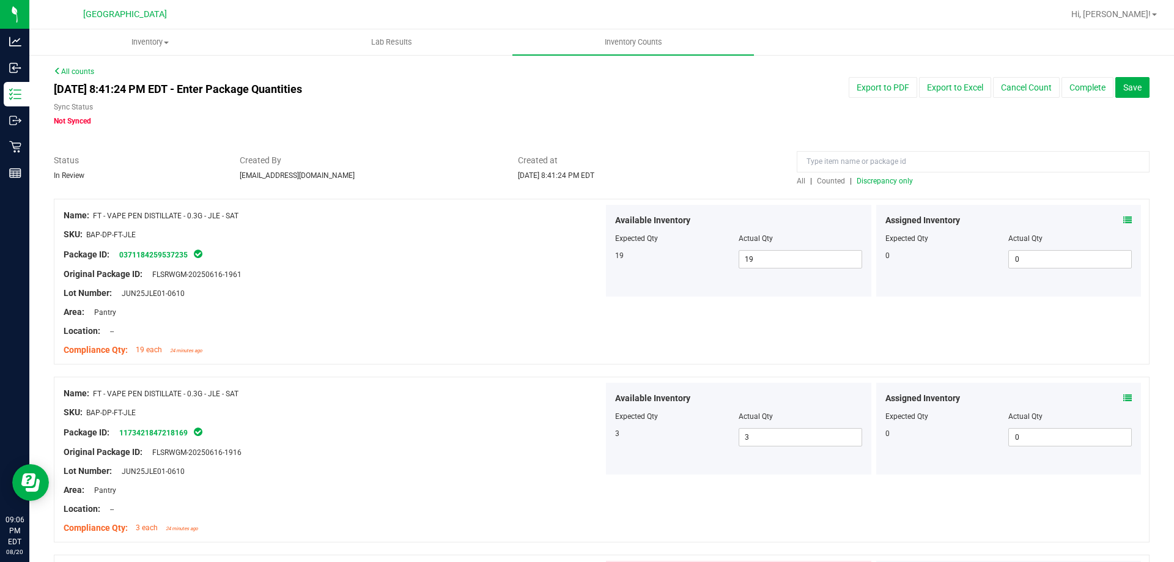
click at [889, 182] on span "Discrepancy only" at bounding box center [885, 181] width 56 height 9
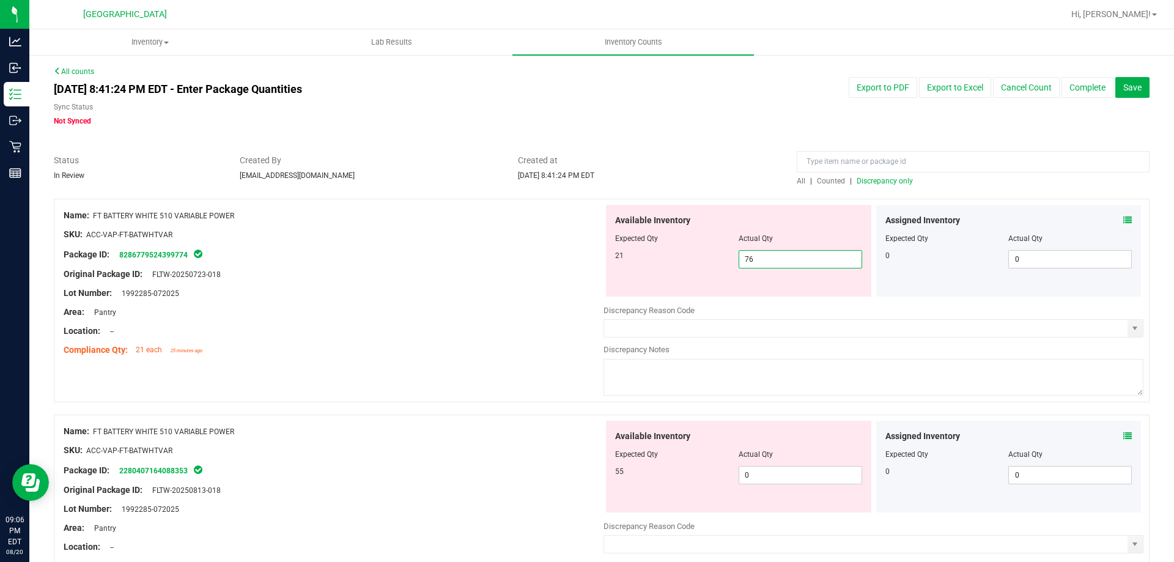
drag, startPoint x: 736, startPoint y: 259, endPoint x: 696, endPoint y: 257, distance: 39.8
click at [696, 257] on div "21 76 76" at bounding box center [738, 259] width 247 height 18
type input "21"
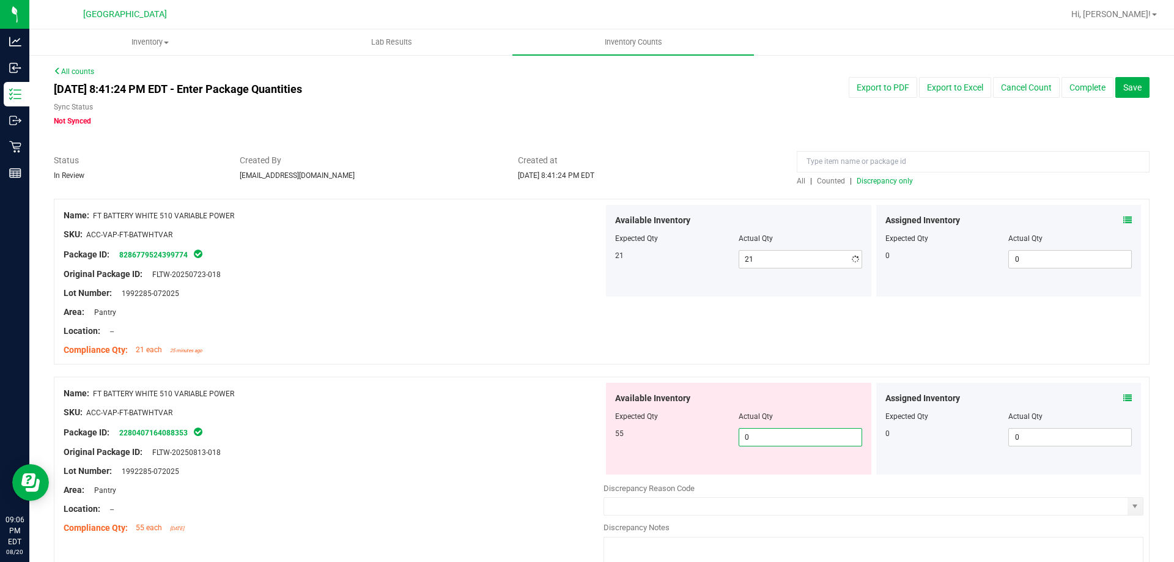
drag, startPoint x: 765, startPoint y: 476, endPoint x: 666, endPoint y: 461, distance: 100.2
click at [669, 462] on div "Available Inventory Expected Qty Actual Qty 55 0 0" at bounding box center [738, 429] width 265 height 92
type input "55"
click at [529, 419] on div at bounding box center [334, 422] width 540 height 6
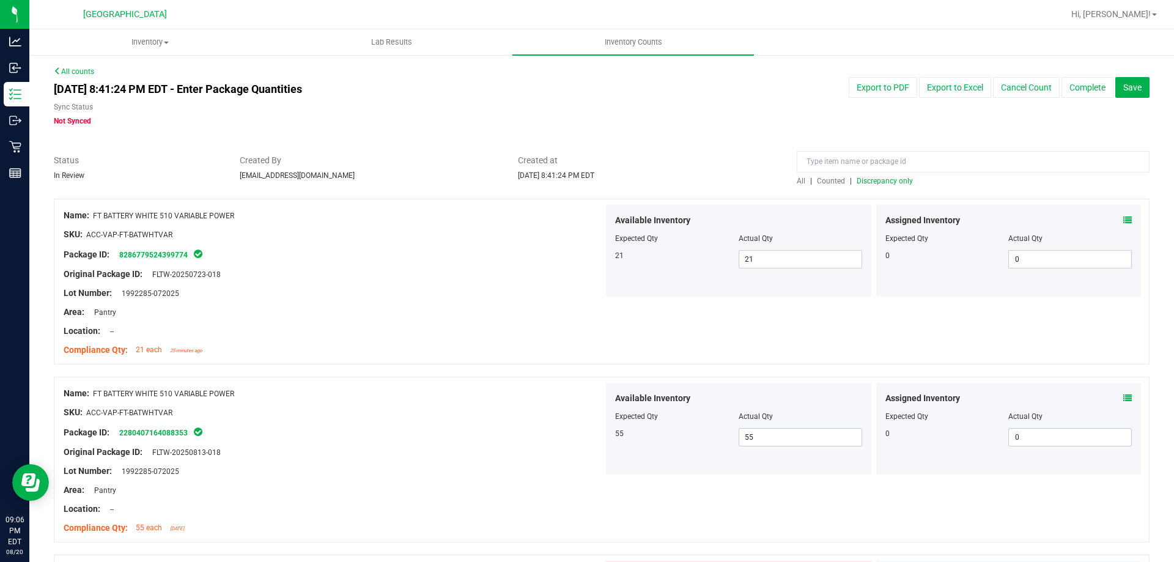
click at [879, 181] on span "Discrepancy only" at bounding box center [885, 181] width 56 height 9
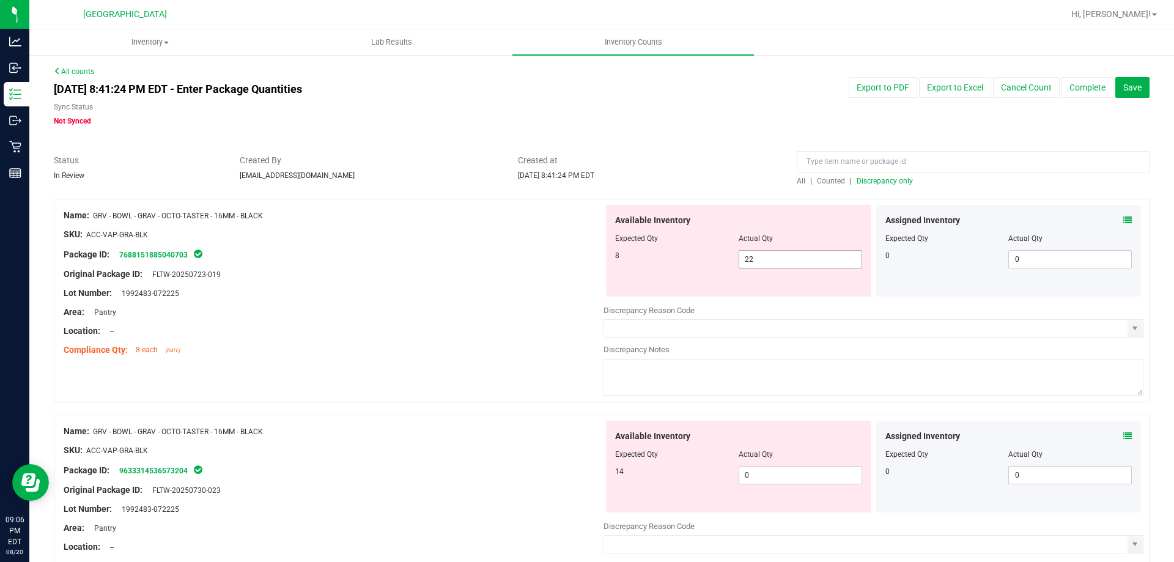
drag, startPoint x: 767, startPoint y: 256, endPoint x: 607, endPoint y: 259, distance: 160.2
click at [608, 259] on div "Available Inventory Expected Qty Actual Qty 8 22 22" at bounding box center [738, 251] width 265 height 92
type input "8"
drag, startPoint x: 762, startPoint y: 467, endPoint x: 695, endPoint y: 465, distance: 66.7
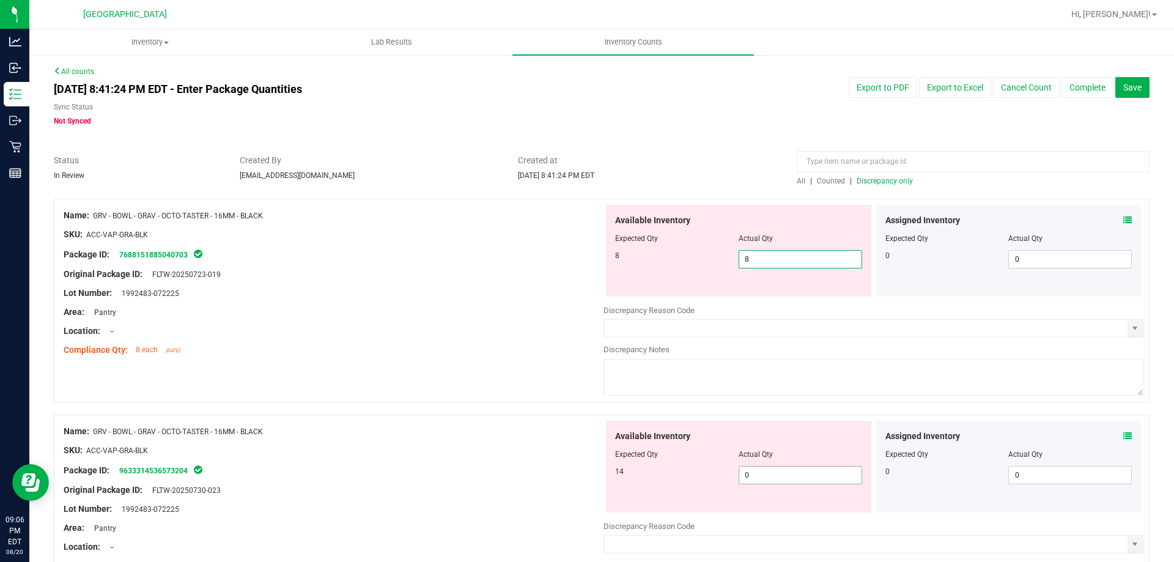
click at [696, 465] on div "Available Inventory Expected Qty Actual Qty 14 0 0" at bounding box center [738, 467] width 265 height 92
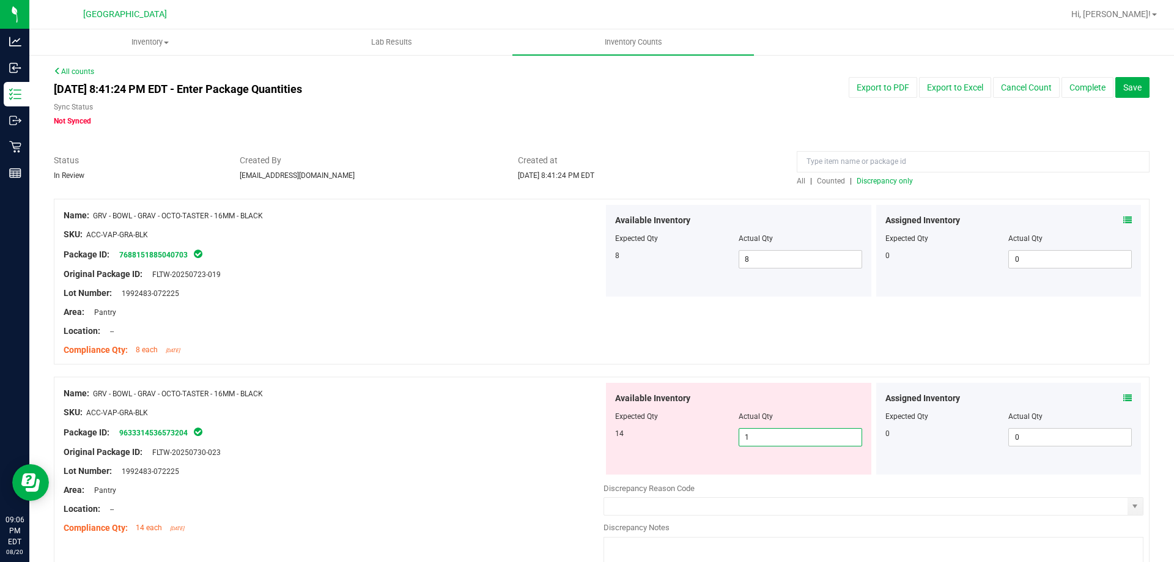
type input "14"
click at [509, 403] on div at bounding box center [334, 403] width 540 height 6
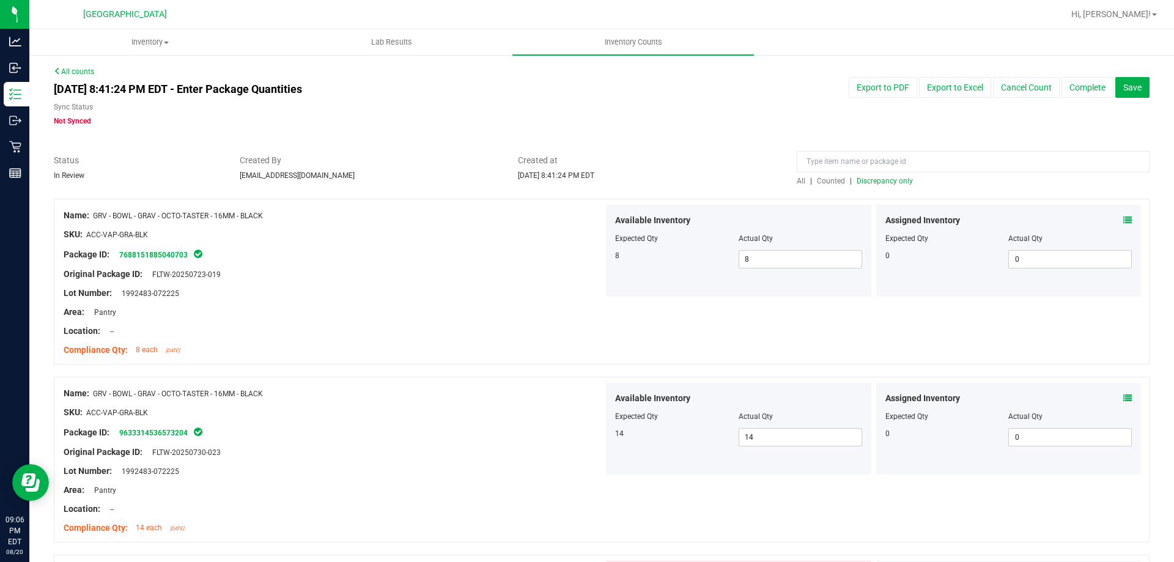
click at [866, 181] on span "Discrepancy only" at bounding box center [885, 181] width 56 height 9
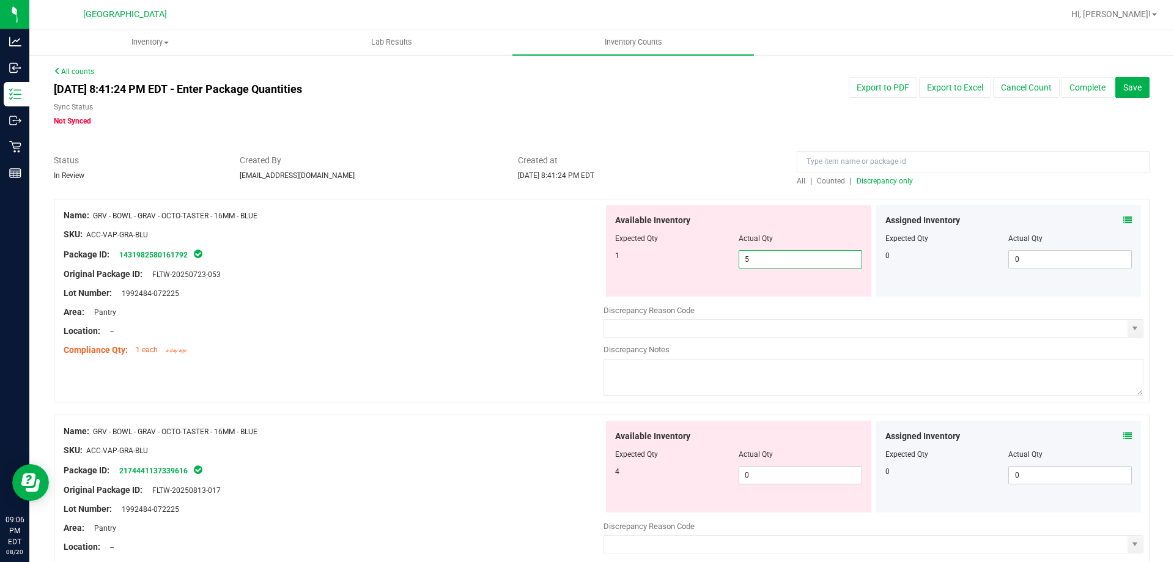
drag, startPoint x: 760, startPoint y: 259, endPoint x: 640, endPoint y: 266, distance: 120.0
click at [638, 266] on div "1 5 5" at bounding box center [738, 259] width 247 height 18
type input "1"
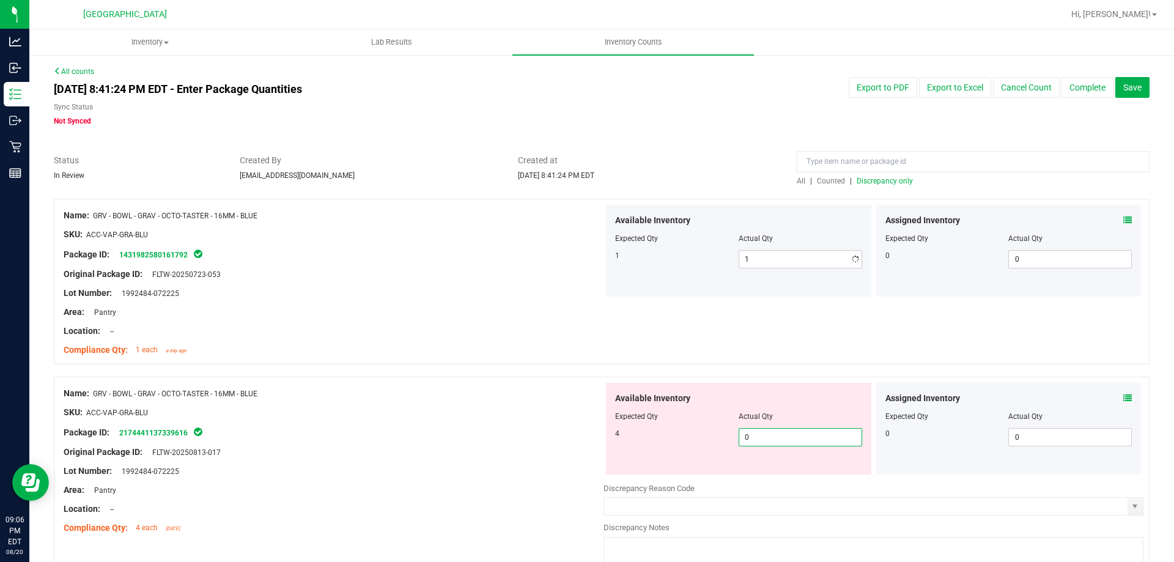
drag, startPoint x: 760, startPoint y: 473, endPoint x: 665, endPoint y: 472, distance: 94.8
click at [665, 472] on div "Available Inventory Expected Qty Actual Qty 4 0 0" at bounding box center [738, 429] width 265 height 92
type input "4"
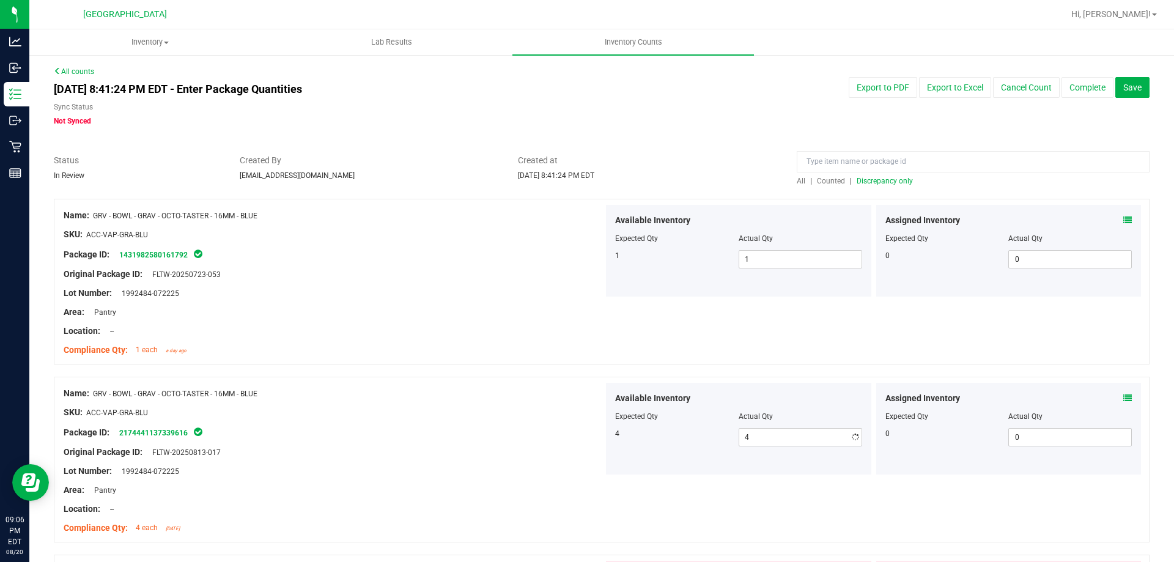
click at [478, 433] on div "Package ID: 2174441137339616" at bounding box center [334, 432] width 540 height 15
click at [863, 175] on div "All | Counted | Discrepancy only" at bounding box center [973, 180] width 353 height 11
click at [863, 176] on div "All | Counted | Discrepancy only" at bounding box center [973, 180] width 353 height 11
click at [863, 178] on span "Discrepancy only" at bounding box center [885, 181] width 56 height 9
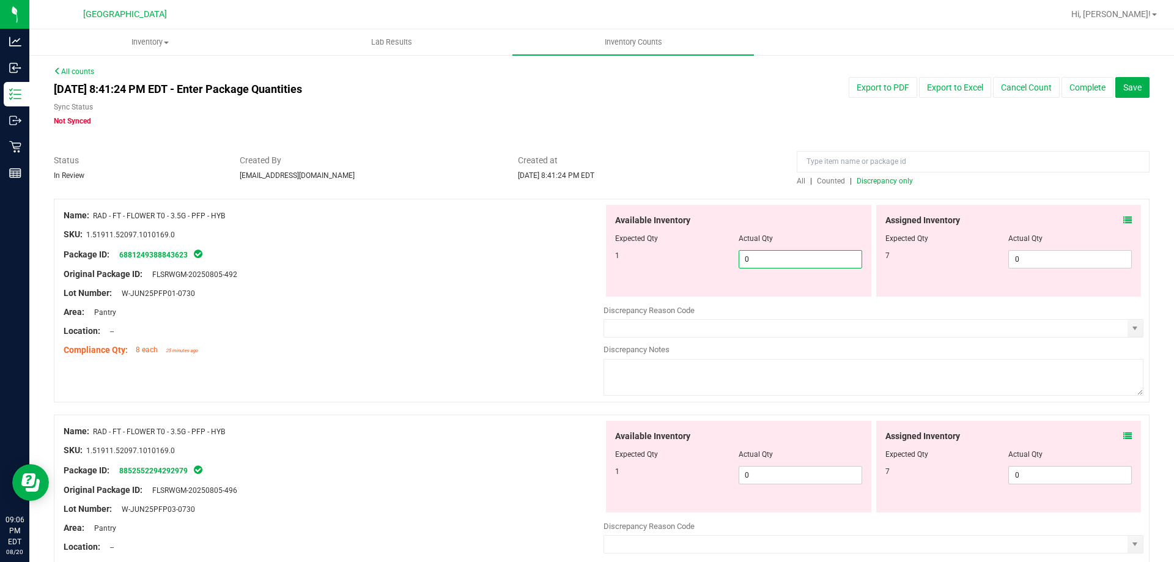
drag, startPoint x: 757, startPoint y: 263, endPoint x: 690, endPoint y: 263, distance: 67.3
click at [690, 263] on div "1 0 0" at bounding box center [738, 259] width 247 height 18
type input "1"
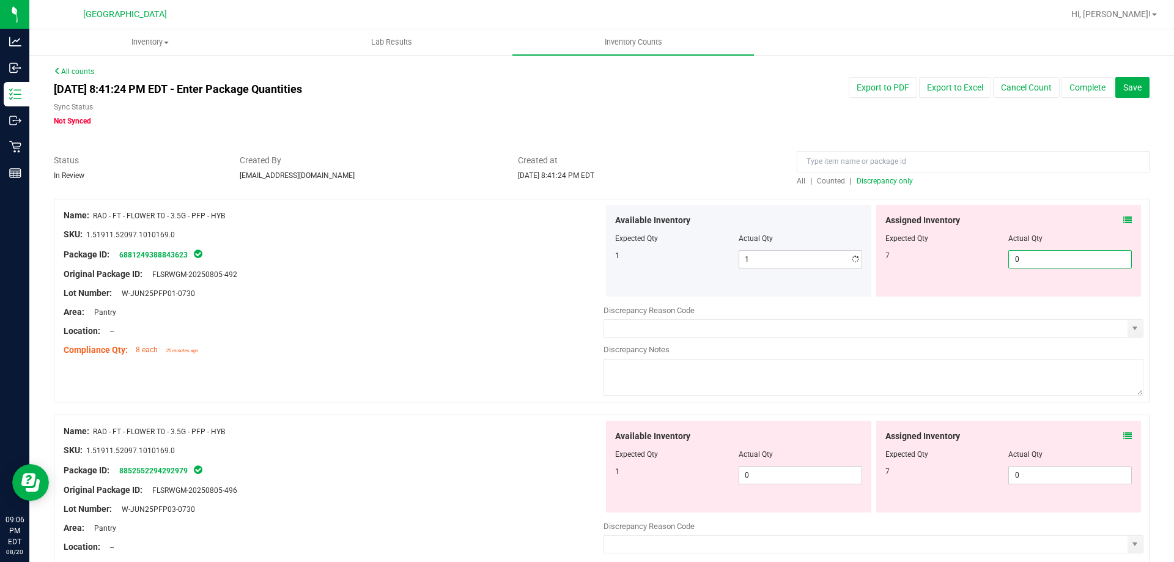
drag, startPoint x: 1014, startPoint y: 260, endPoint x: 900, endPoint y: 259, distance: 114.3
click at [900, 259] on div "7 0 0" at bounding box center [1008, 259] width 247 height 18
type input "7"
drag, startPoint x: 474, startPoint y: 251, endPoint x: 490, endPoint y: 251, distance: 16.5
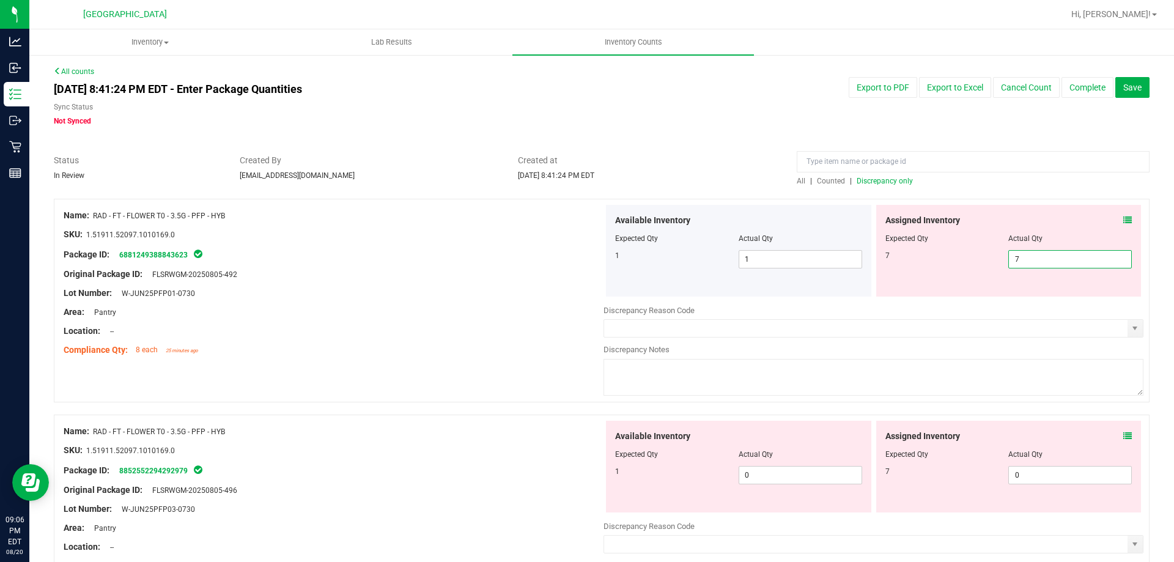
click at [477, 250] on div "Package ID: 6881249388843623" at bounding box center [334, 254] width 540 height 15
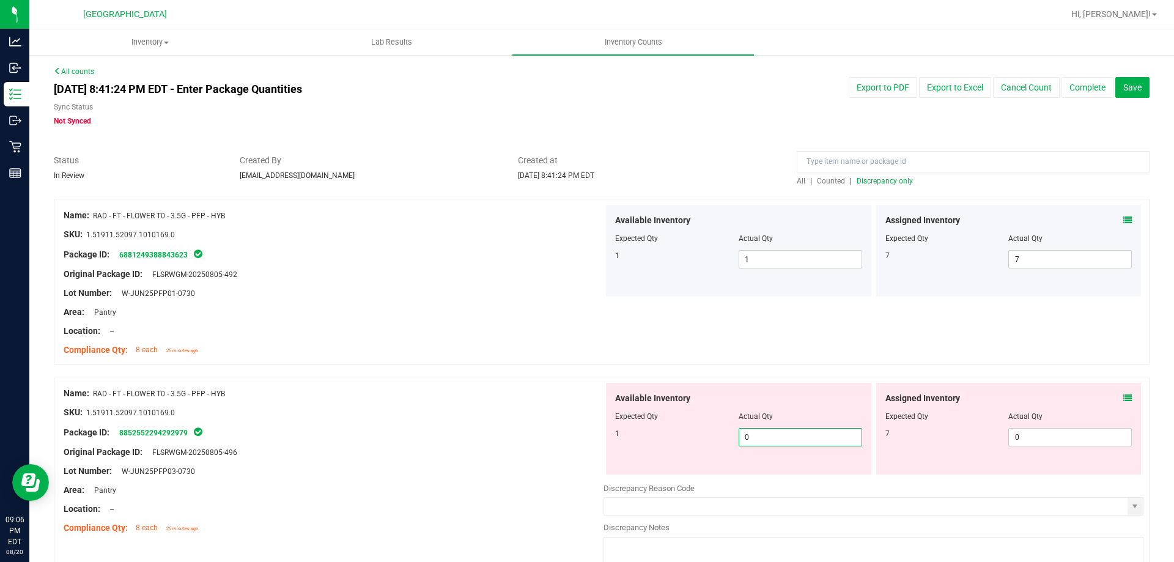
drag, startPoint x: 777, startPoint y: 442, endPoint x: 660, endPoint y: 443, distance: 116.8
click at [660, 443] on div "1 0 0" at bounding box center [738, 437] width 247 height 18
type input "1"
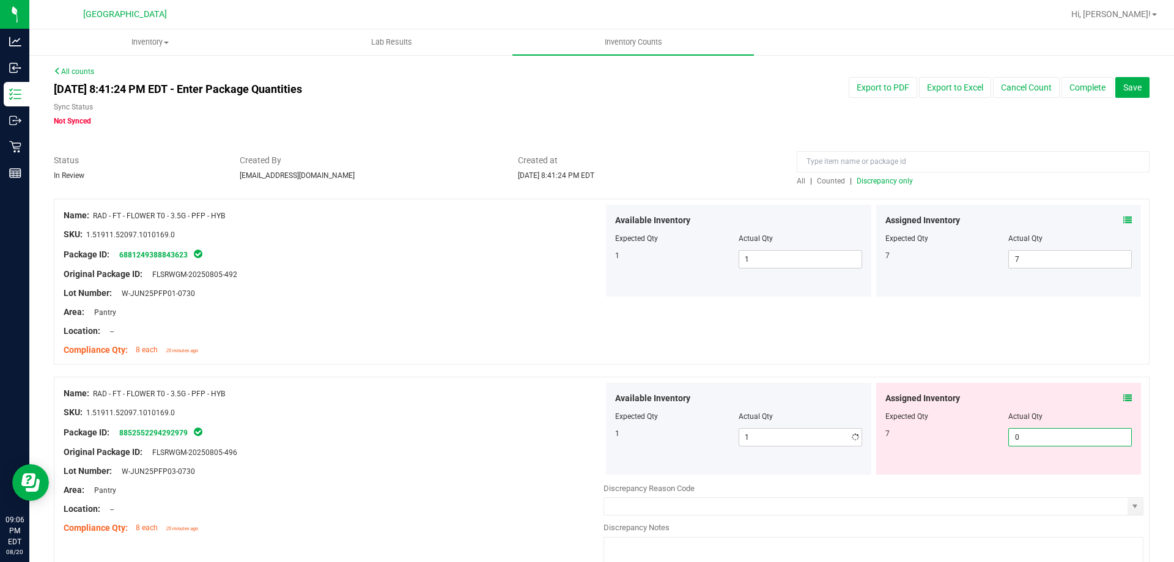
drag, startPoint x: 1028, startPoint y: 437, endPoint x: 891, endPoint y: 437, distance: 137.0
click at [892, 437] on div "7 0 0" at bounding box center [1008, 437] width 247 height 18
type input "7"
drag, startPoint x: 385, startPoint y: 404, endPoint x: 405, endPoint y: 400, distance: 19.9
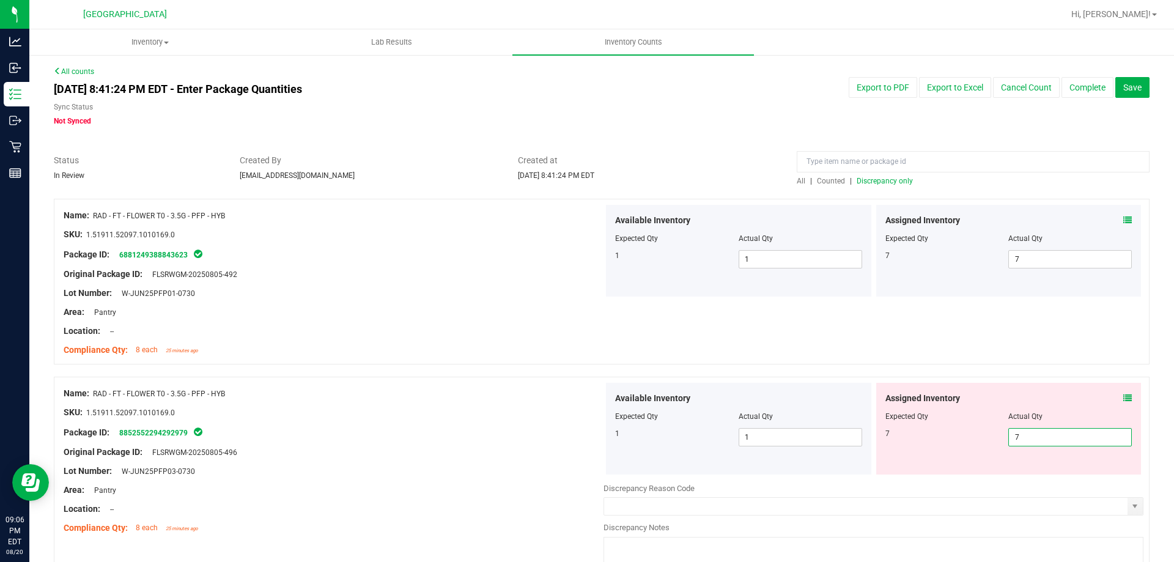
click at [400, 400] on div at bounding box center [334, 403] width 540 height 6
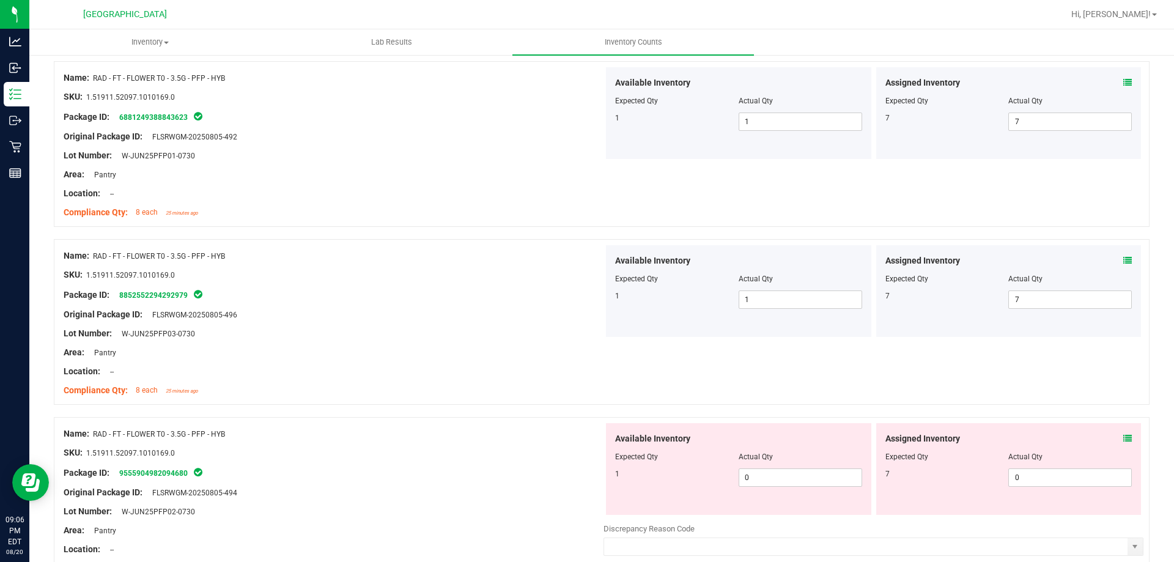
scroll to position [183, 0]
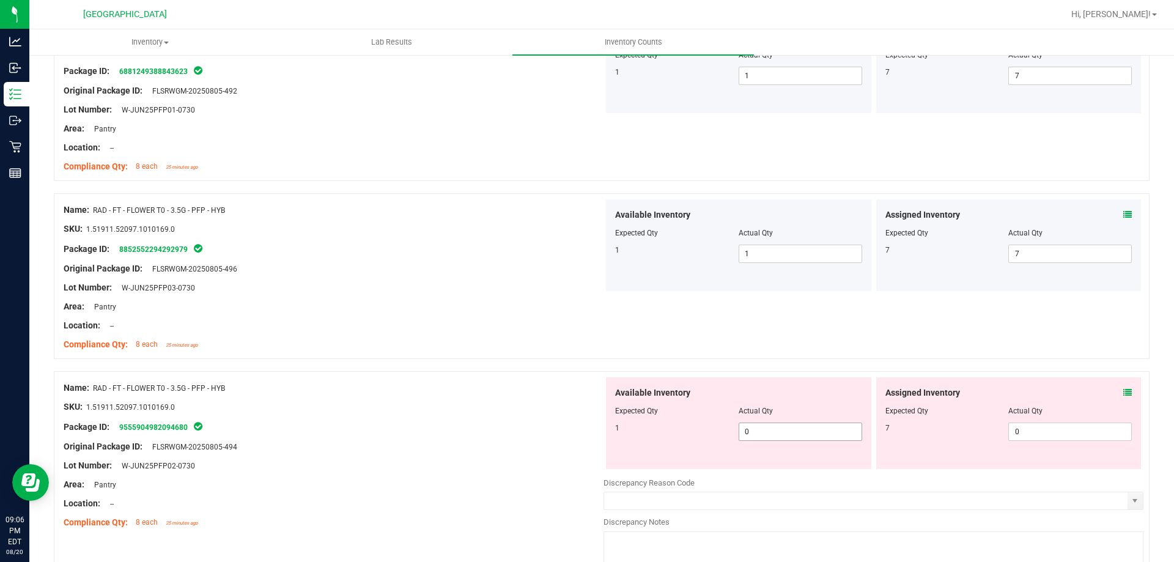
drag, startPoint x: 749, startPoint y: 432, endPoint x: 673, endPoint y: 431, distance: 75.8
click at [673, 431] on div "1 0 0" at bounding box center [738, 431] width 247 height 18
type input "1"
drag, startPoint x: 1020, startPoint y: 430, endPoint x: 922, endPoint y: 430, distance: 97.8
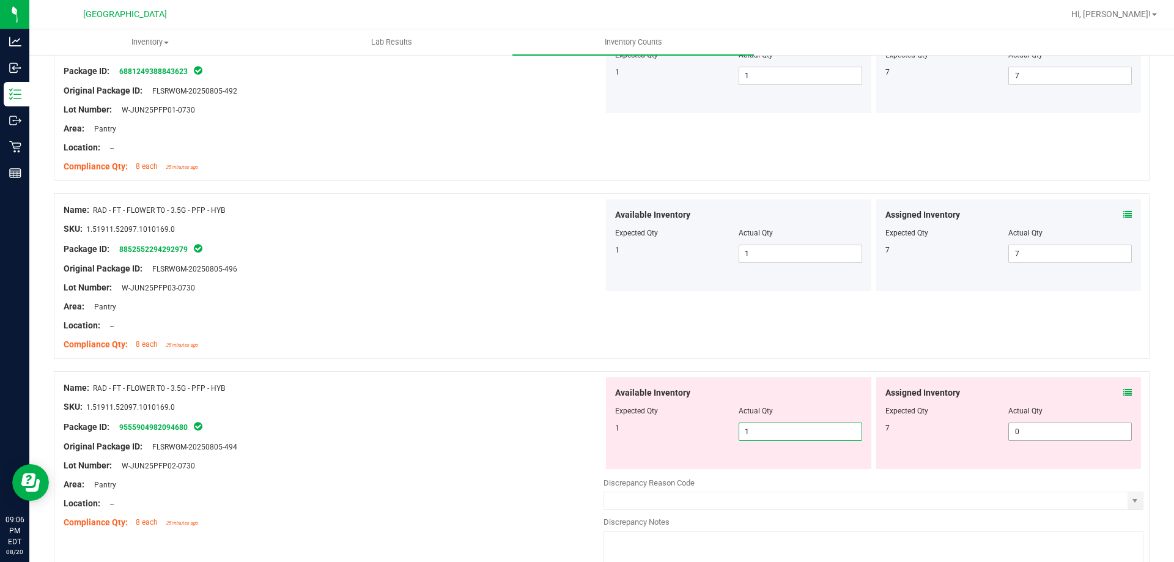
click at [922, 430] on div "7 0 0" at bounding box center [1008, 431] width 247 height 18
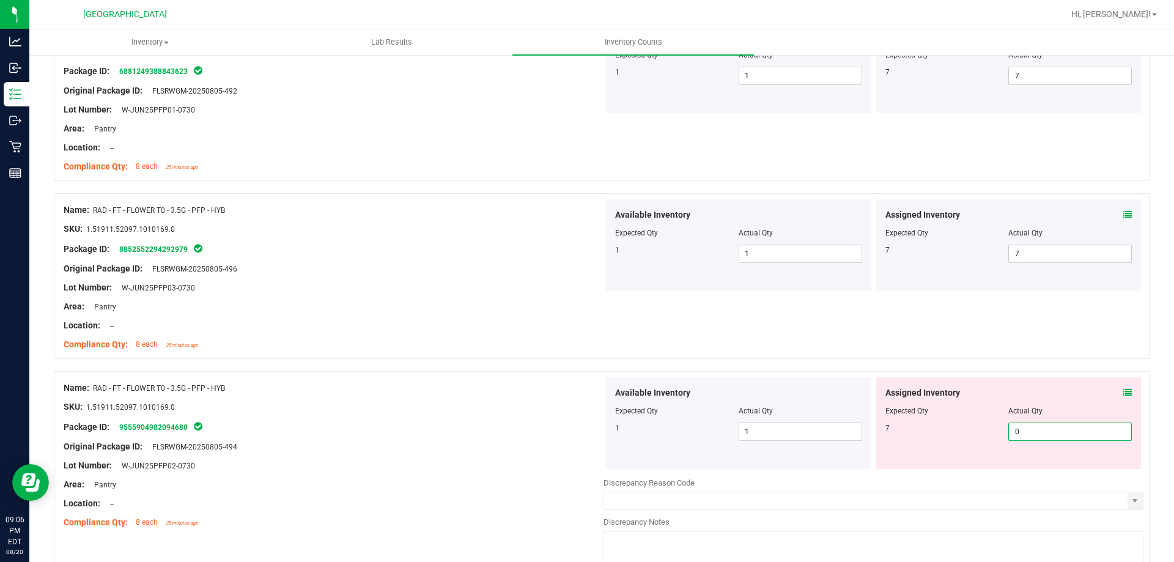
type input "7"
click at [404, 382] on div "Name: RAD - FT - FLOWER T0 - 3.5G - PFP - HYB" at bounding box center [334, 388] width 540 height 13
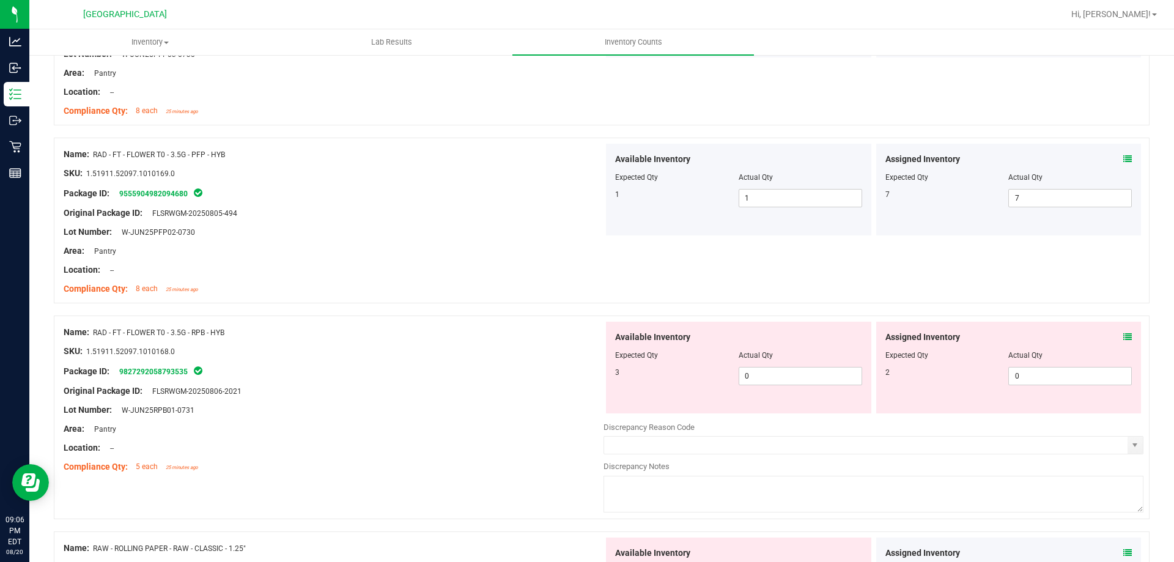
scroll to position [428, 0]
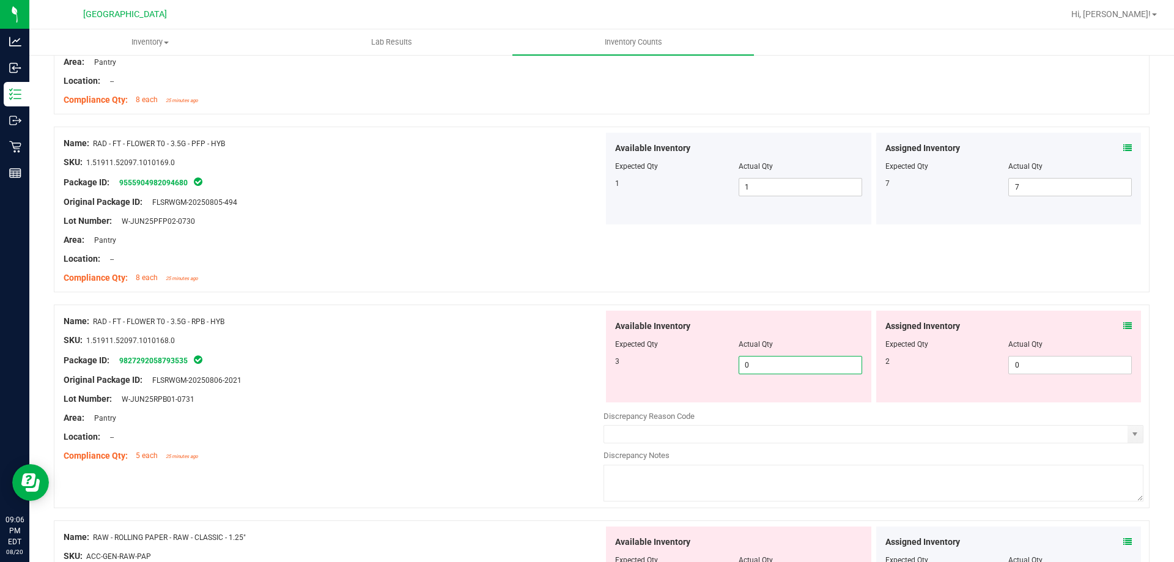
drag, startPoint x: 747, startPoint y: 365, endPoint x: 655, endPoint y: 365, distance: 91.1
click at [655, 365] on div "3 0 0" at bounding box center [738, 365] width 247 height 18
type input "3"
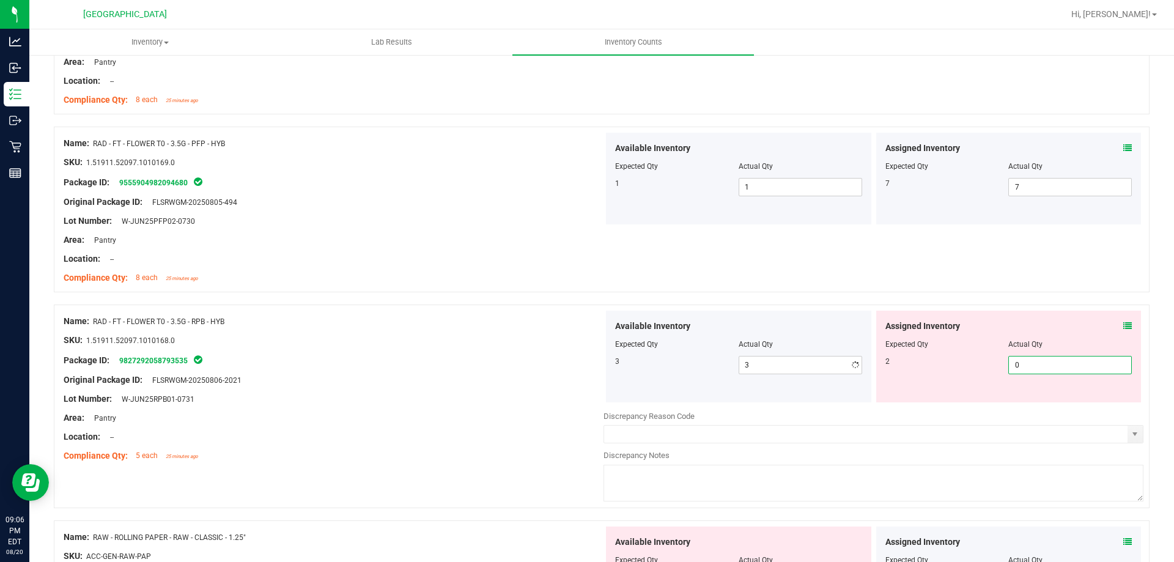
drag, startPoint x: 1016, startPoint y: 367, endPoint x: 880, endPoint y: 367, distance: 135.7
click at [885, 367] on div "2 0 0" at bounding box center [1008, 365] width 247 height 18
type input "2"
click at [468, 353] on div "Package ID: 9827292058793535" at bounding box center [334, 360] width 540 height 15
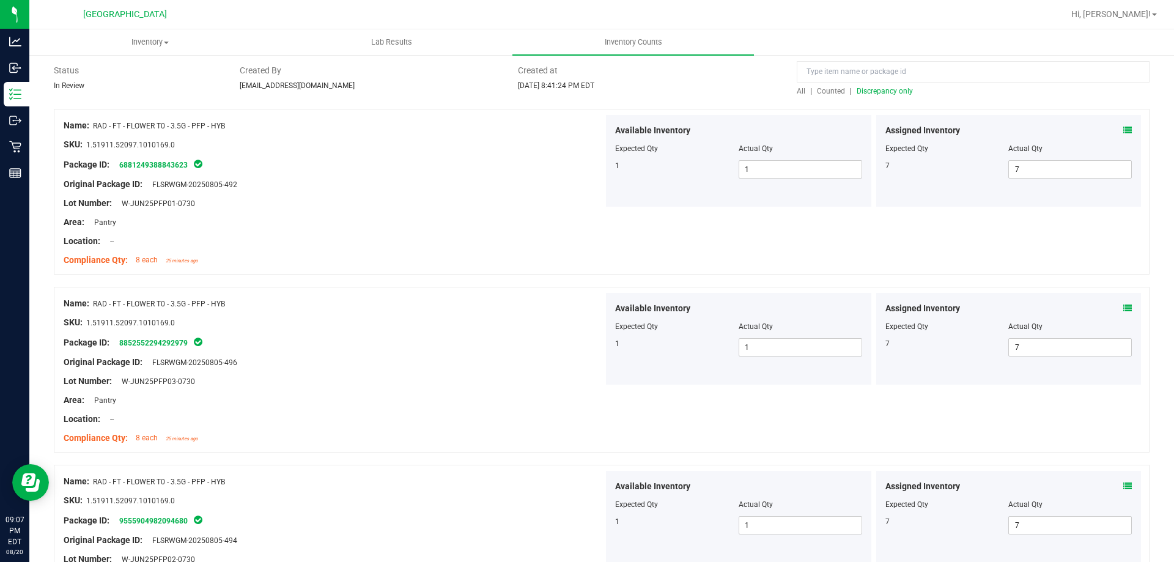
scroll to position [0, 0]
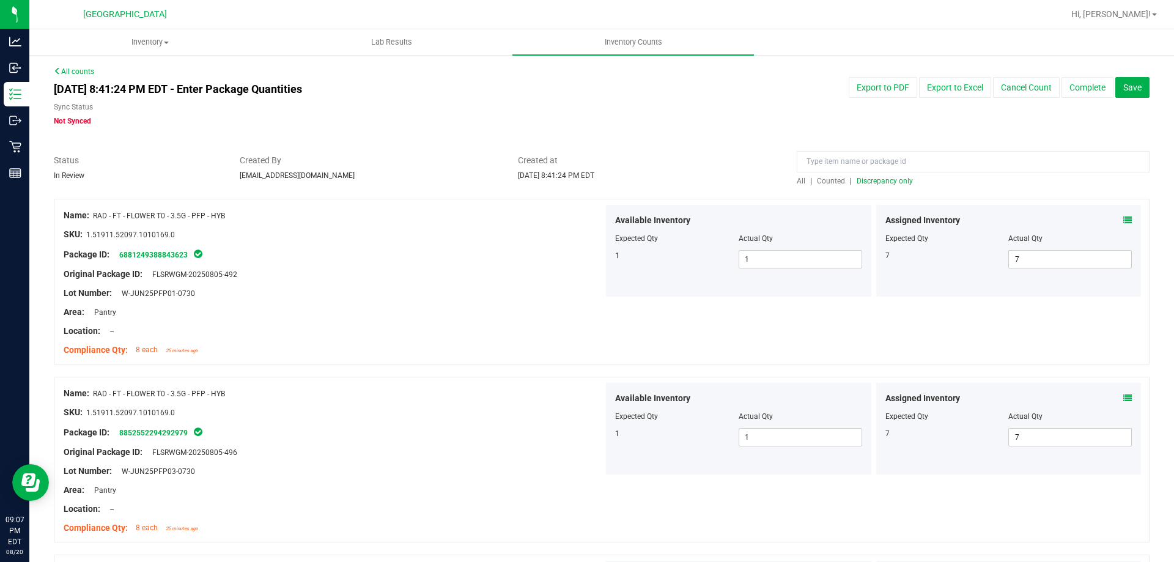
click at [871, 180] on span "Discrepancy only" at bounding box center [885, 181] width 56 height 9
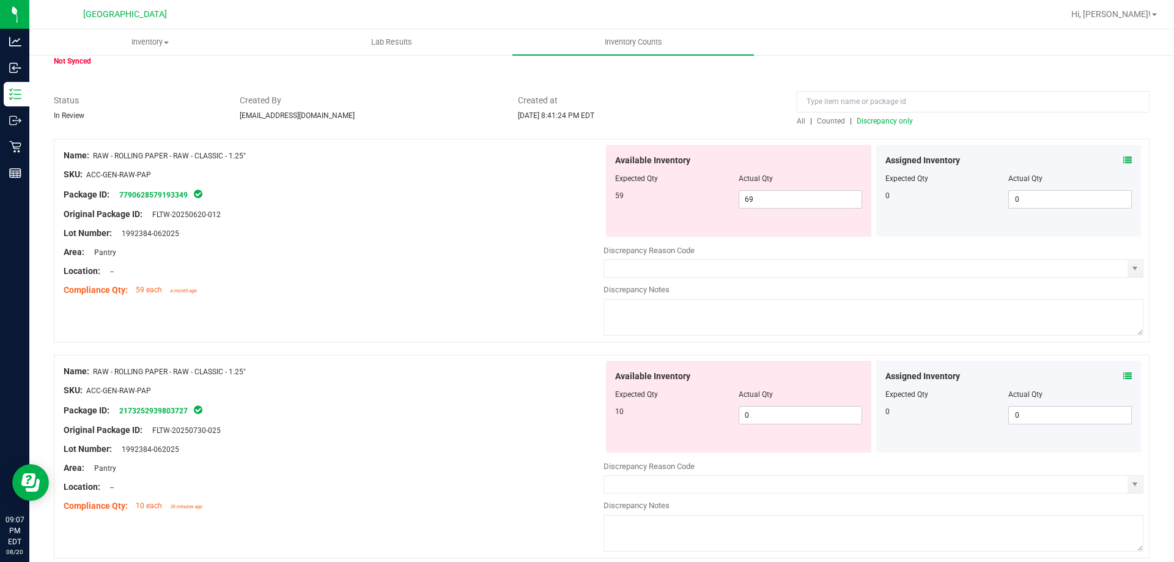
scroll to position [183, 0]
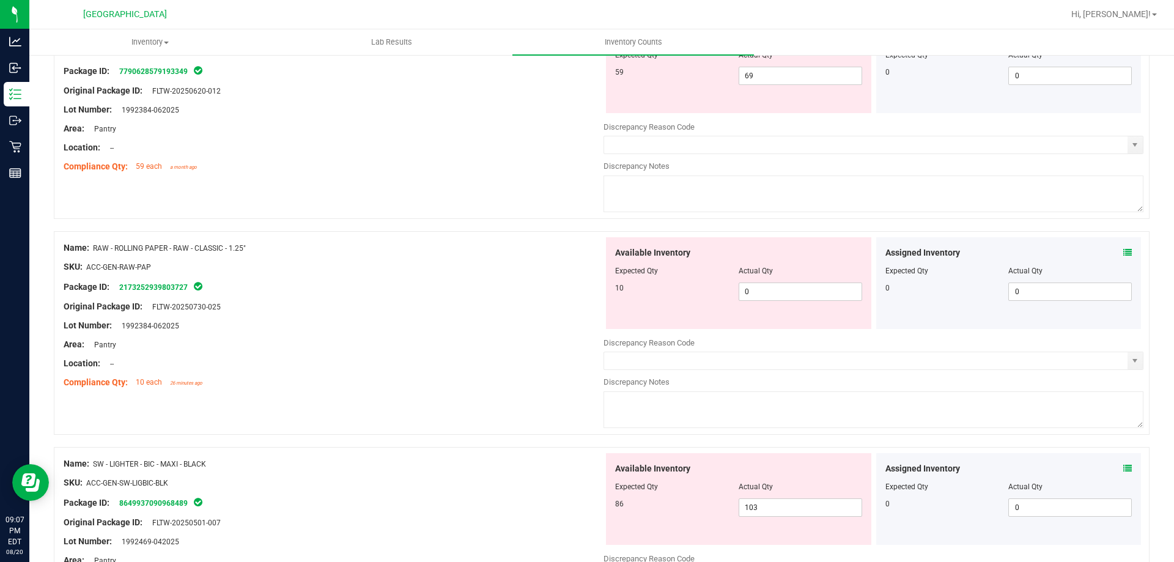
click at [496, 347] on div "Area: Pantry" at bounding box center [334, 344] width 540 height 13
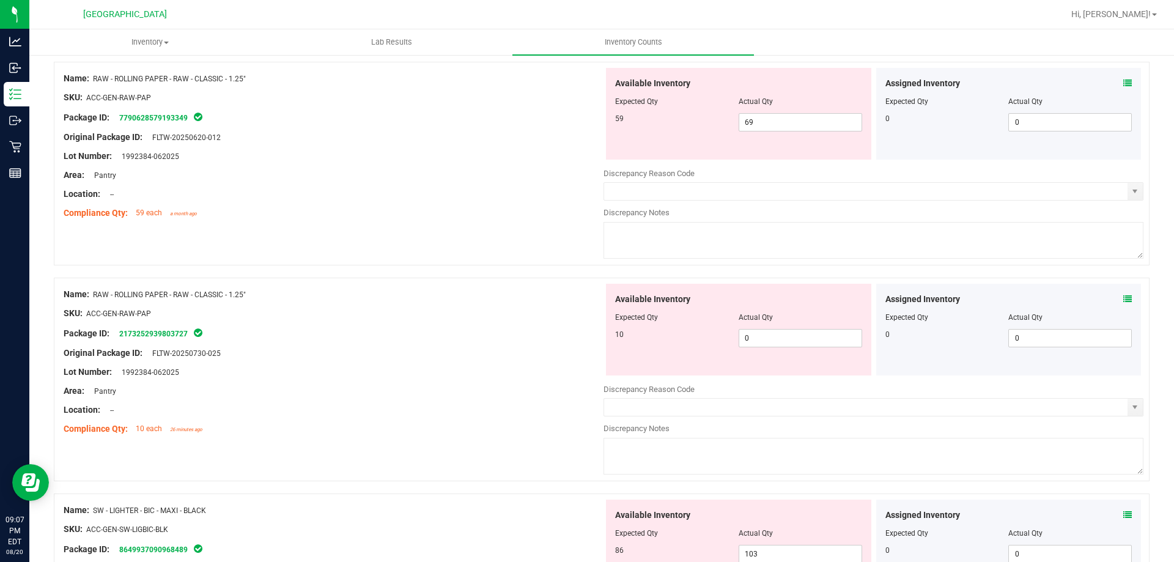
scroll to position [0, 0]
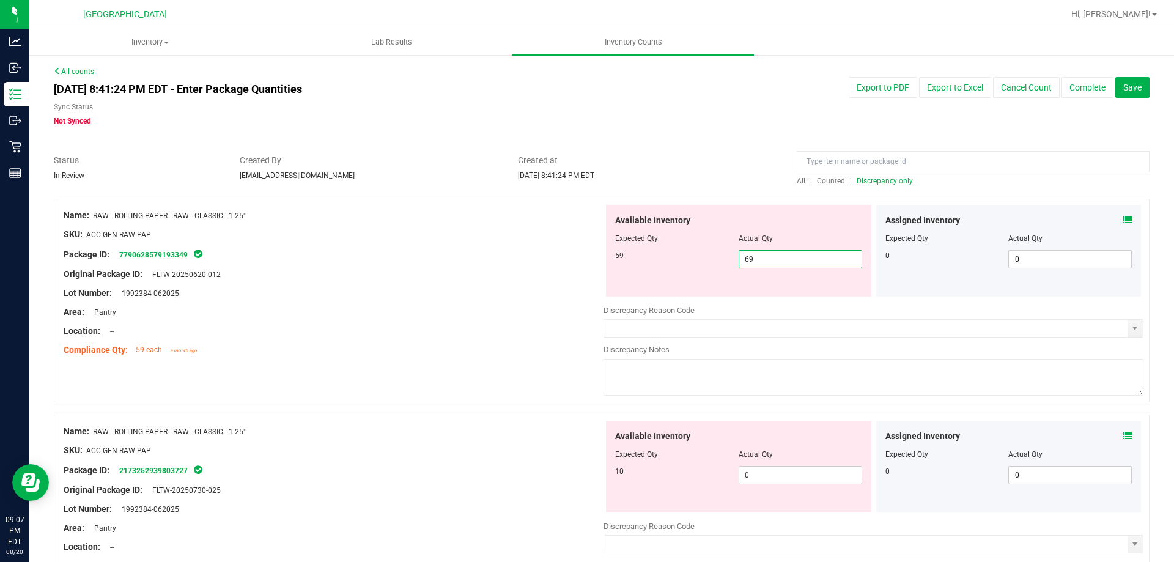
drag, startPoint x: 778, startPoint y: 263, endPoint x: 597, endPoint y: 263, distance: 181.0
click at [597, 263] on div "Name: RAW - ROLLING PAPER - RAW - CLASSIC - 1.25" SKU: ACC-GEN-RAW-PAP Package …" at bounding box center [602, 301] width 1096 height 204
type input "59"
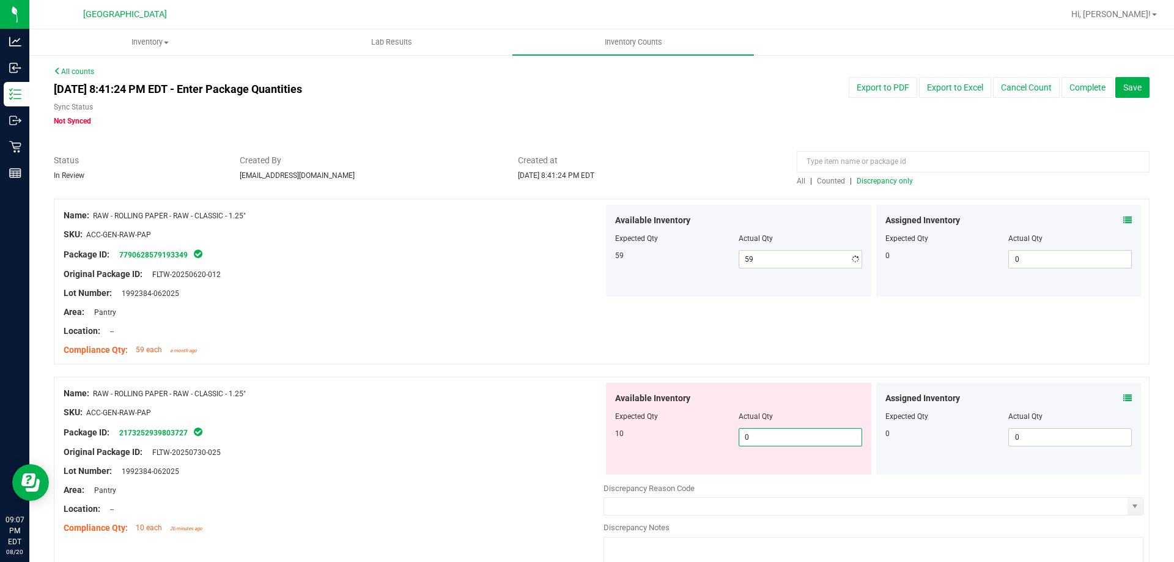
click at [761, 469] on div "Available Inventory Expected Qty Actual Qty 10 0 0" at bounding box center [738, 429] width 265 height 92
type input "10"
drag, startPoint x: 481, startPoint y: 448, endPoint x: 614, endPoint y: 410, distance: 138.7
click at [489, 446] on div "Original Package ID: FLTW-20250730-025" at bounding box center [334, 452] width 540 height 13
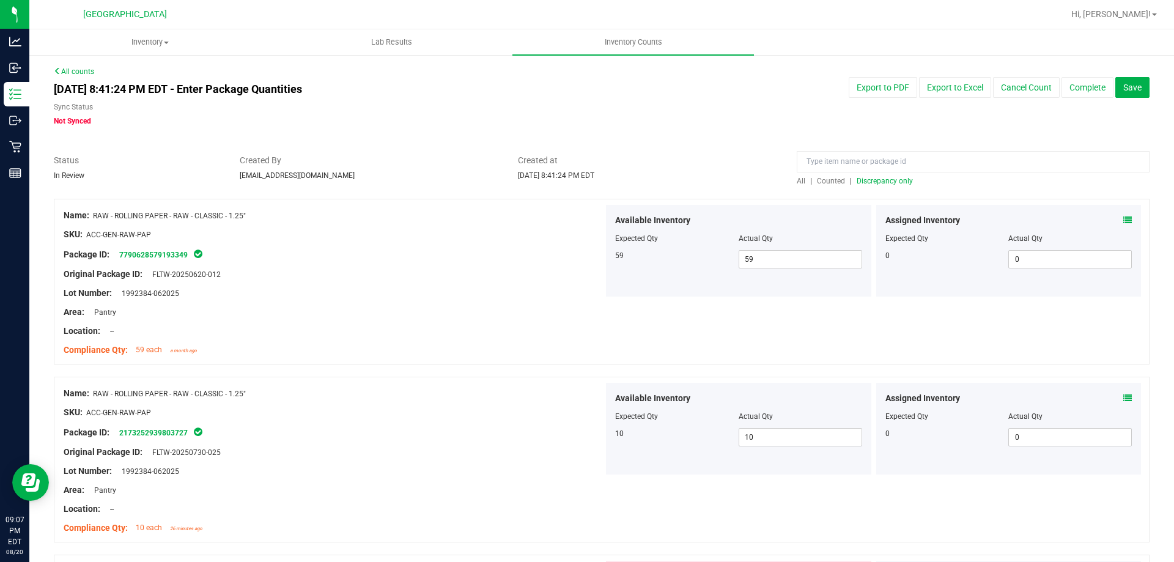
click at [877, 183] on span "Discrepancy only" at bounding box center [885, 181] width 56 height 9
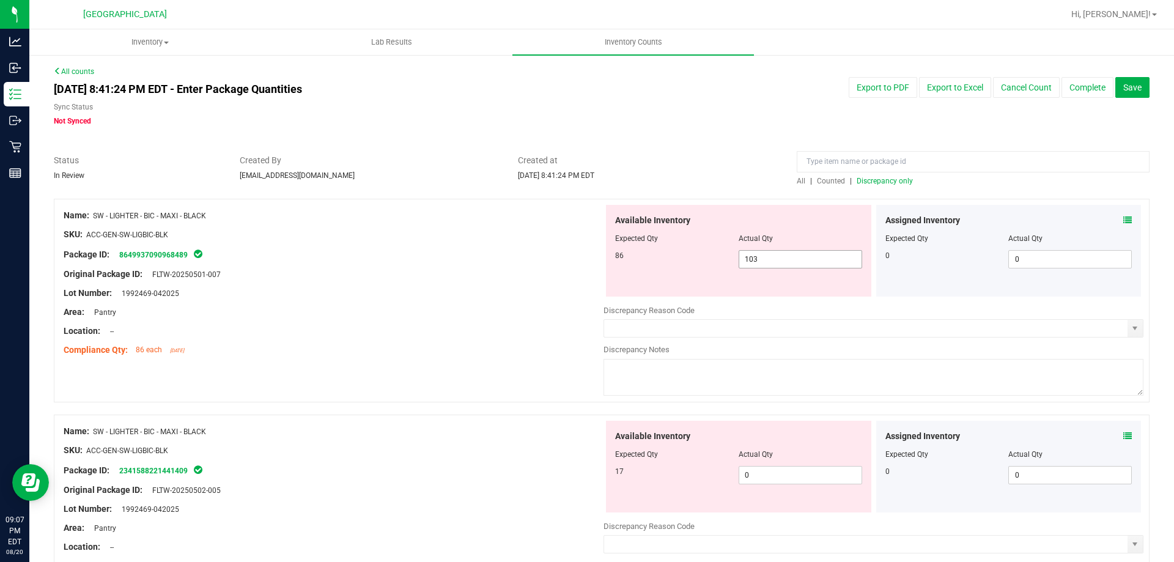
drag, startPoint x: 777, startPoint y: 260, endPoint x: 641, endPoint y: 250, distance: 136.1
click at [641, 250] on div "86 103 103" at bounding box center [738, 259] width 247 height 18
type input "86"
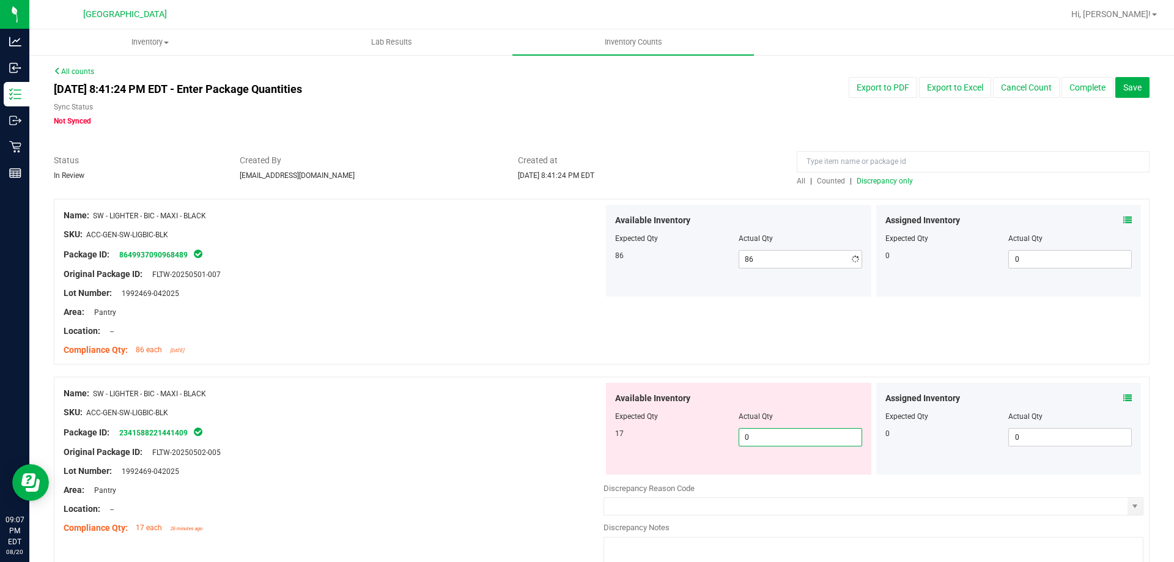
drag, startPoint x: 753, startPoint y: 474, endPoint x: 686, endPoint y: 471, distance: 67.4
click at [686, 471] on div "Available Inventory Expected Qty Actual Qty 17 0 0" at bounding box center [738, 429] width 265 height 92
type input "17"
click at [489, 411] on div "SKU: ACC-GEN-SW-LIGBIC-BLK" at bounding box center [334, 412] width 540 height 13
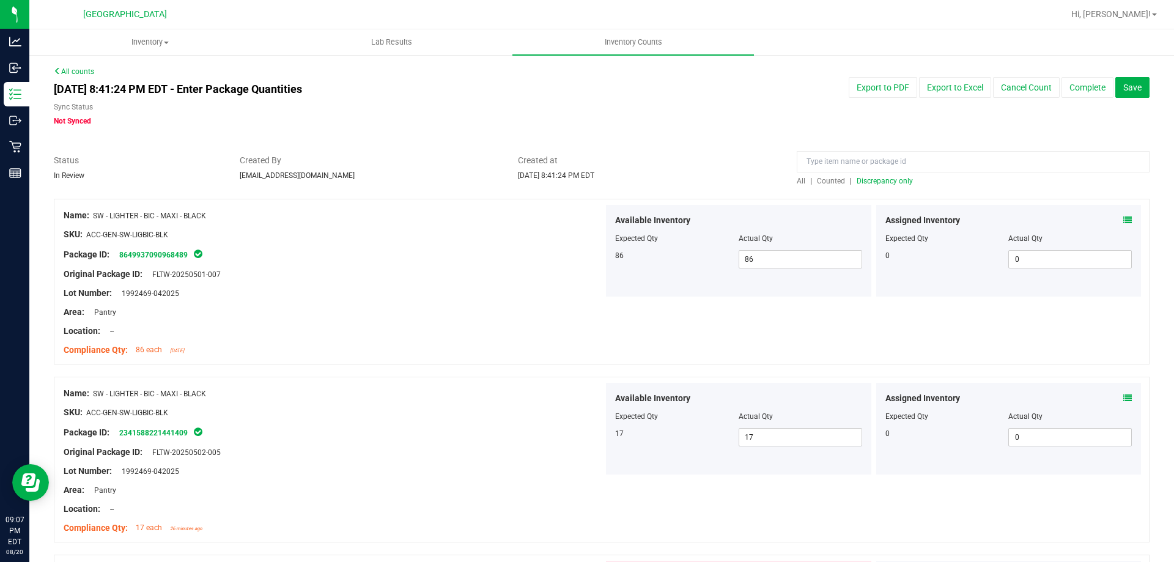
click at [865, 180] on span "Discrepancy only" at bounding box center [885, 181] width 56 height 9
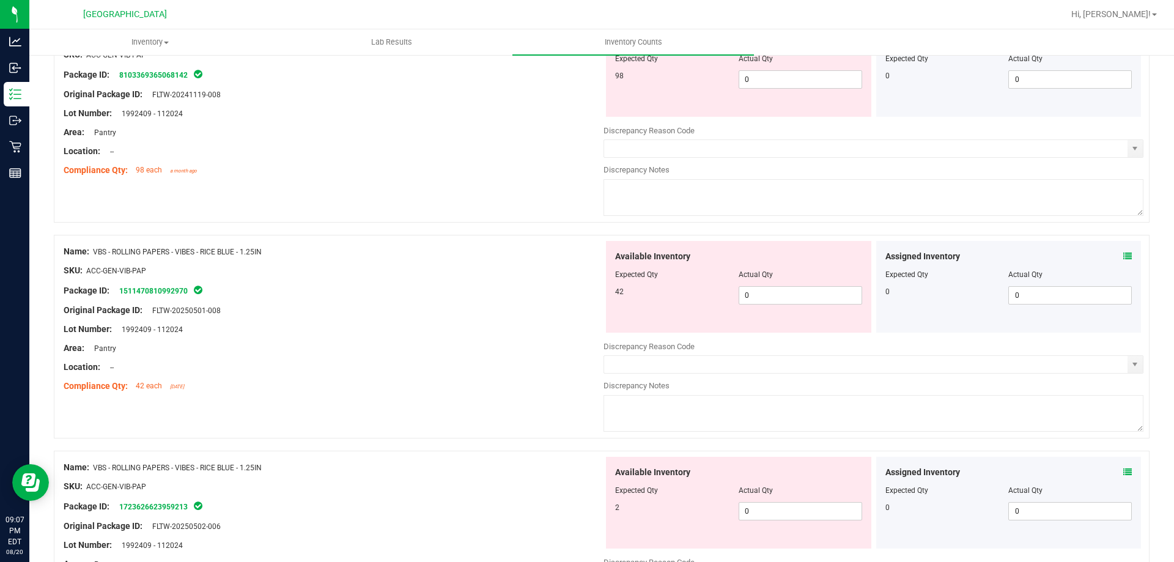
scroll to position [673, 0]
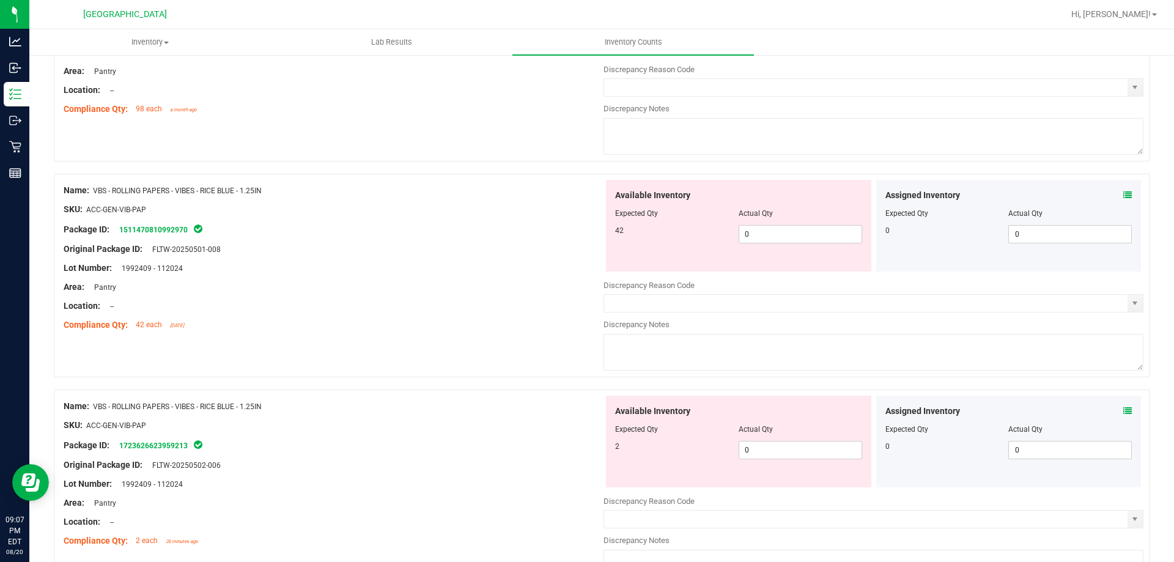
click at [490, 178] on div "Name: VBS - ROLLING PAPERS - VIBES - RICE BLUE - 1.25IN SKU: ACC-GEN-VIB-PAP Pa…" at bounding box center [602, 276] width 1096 height 204
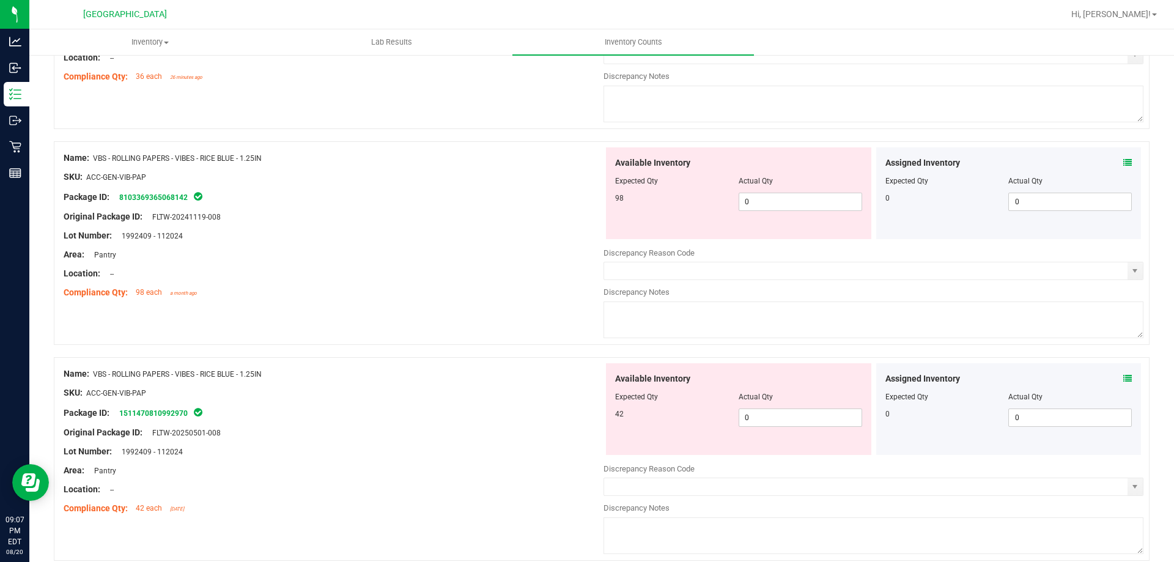
scroll to position [306, 0]
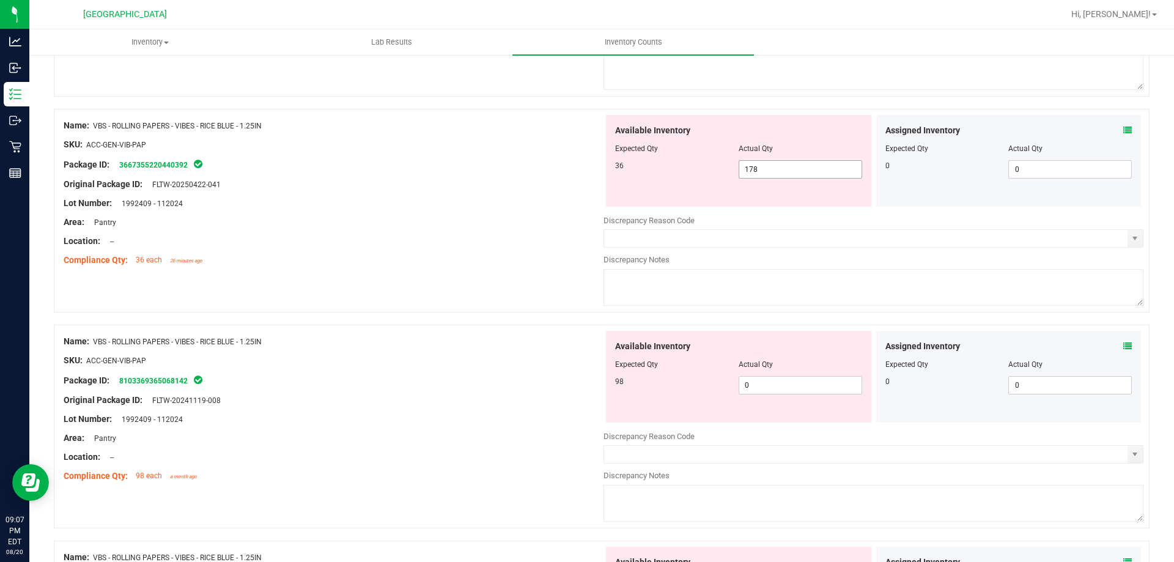
drag, startPoint x: 764, startPoint y: 168, endPoint x: 724, endPoint y: 169, distance: 39.1
click at [724, 169] on div "36 178 178" at bounding box center [738, 169] width 247 height 18
type input "36"
click at [545, 194] on div at bounding box center [334, 194] width 540 height 6
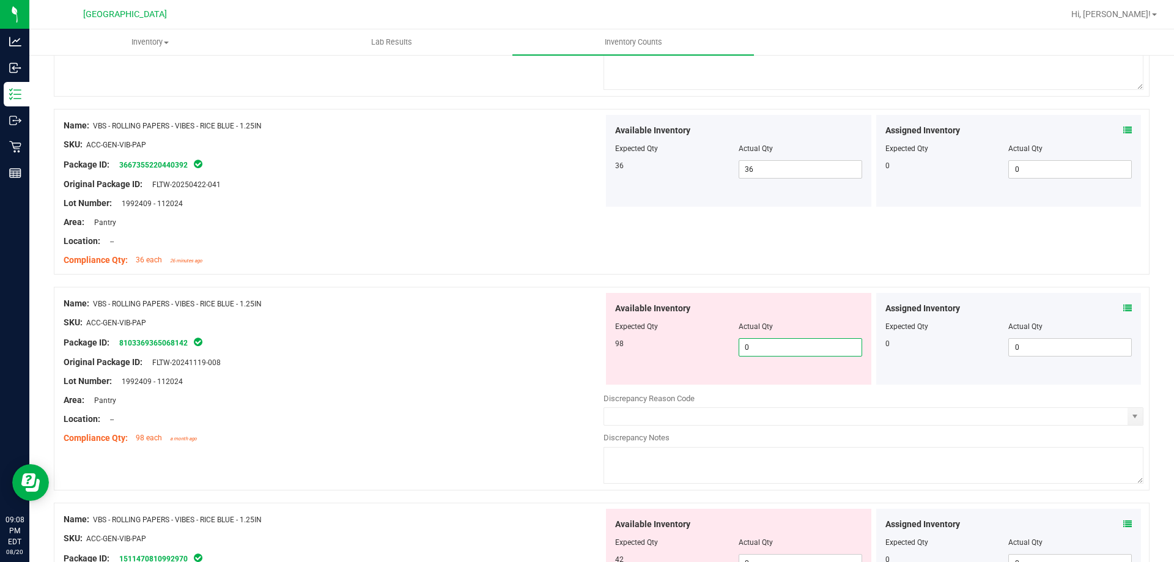
drag, startPoint x: 757, startPoint y: 345, endPoint x: 707, endPoint y: 333, distance: 51.0
click at [712, 342] on div "98 0 0" at bounding box center [738, 347] width 247 height 18
type input "98"
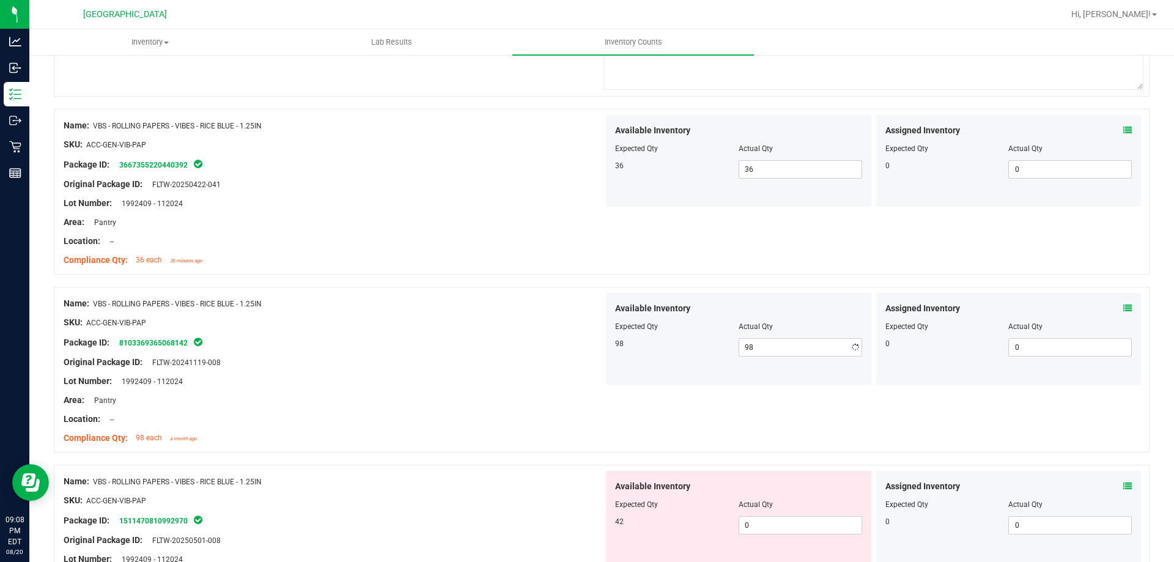
click at [444, 304] on div "Name: VBS - ROLLING PAPERS - VIBES - RICE BLUE - 1.25IN" at bounding box center [334, 303] width 540 height 13
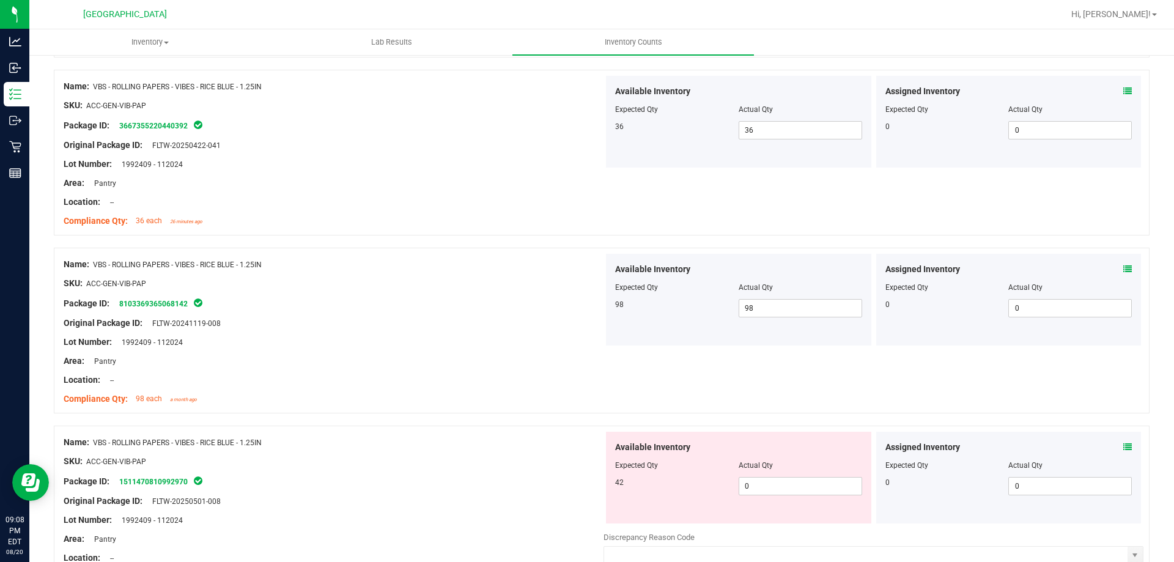
scroll to position [367, 0]
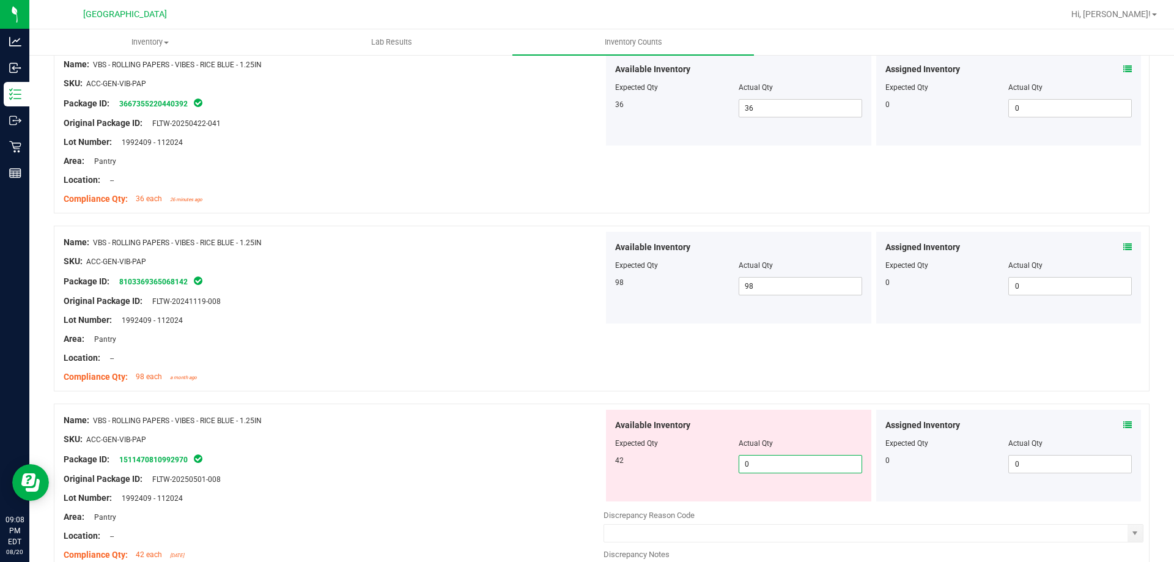
drag, startPoint x: 718, startPoint y: 441, endPoint x: 710, endPoint y: 441, distance: 7.3
click at [715, 441] on div "Available Inventory Expected Qty Actual Qty 42 0 0" at bounding box center [738, 456] width 265 height 92
type input "42"
click at [479, 404] on div "Name: VBS - ROLLING PAPERS - VIBES - RICE BLUE - 1.25IN SKU: ACC-GEN-VIB-PAP Pa…" at bounding box center [602, 506] width 1096 height 204
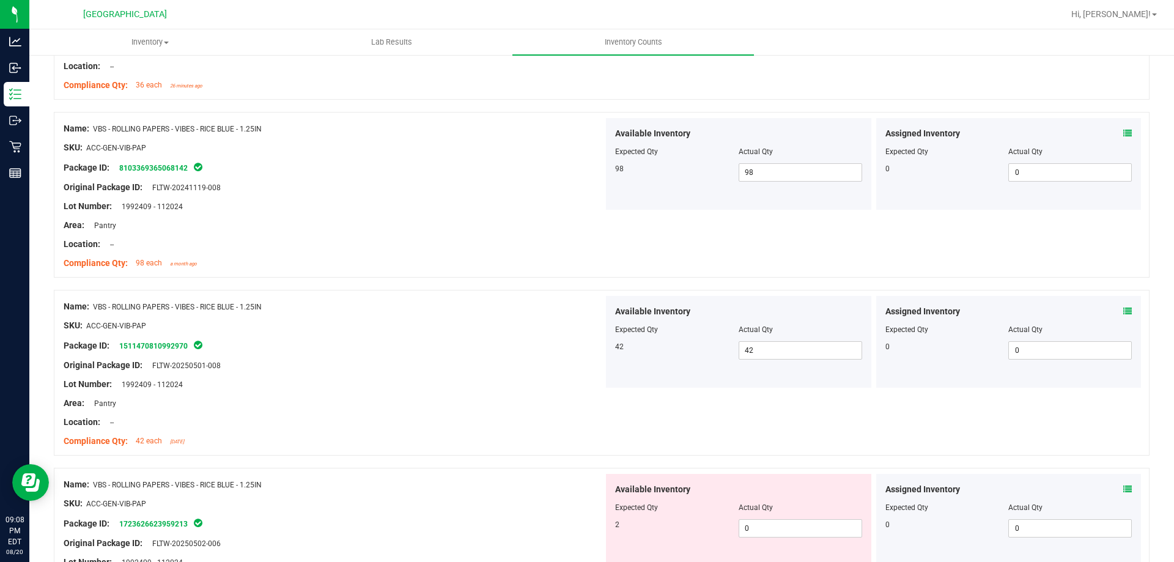
scroll to position [611, 0]
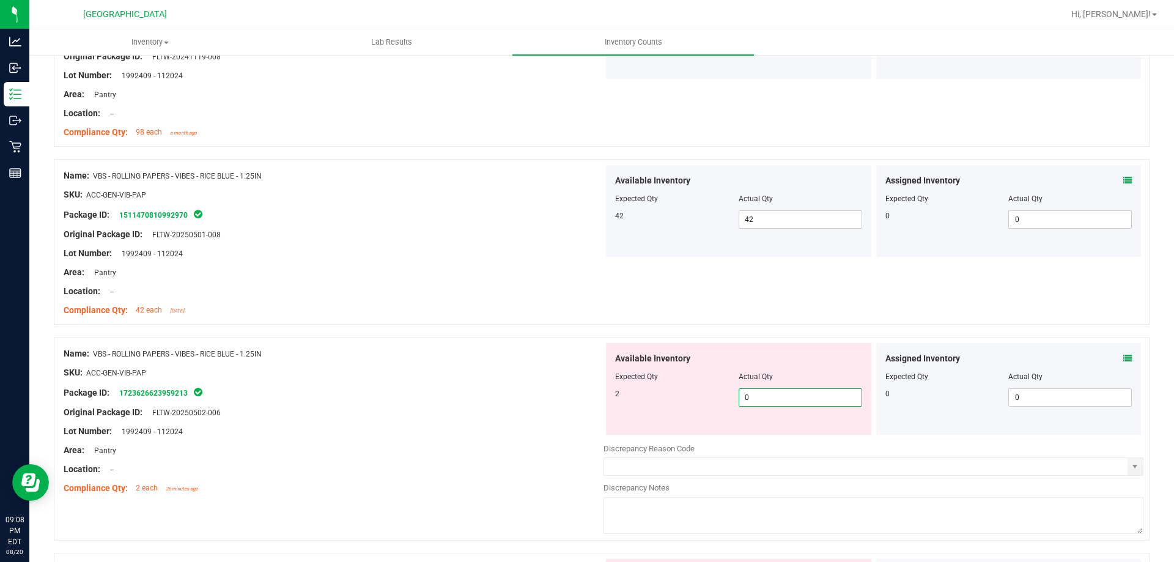
drag, startPoint x: 758, startPoint y: 403, endPoint x: 635, endPoint y: 373, distance: 125.9
click at [636, 373] on div "Available Inventory Expected Qty Actual Qty 2 0 0" at bounding box center [738, 389] width 265 height 92
type input "2"
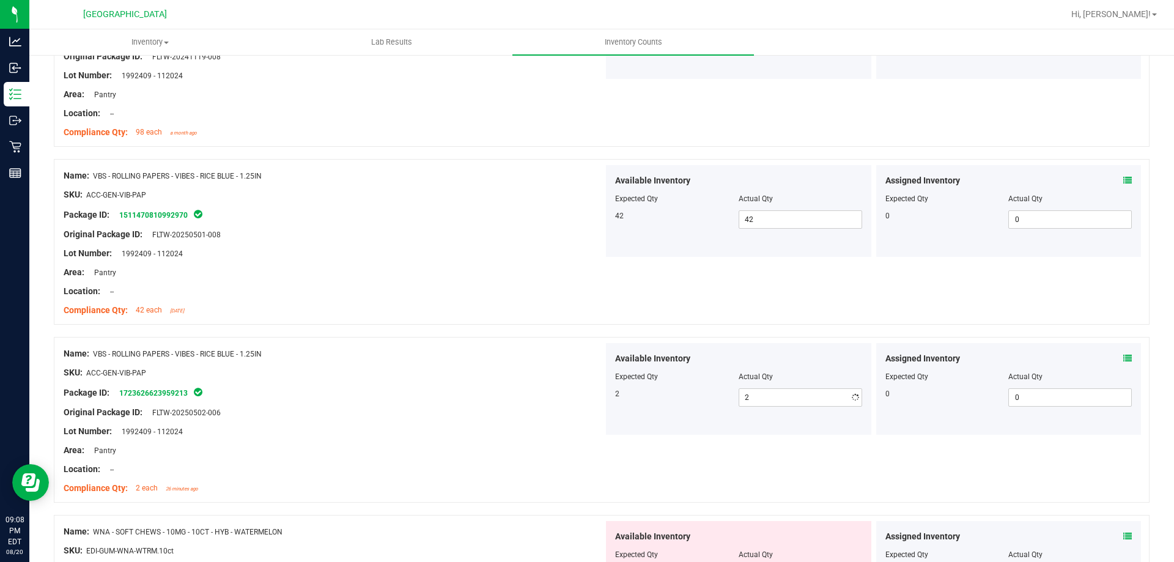
click at [462, 385] on div "Package ID: 1723626623959213" at bounding box center [334, 392] width 540 height 15
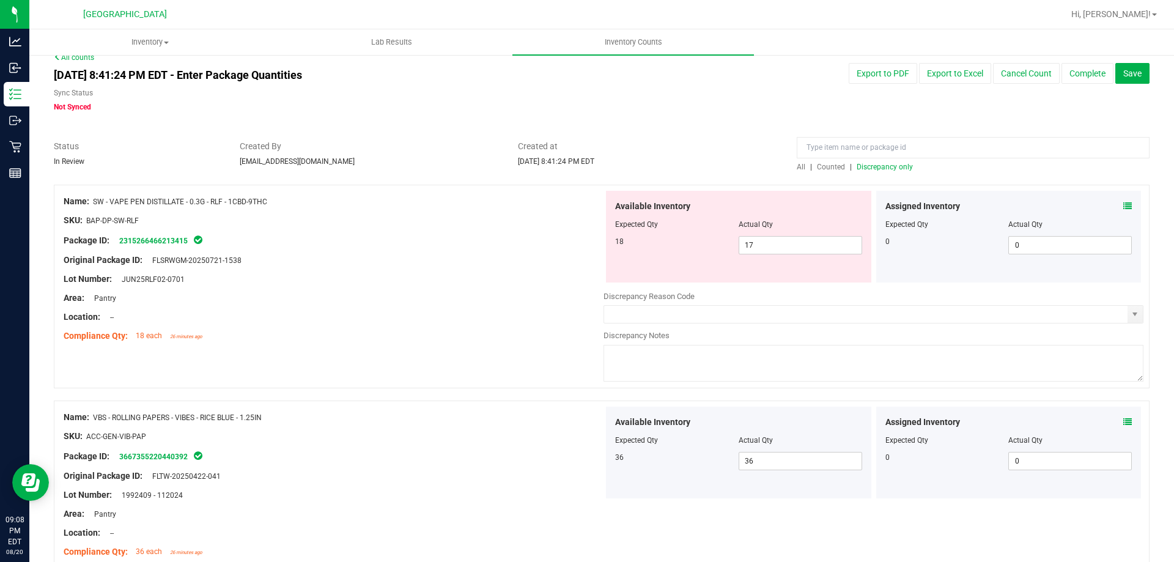
scroll to position [0, 0]
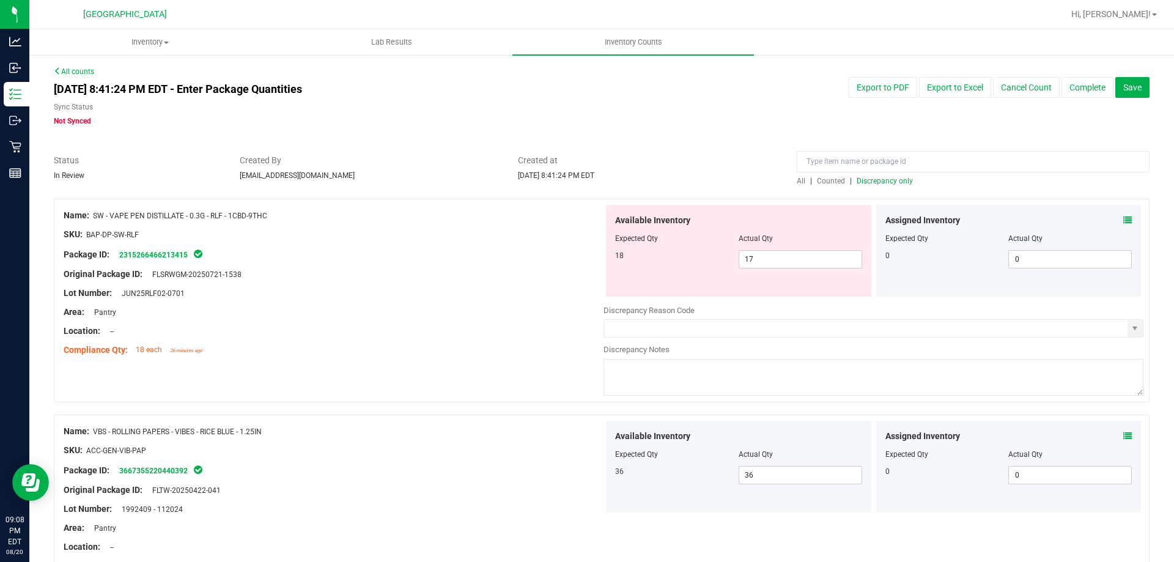
click at [865, 184] on span "Discrepancy only" at bounding box center [885, 181] width 56 height 9
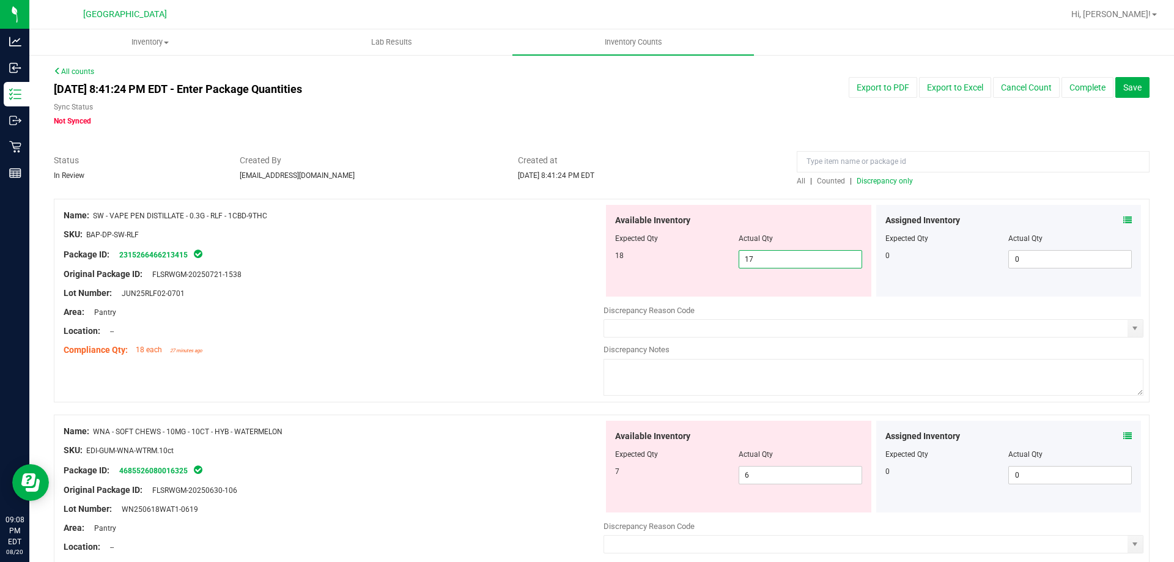
click at [776, 263] on span "17 17" at bounding box center [801, 259] width 124 height 18
type input "1"
type input "18"
click at [490, 268] on div "Original Package ID: FLSRWGM-20250721-1538" at bounding box center [334, 274] width 540 height 13
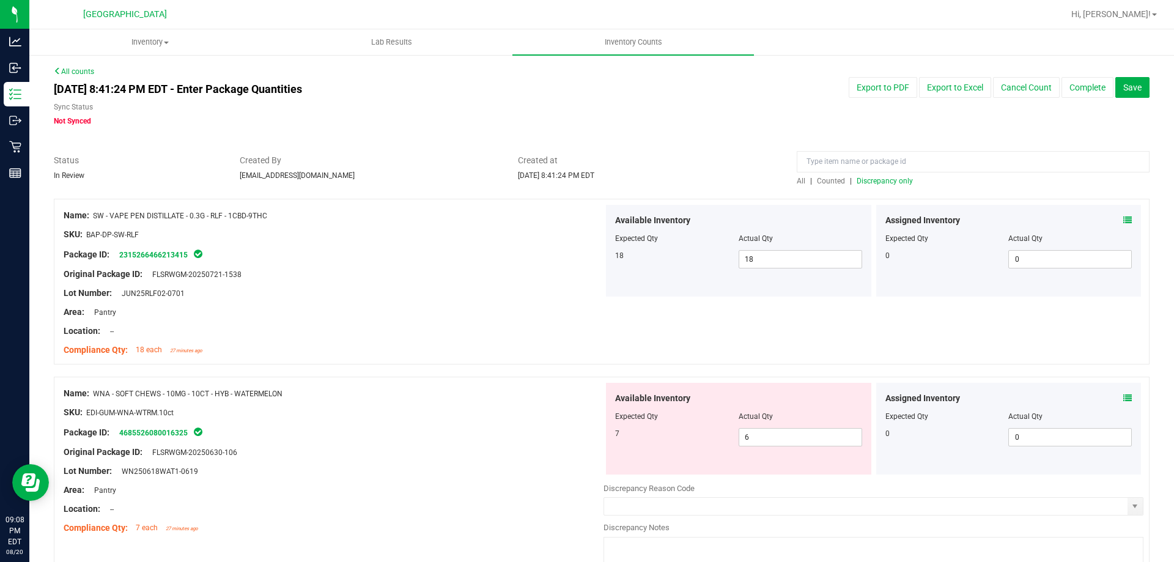
click at [857, 179] on span "Discrepancy only" at bounding box center [885, 181] width 56 height 9
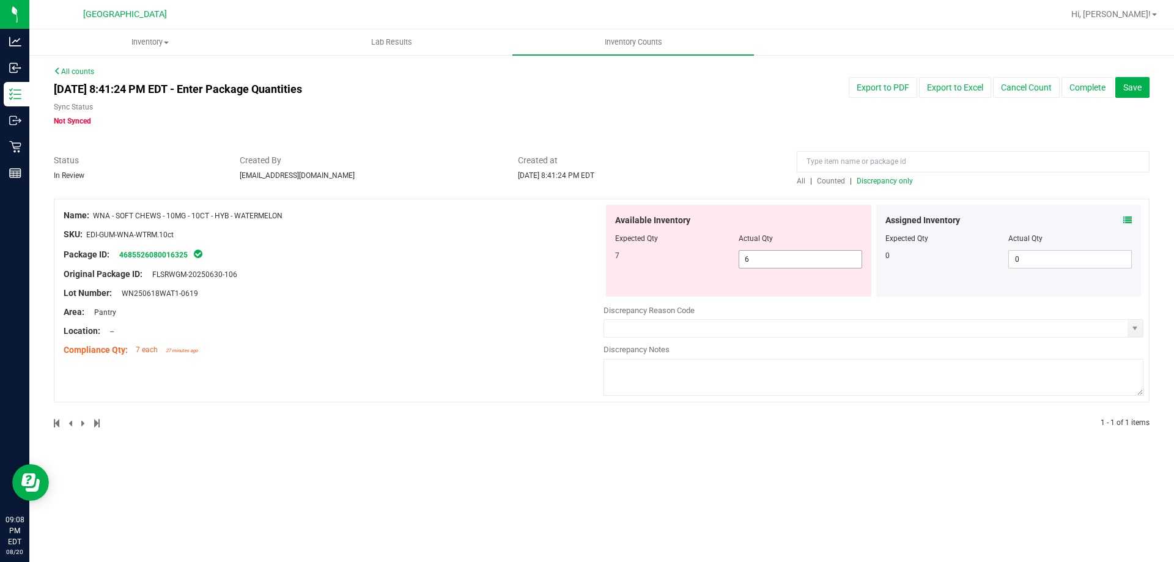
drag, startPoint x: 761, startPoint y: 264, endPoint x: 681, endPoint y: 262, distance: 79.5
click at [682, 262] on div "7 6 6" at bounding box center [738, 259] width 247 height 18
type input "7"
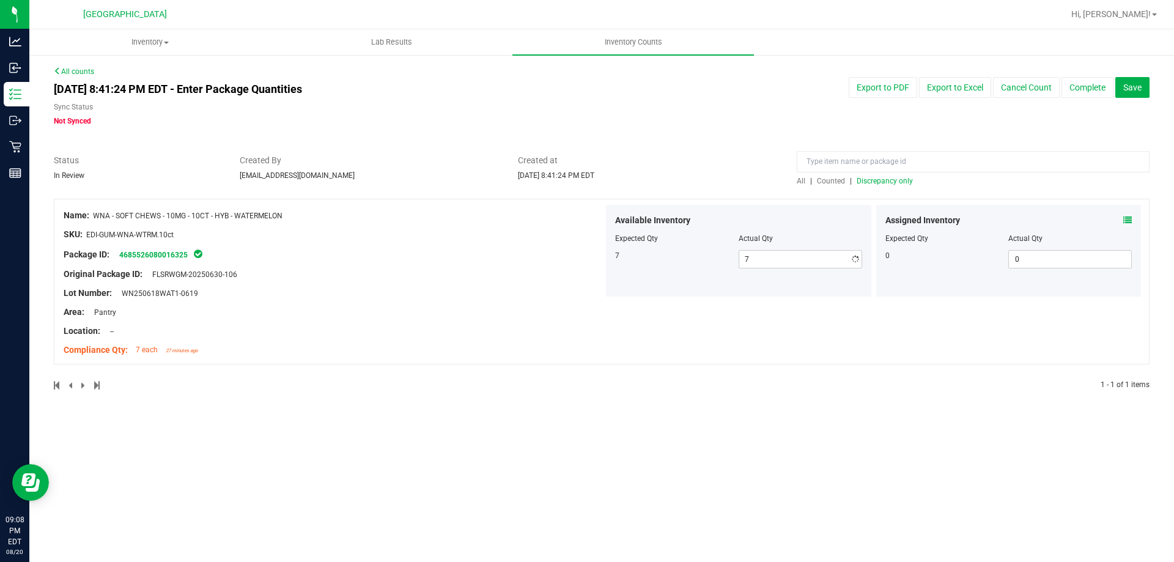
click at [498, 279] on div "Original Package ID: FLSRWGM-20250630-106" at bounding box center [334, 274] width 540 height 13
click at [895, 181] on span "Discrepancy only" at bounding box center [885, 181] width 56 height 9
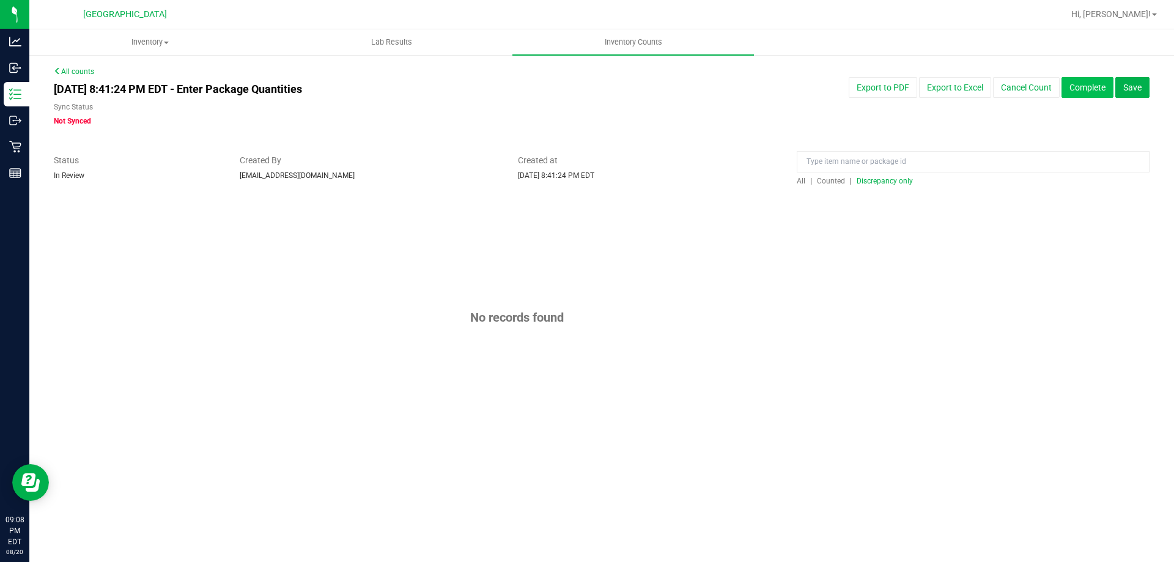
click at [1077, 86] on button "Complete" at bounding box center [1087, 87] width 52 height 21
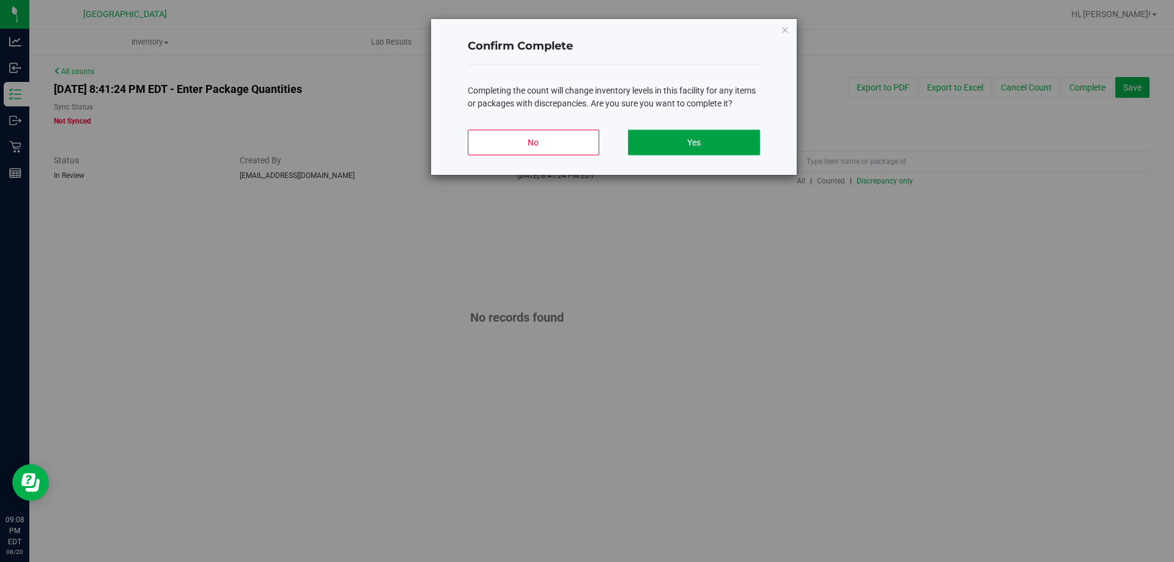
drag, startPoint x: 754, startPoint y: 144, endPoint x: 748, endPoint y: 147, distance: 7.4
click at [749, 147] on button "Yes" at bounding box center [693, 143] width 131 height 26
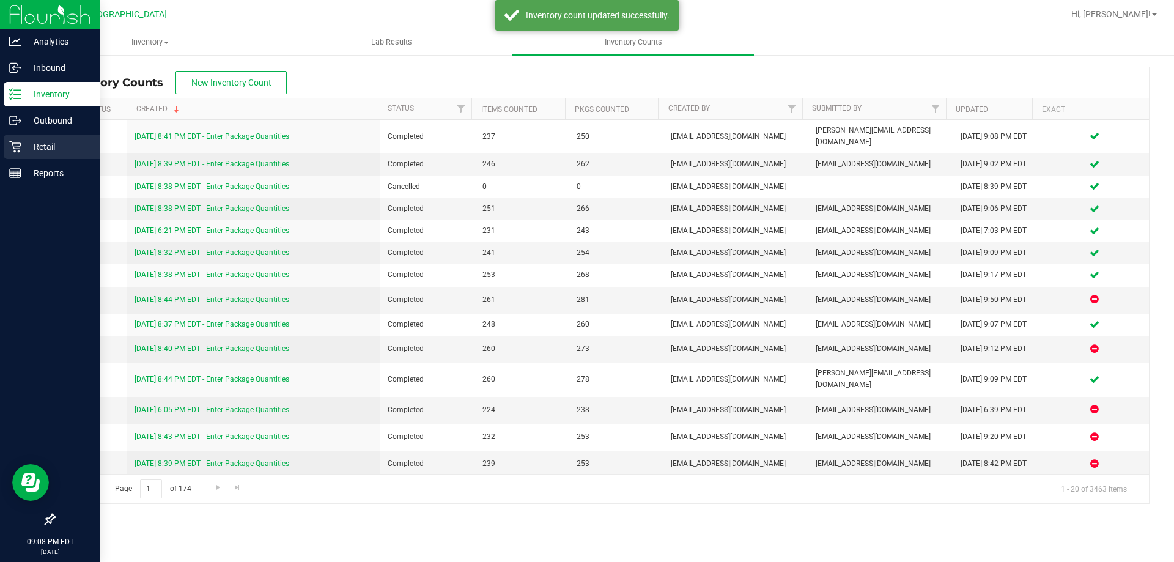
click at [19, 152] on icon at bounding box center [15, 147] width 12 height 12
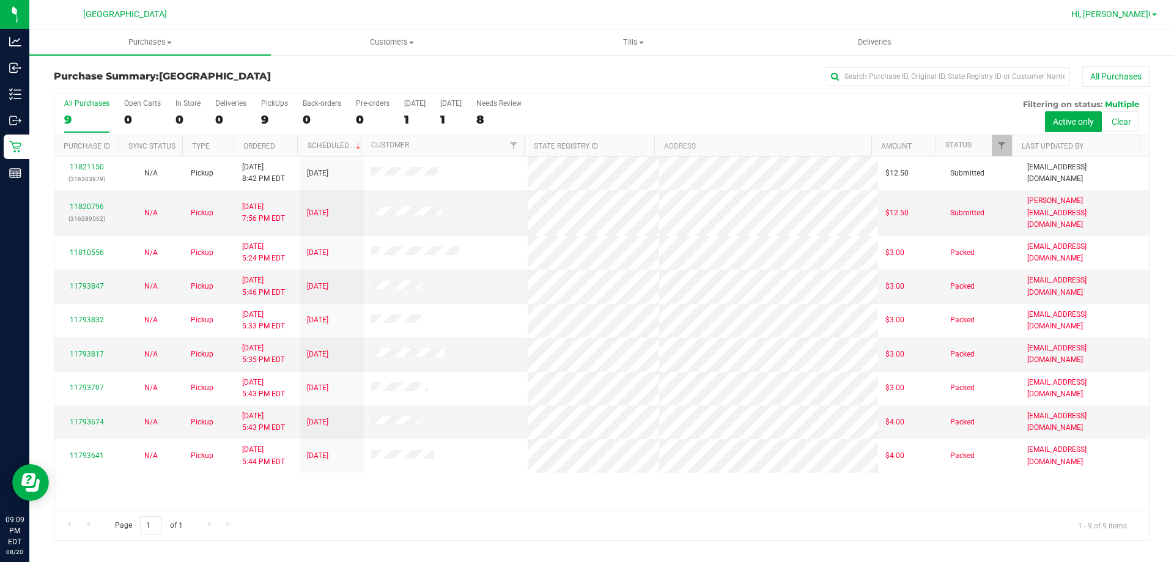
click at [1123, 10] on span "Hi, [PERSON_NAME]!" at bounding box center [1110, 14] width 79 height 10
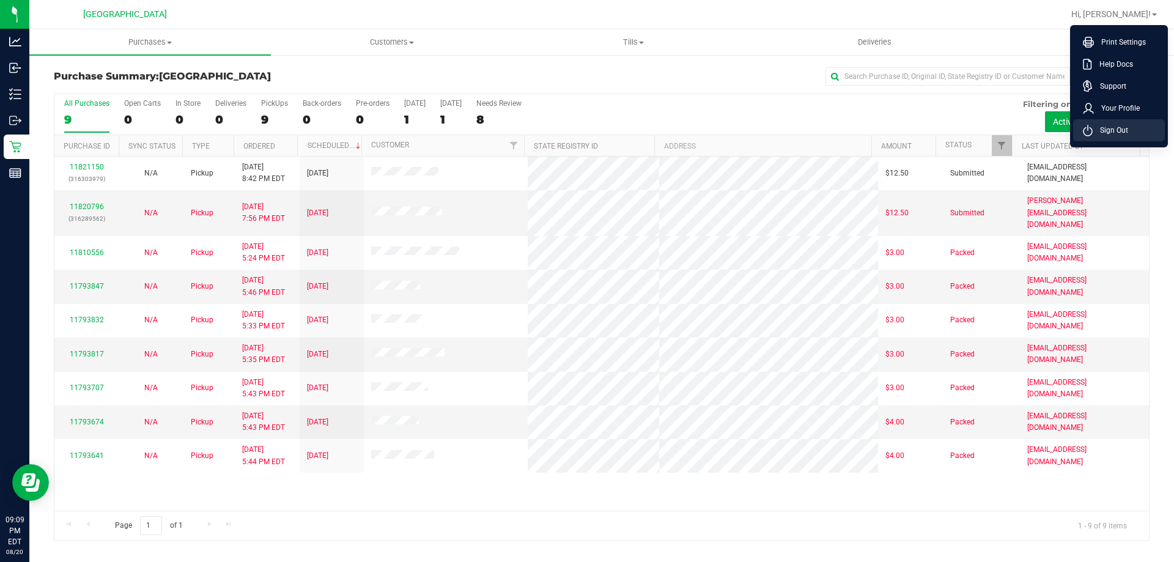
click at [1117, 132] on span "Sign Out" at bounding box center [1110, 130] width 35 height 12
